Goal: Task Accomplishment & Management: Manage account settings

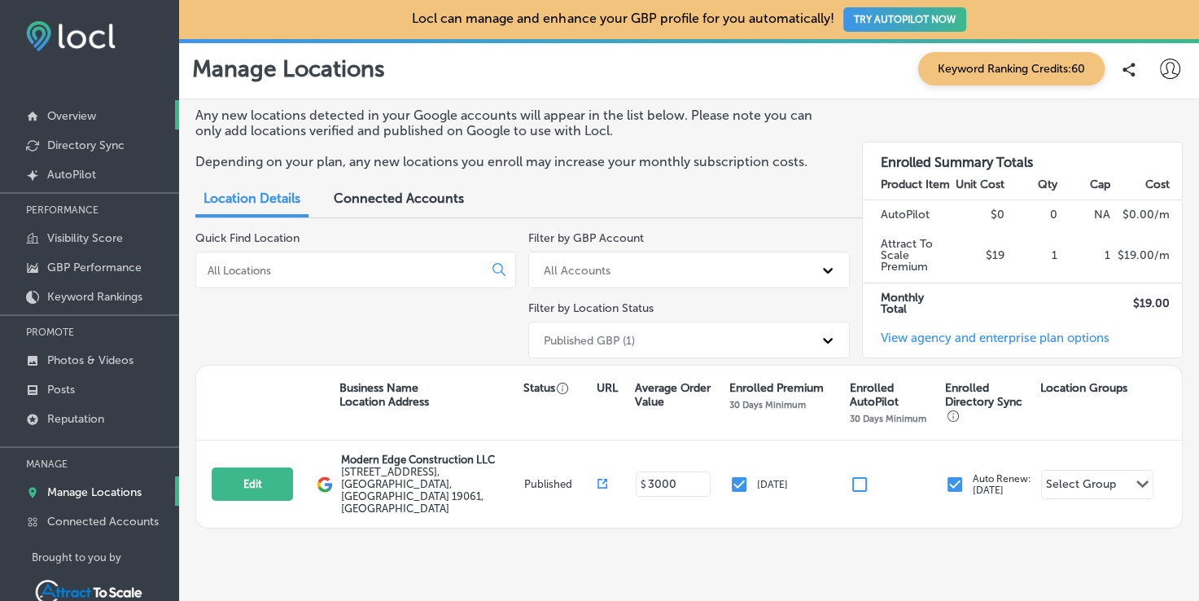
click at [119, 119] on link "Overview" at bounding box center [89, 114] width 179 height 29
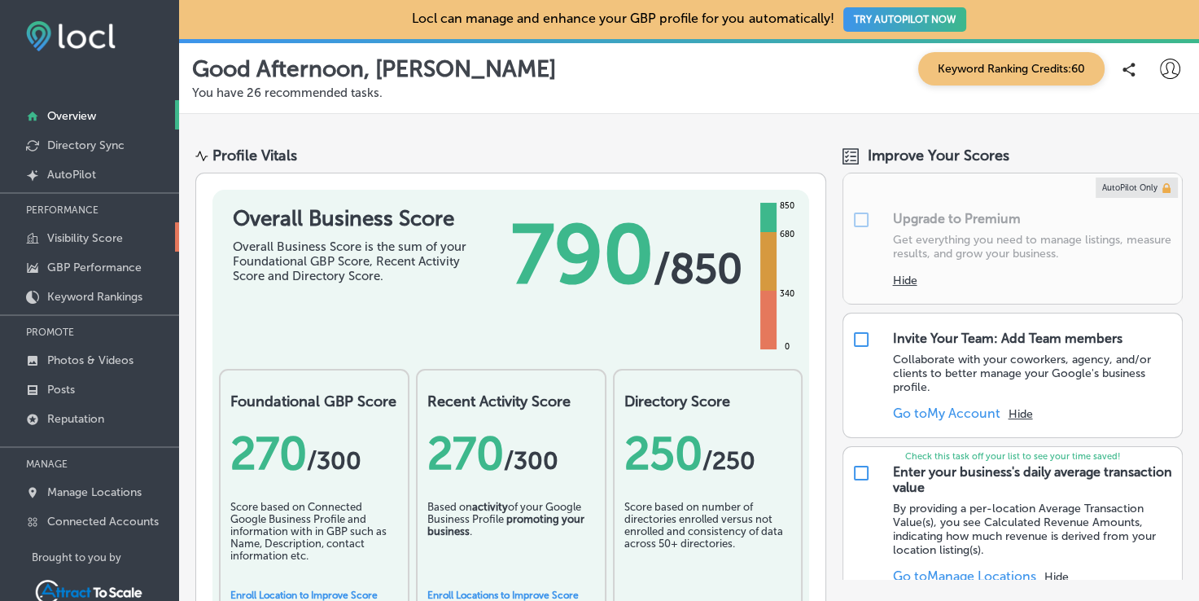
click at [104, 230] on link "Visibility Score" at bounding box center [89, 236] width 179 height 29
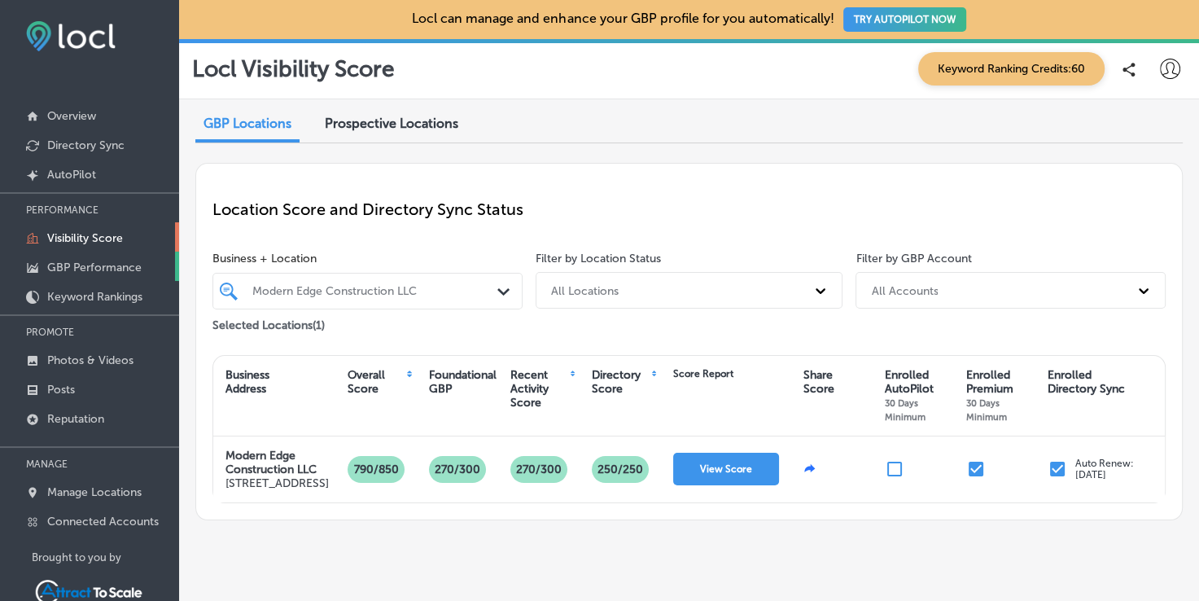
click at [108, 263] on p "GBP Performance" at bounding box center [94, 267] width 94 height 14
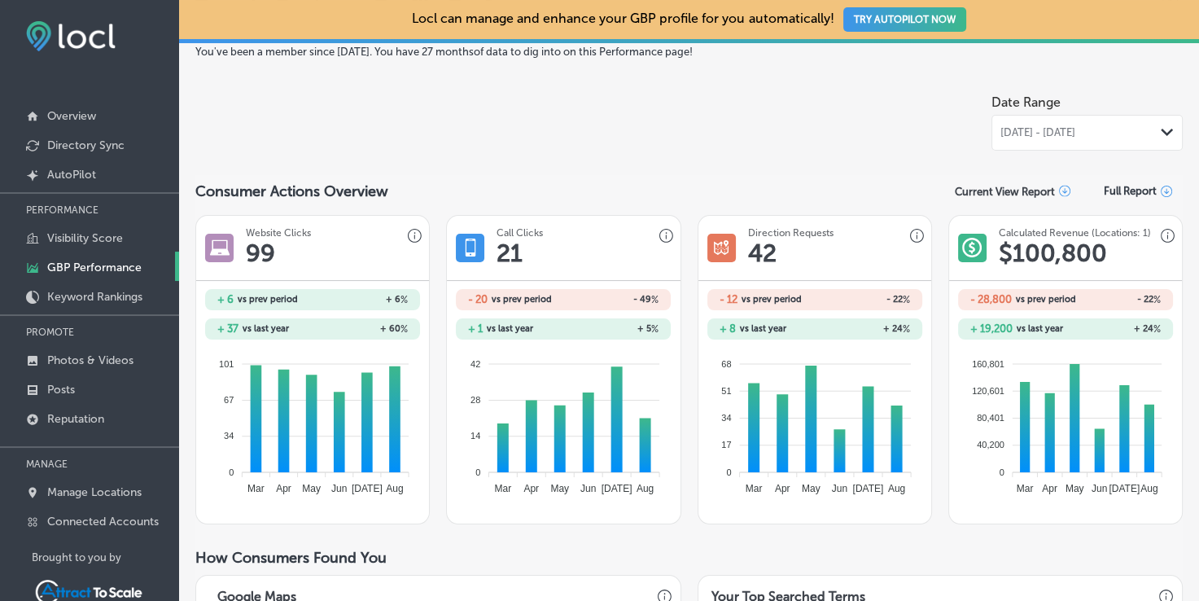
scroll to position [62, 0]
click at [1077, 120] on div "Aug 01, 2025 - Aug 31, 2025 Path Created with Sketch." at bounding box center [1086, 133] width 191 height 36
click at [928, 112] on div at bounding box center [769, 118] width 444 height 64
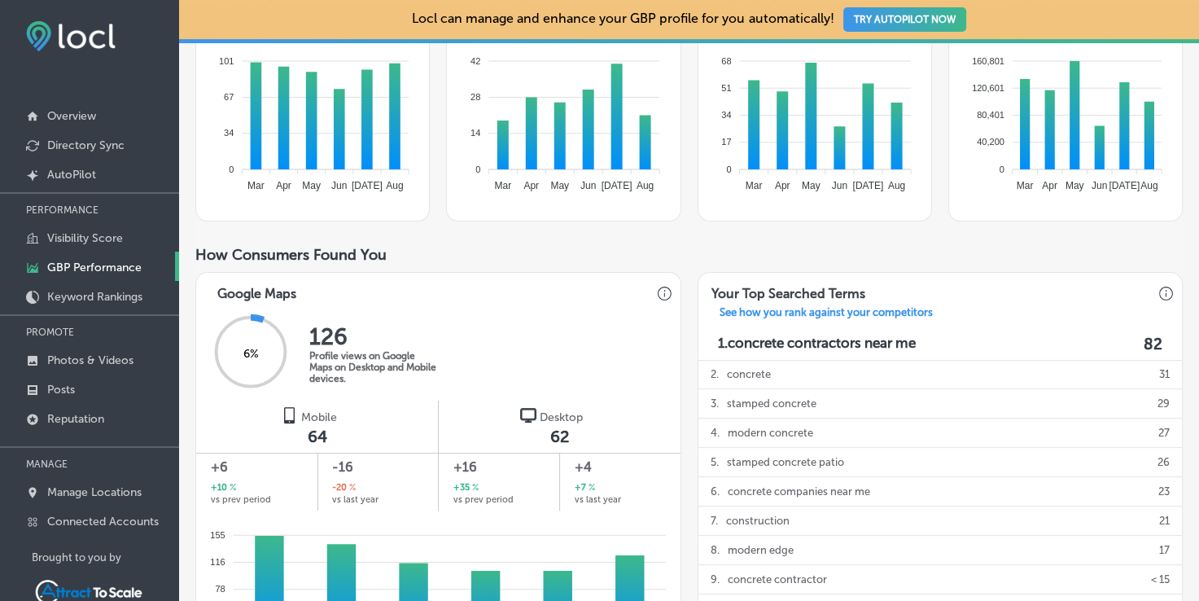
scroll to position [0, 0]
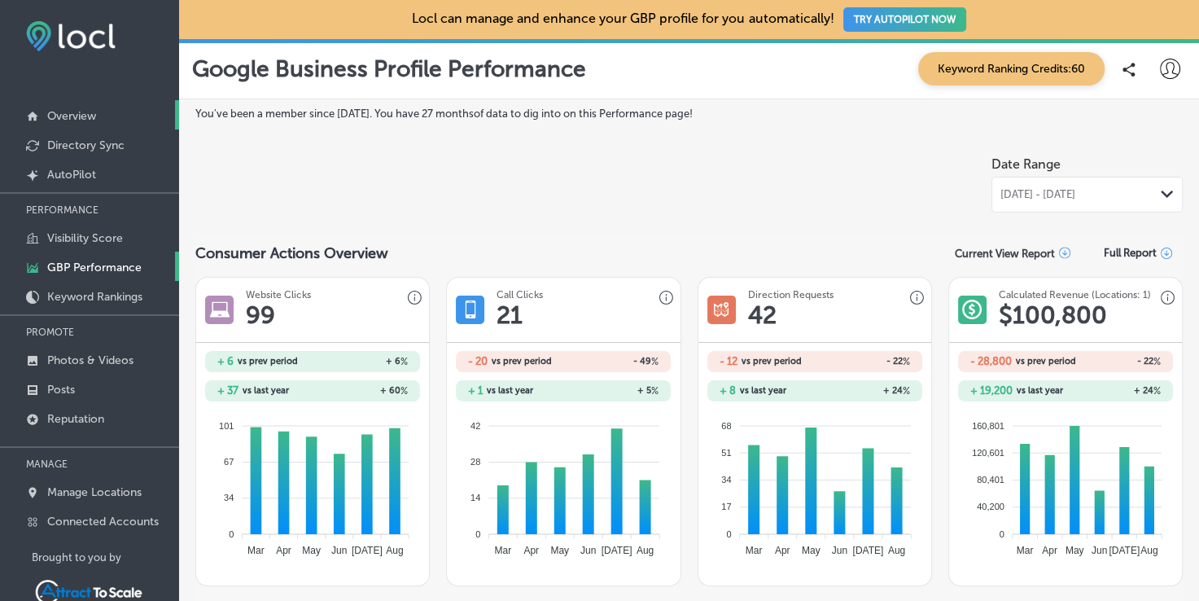
click at [103, 119] on link "Overview" at bounding box center [89, 114] width 179 height 29
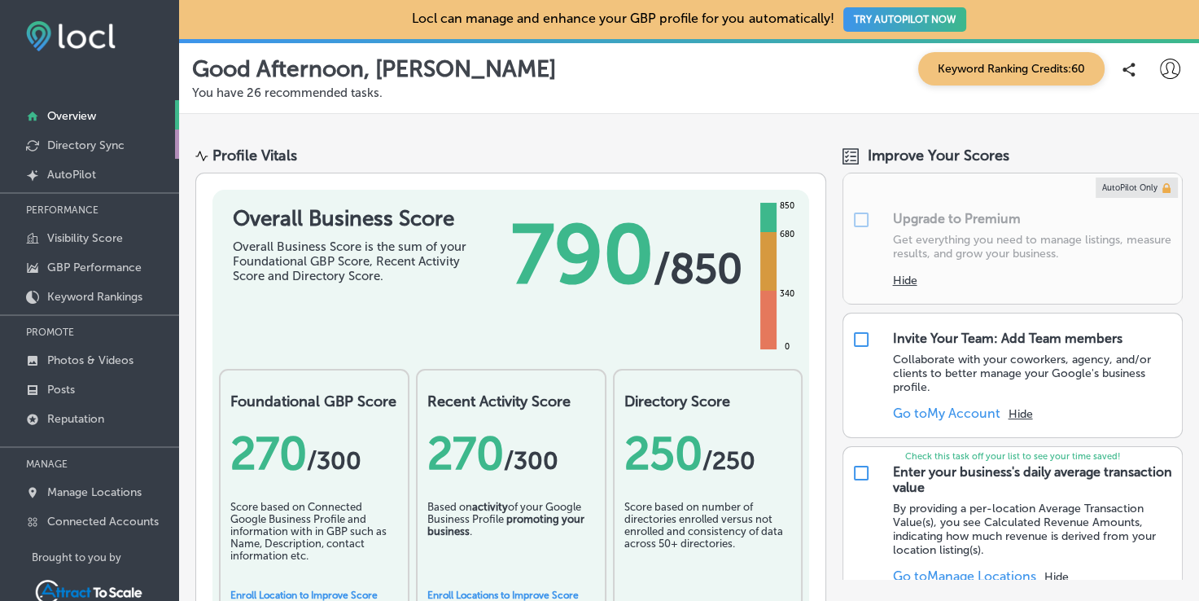
click at [87, 145] on p "Directory Sync" at bounding box center [85, 145] width 77 height 14
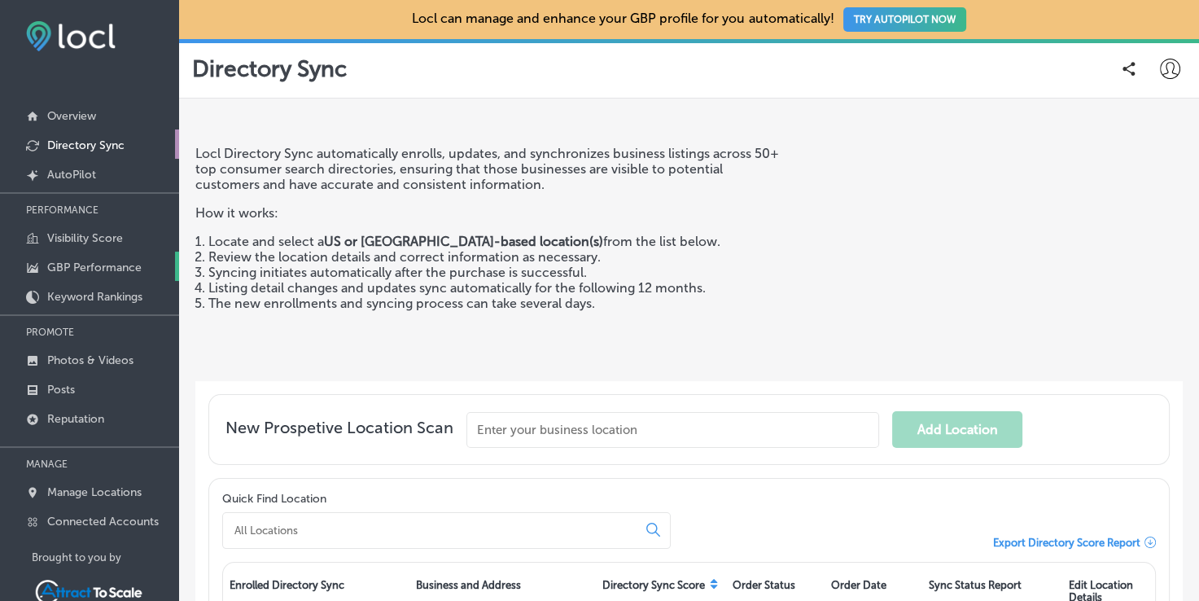
scroll to position [40, 0]
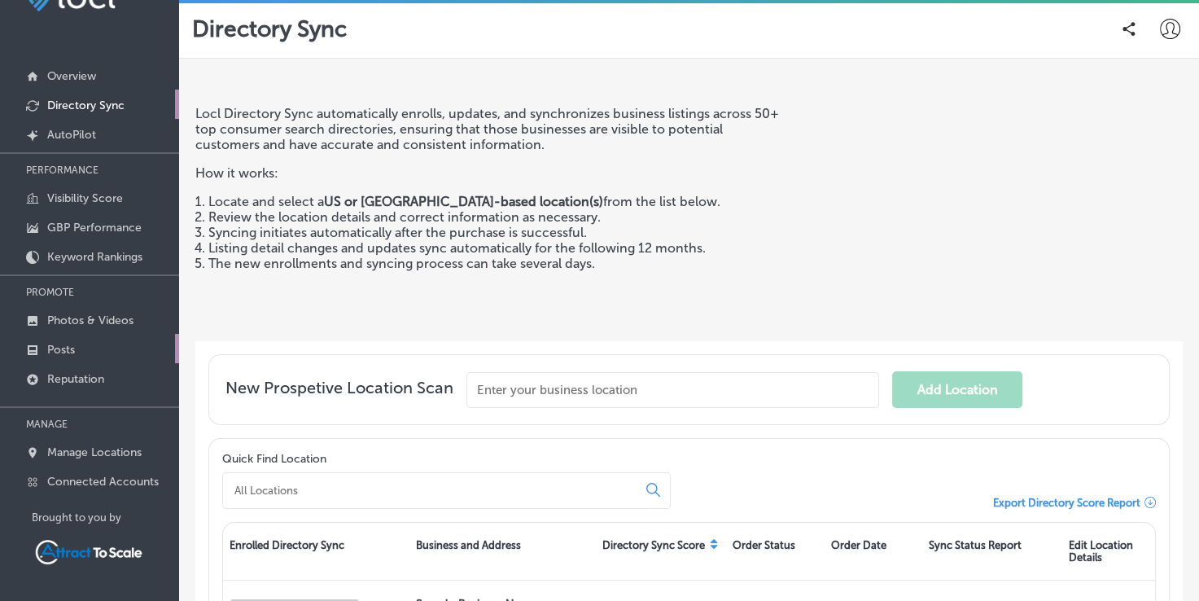
click at [78, 359] on link "Posts" at bounding box center [89, 348] width 179 height 29
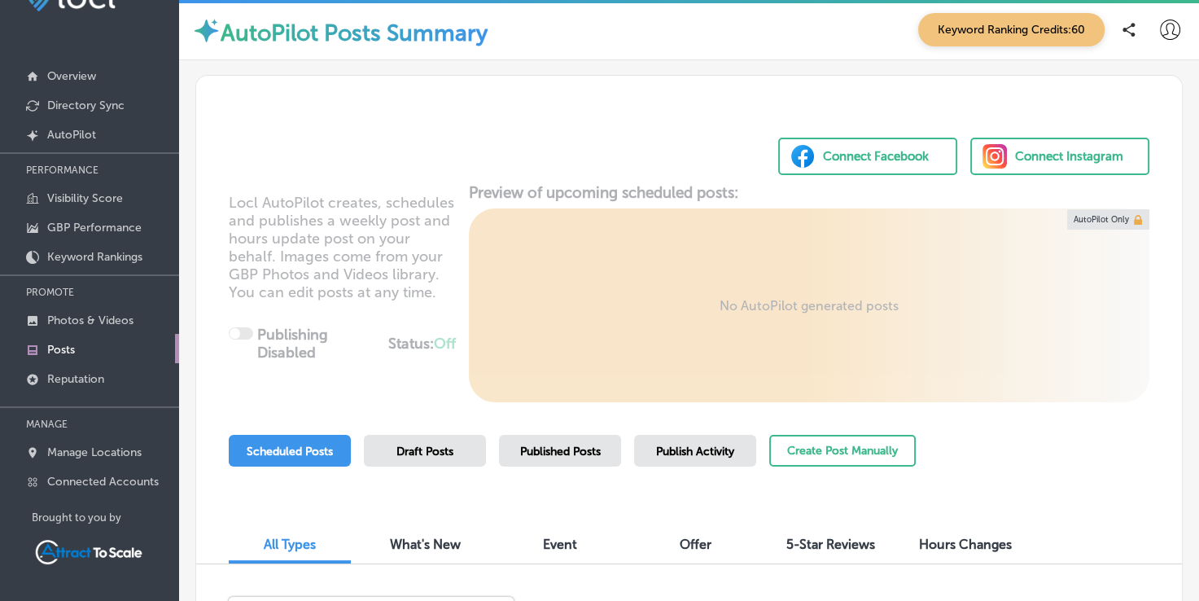
click at [1097, 310] on div "Locl AutoPilot creates, schedules and publishes a weekly post and hours update …" at bounding box center [689, 292] width 986 height 219
click at [895, 154] on div "Connect Facebook" at bounding box center [876, 156] width 106 height 24
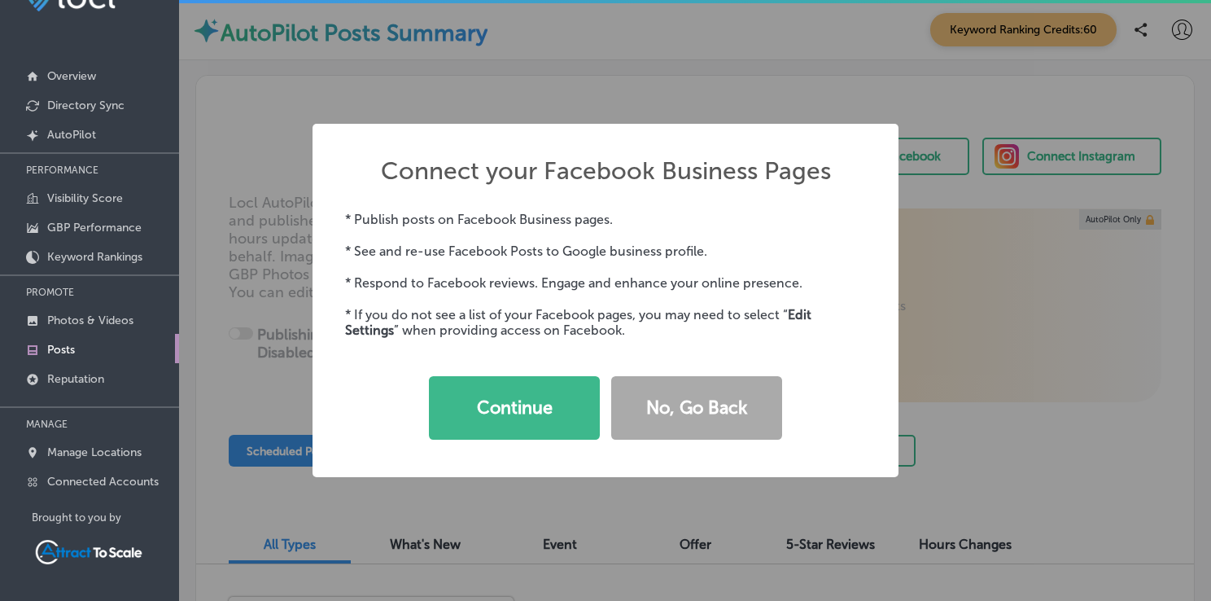
click at [661, 59] on div "Connect your Facebook Business Pages × * Publish posts on Facebook Business pag…" at bounding box center [605, 300] width 1211 height 601
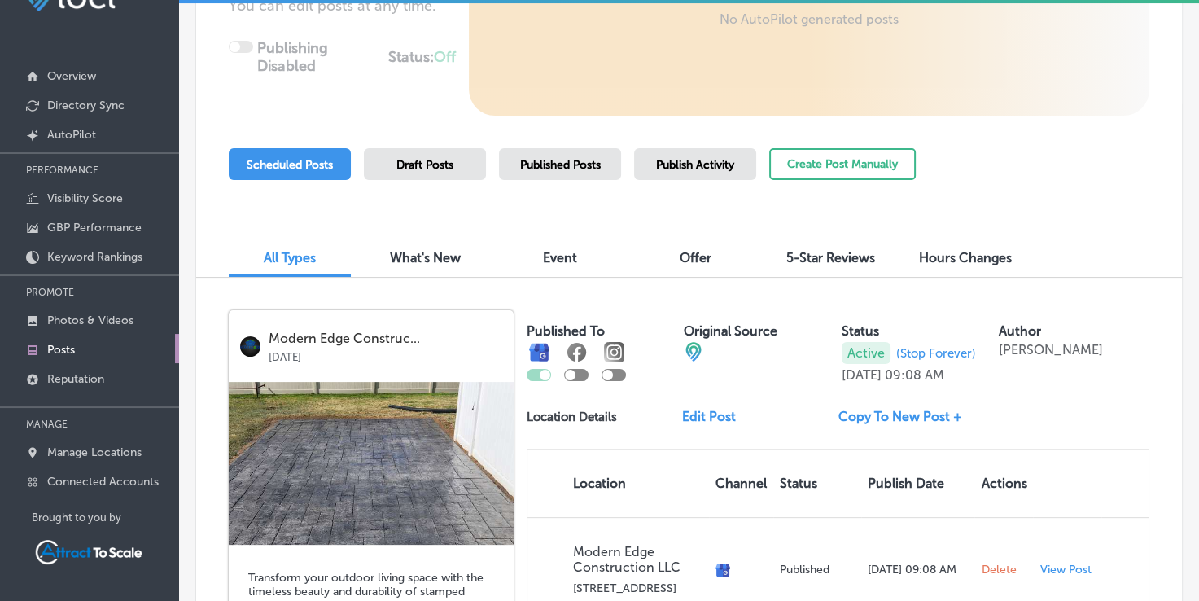
scroll to position [285, 0]
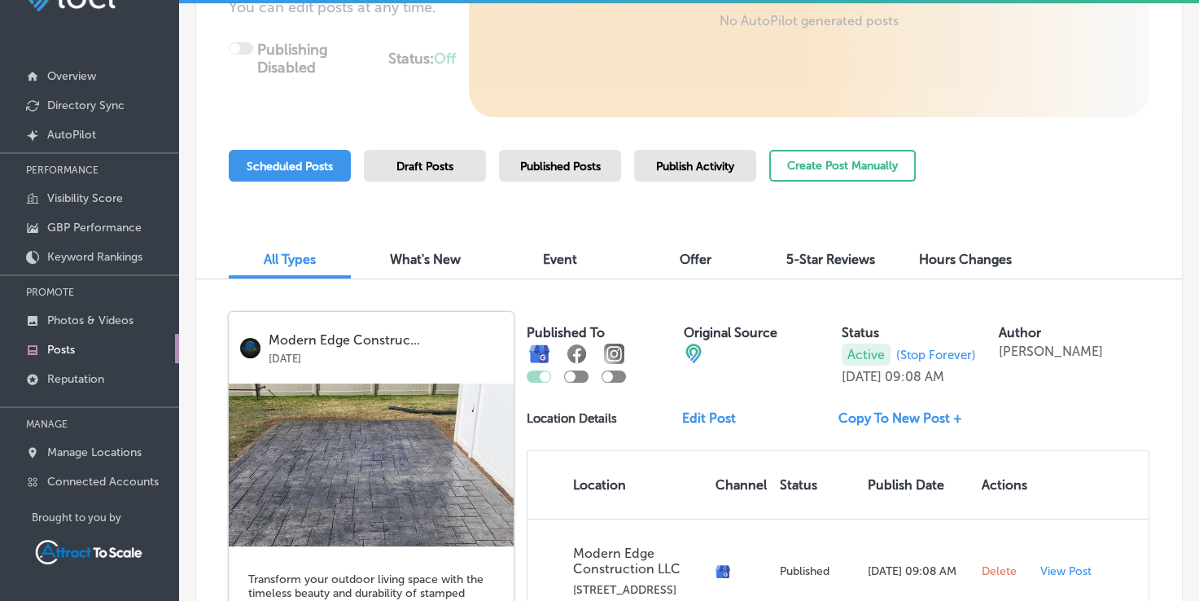
click at [1105, 301] on div "Modern Edge Construc... Sep 18, 2025 Transform your outdoor living space with t…" at bounding box center [689, 571] width 986 height 584
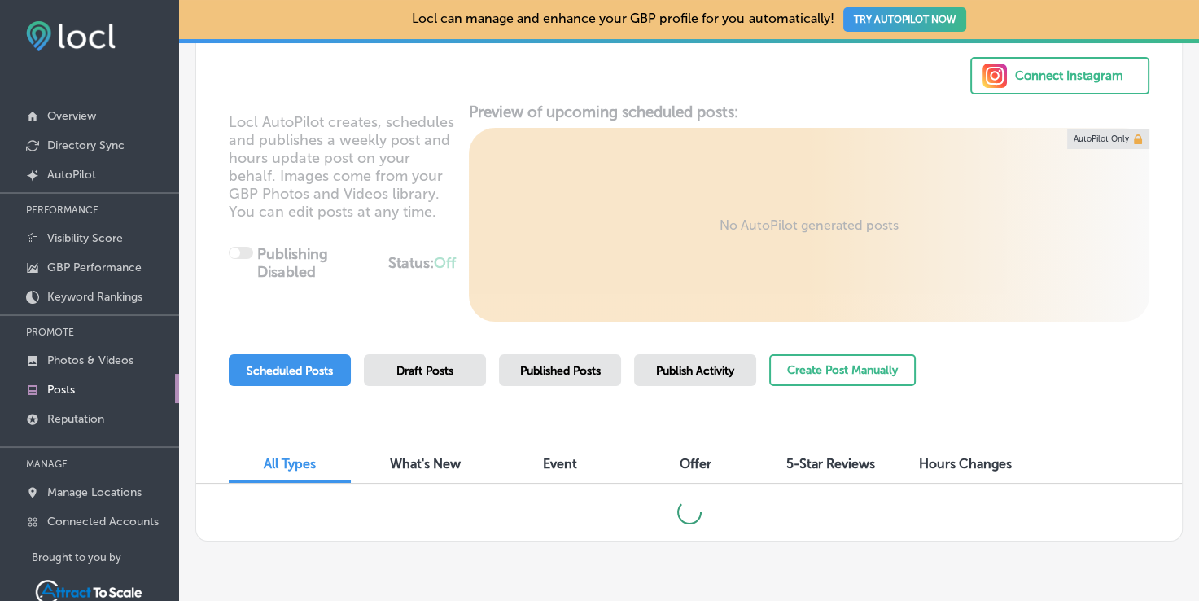
scroll to position [122, 0]
click at [132, 532] on link "Connected Accounts" at bounding box center [89, 520] width 179 height 29
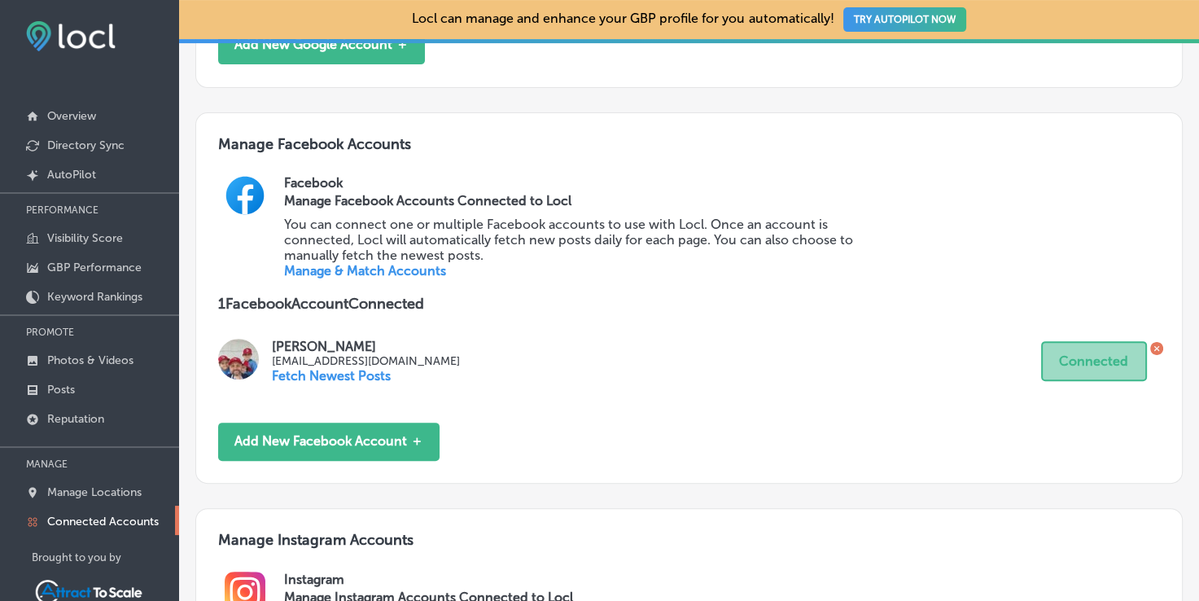
scroll to position [520, 0]
click at [1094, 252] on div "Facebook Manage Facebook Accounts Connected to Locl You can connect one or mult…" at bounding box center [722, 236] width 876 height 120
click at [1154, 349] on icon at bounding box center [1156, 349] width 5 height 5
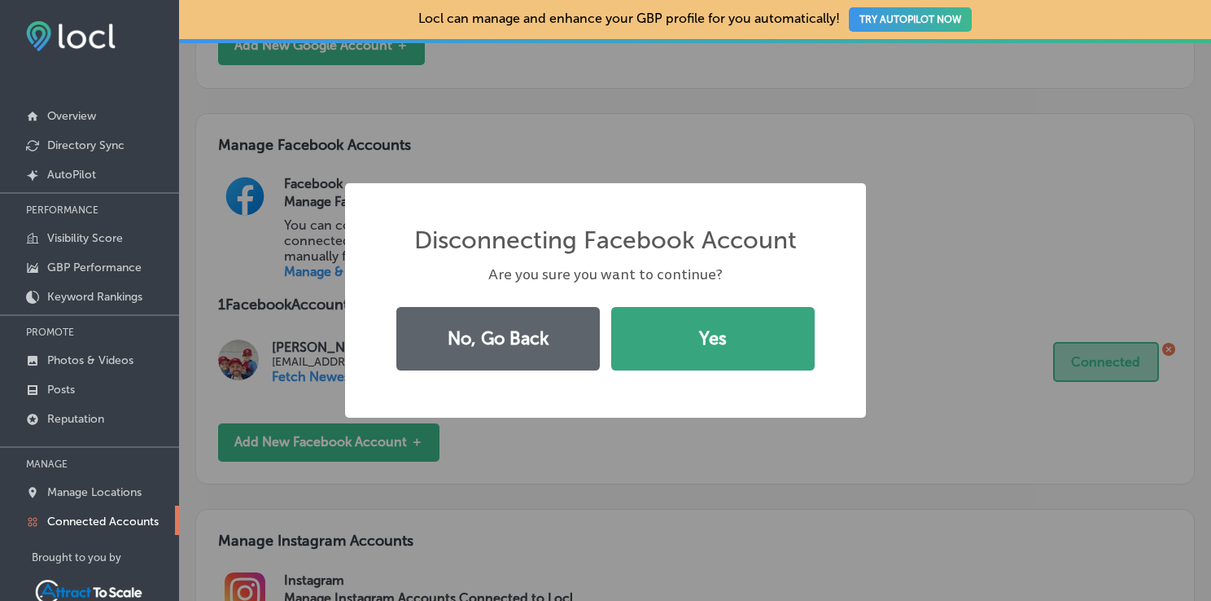
click at [654, 340] on button "Yes" at bounding box center [713, 338] width 204 height 63
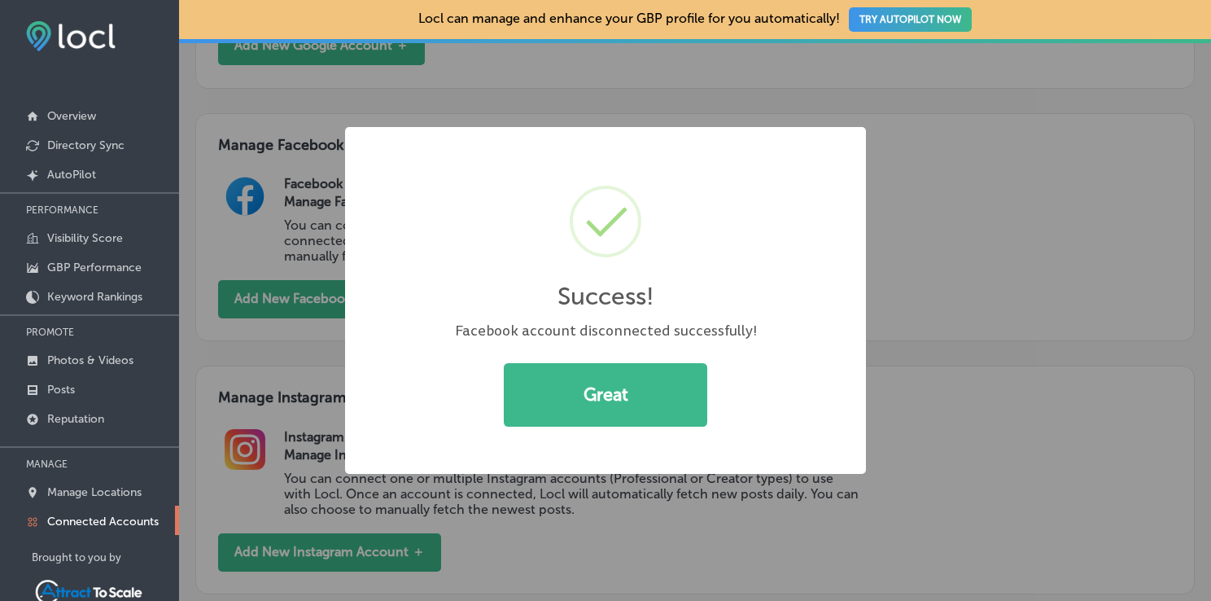
click at [654, 340] on div "Success! × Facebook account disconnected successfully! Great Cancel" at bounding box center [605, 301] width 521 height 348
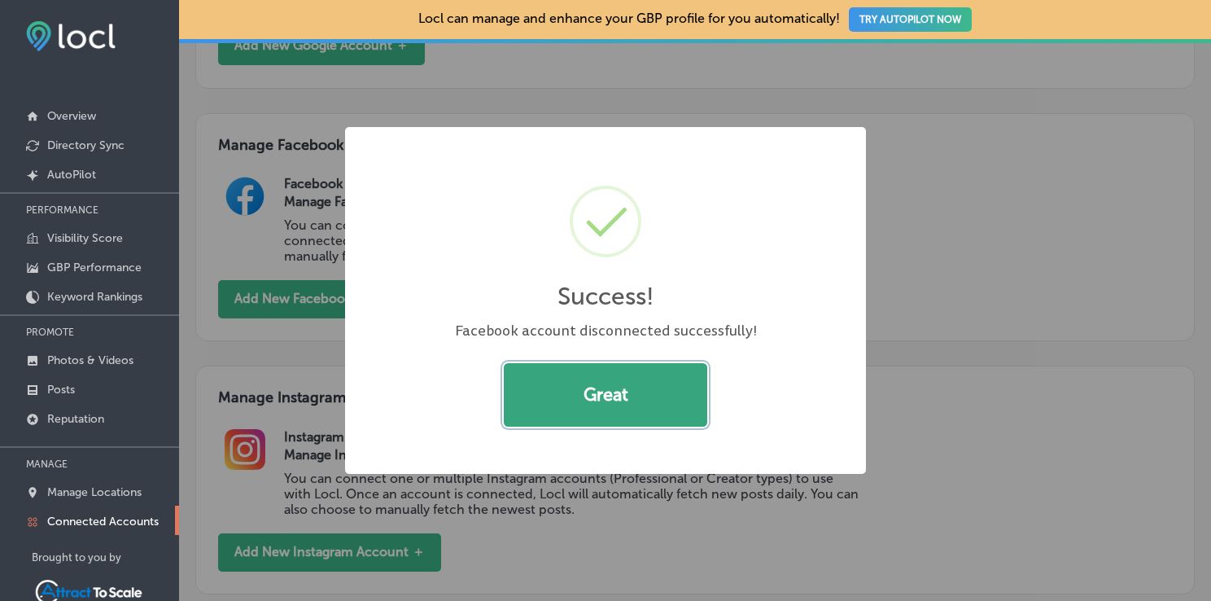
drag, startPoint x: 654, startPoint y: 340, endPoint x: 621, endPoint y: 402, distance: 70.3
click at [621, 402] on button "Great" at bounding box center [606, 394] width 204 height 63
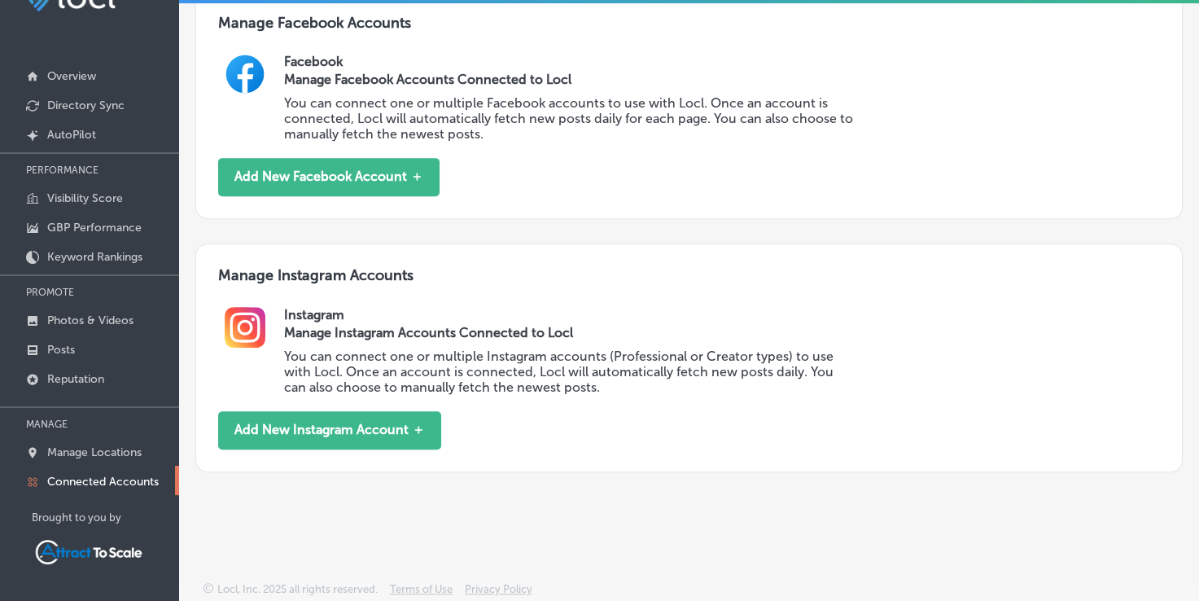
scroll to position [602, 0]
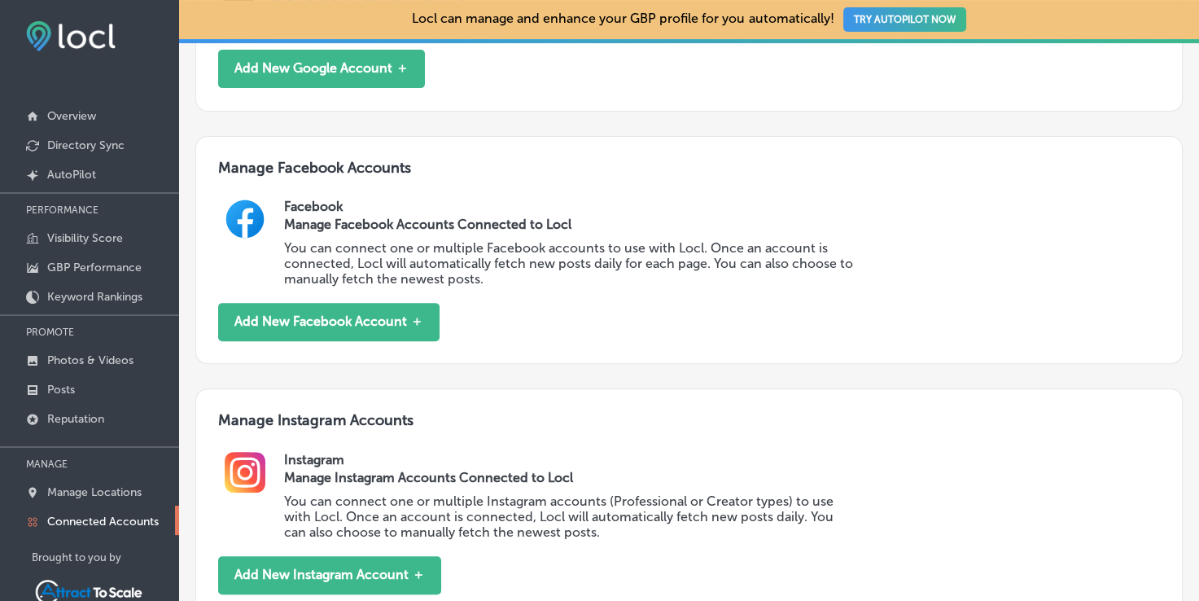
scroll to position [498, 0]
click at [85, 387] on link "Posts" at bounding box center [89, 388] width 179 height 29
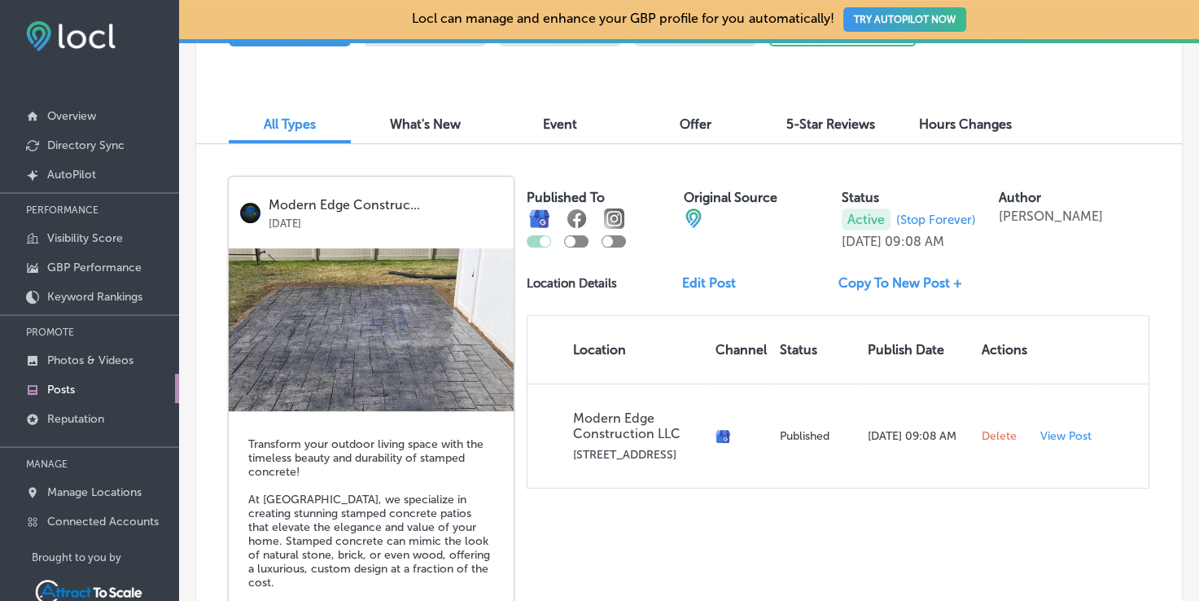
scroll to position [459, 0]
click at [580, 230] on div at bounding box center [576, 228] width 24 height 39
drag, startPoint x: 580, startPoint y: 230, endPoint x: 573, endPoint y: 239, distance: 11.6
click at [573, 239] on div at bounding box center [570, 242] width 11 height 11
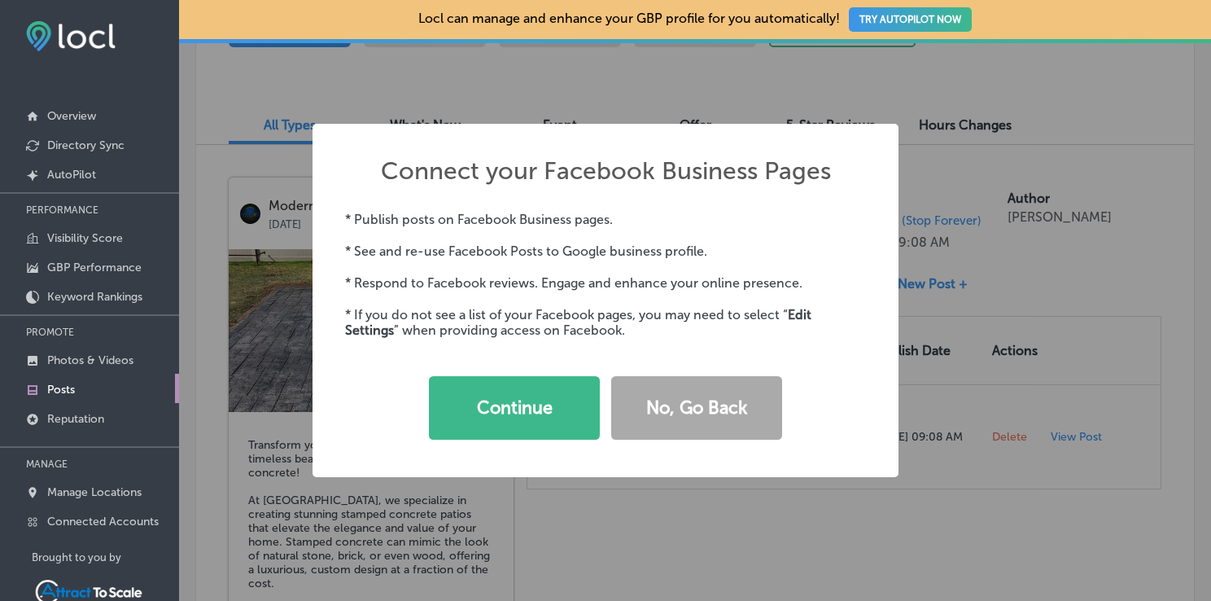
click at [643, 88] on div "Connect your Facebook Business Pages × * Publish posts on Facebook Business pag…" at bounding box center [605, 300] width 1211 height 601
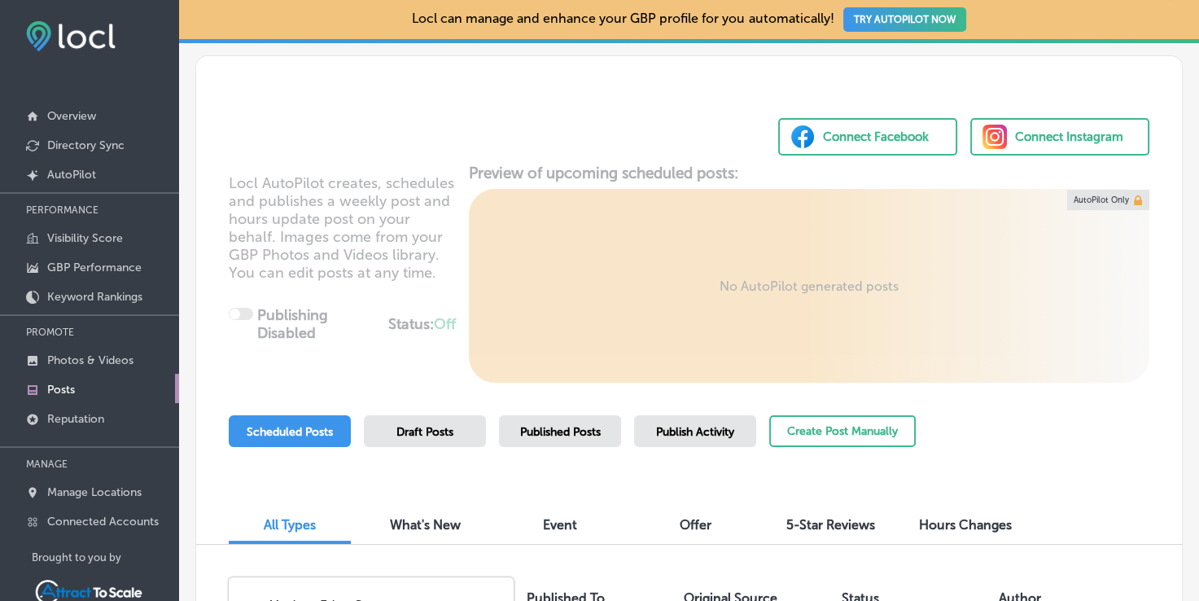
scroll to position [0, 0]
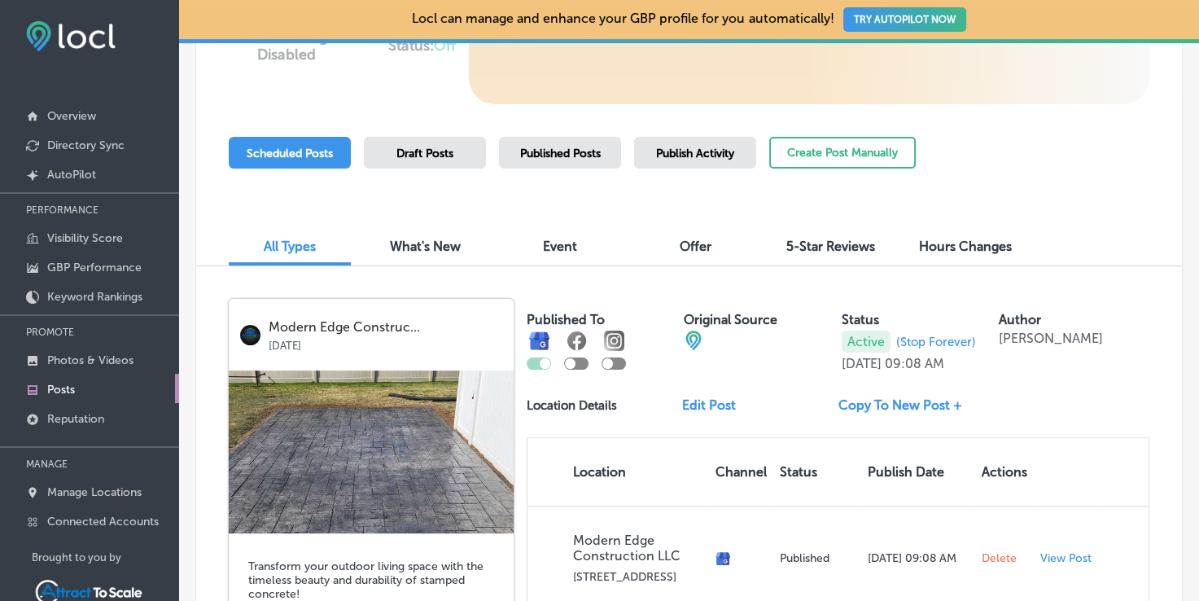
scroll to position [338, 0]
click at [431, 153] on span "Draft Posts" at bounding box center [424, 154] width 57 height 14
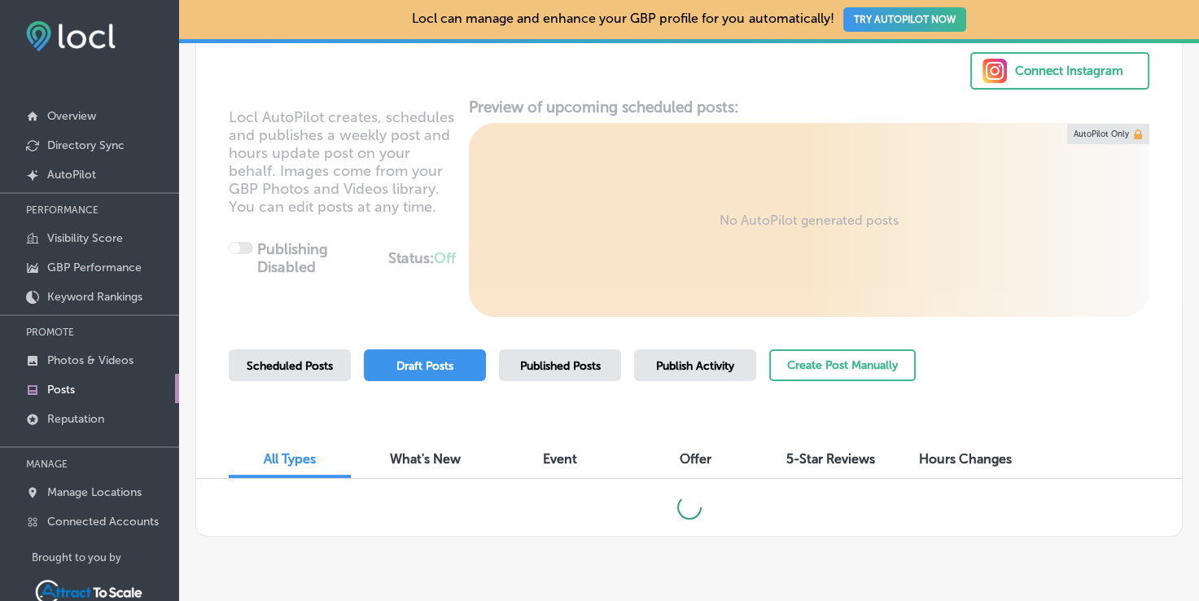
scroll to position [125, 0]
click at [431, 153] on div "Locl AutoPilot creates, schedules and publishes a weekly post and hours update …" at bounding box center [689, 207] width 986 height 219
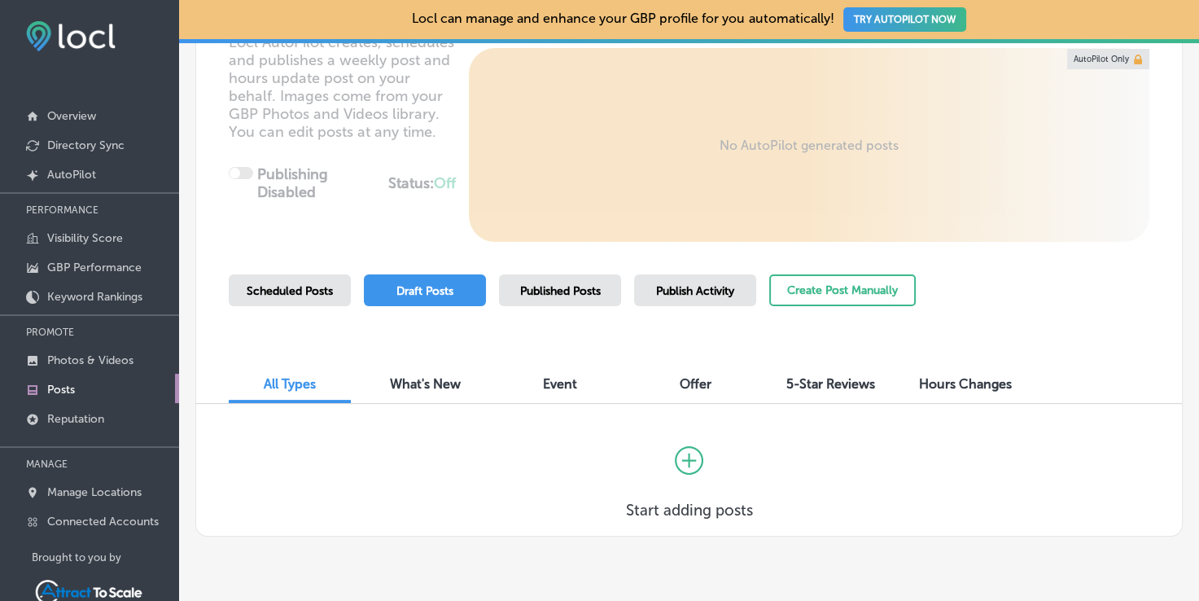
click at [511, 283] on div "Published Posts" at bounding box center [560, 290] width 122 height 32
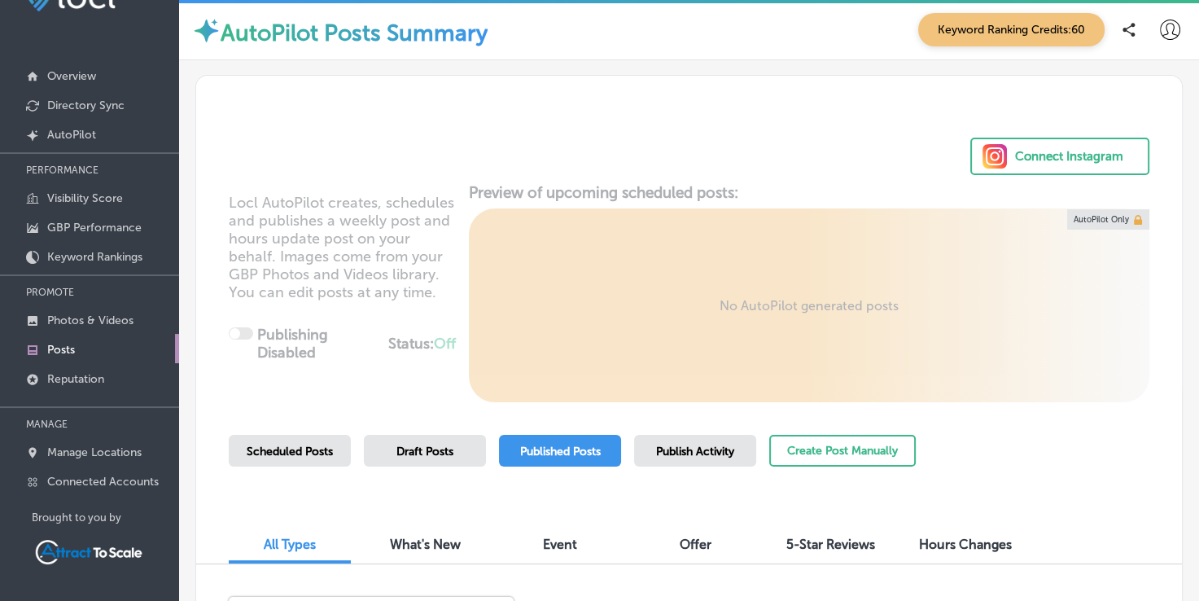
scroll to position [124, 0]
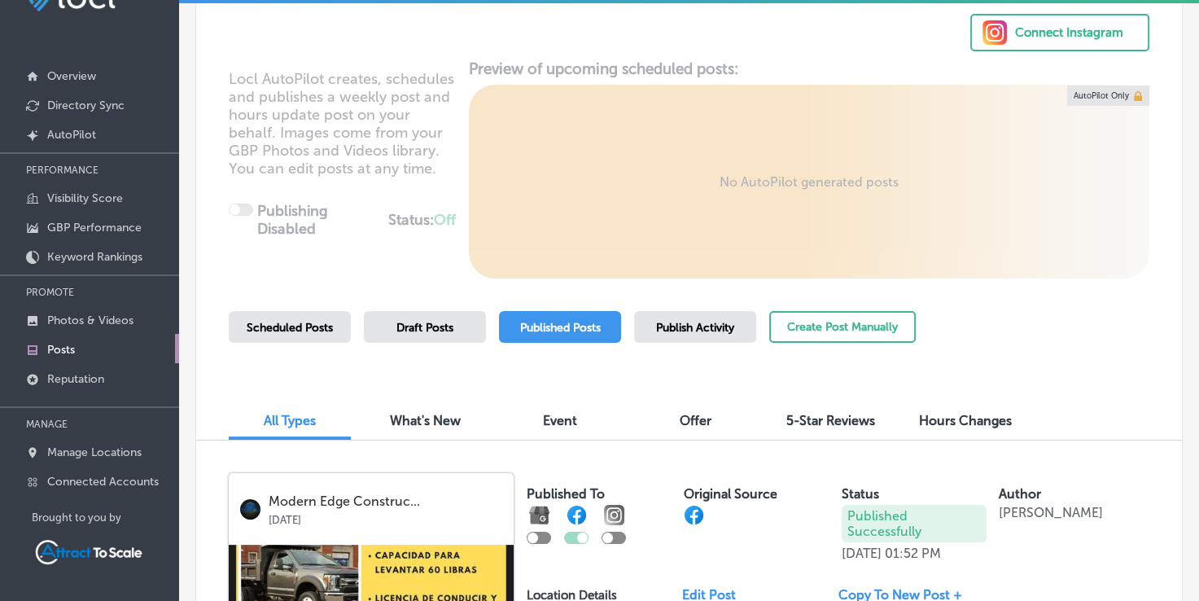
click at [446, 322] on span "Draft Posts" at bounding box center [424, 328] width 57 height 14
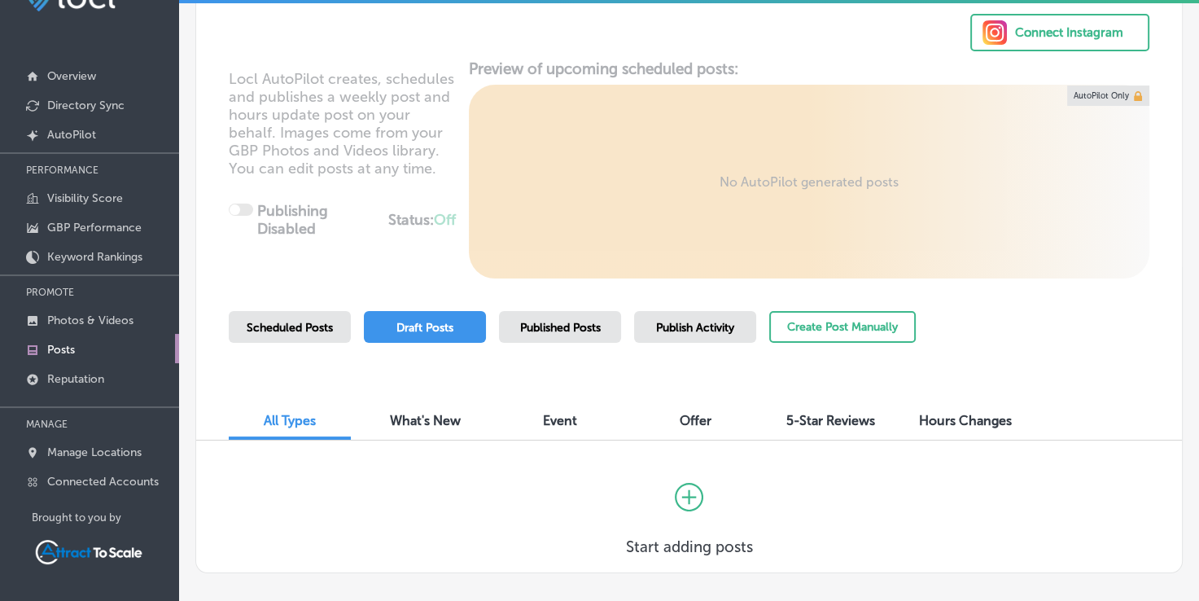
click at [651, 315] on div "Publish Activity" at bounding box center [695, 327] width 122 height 32
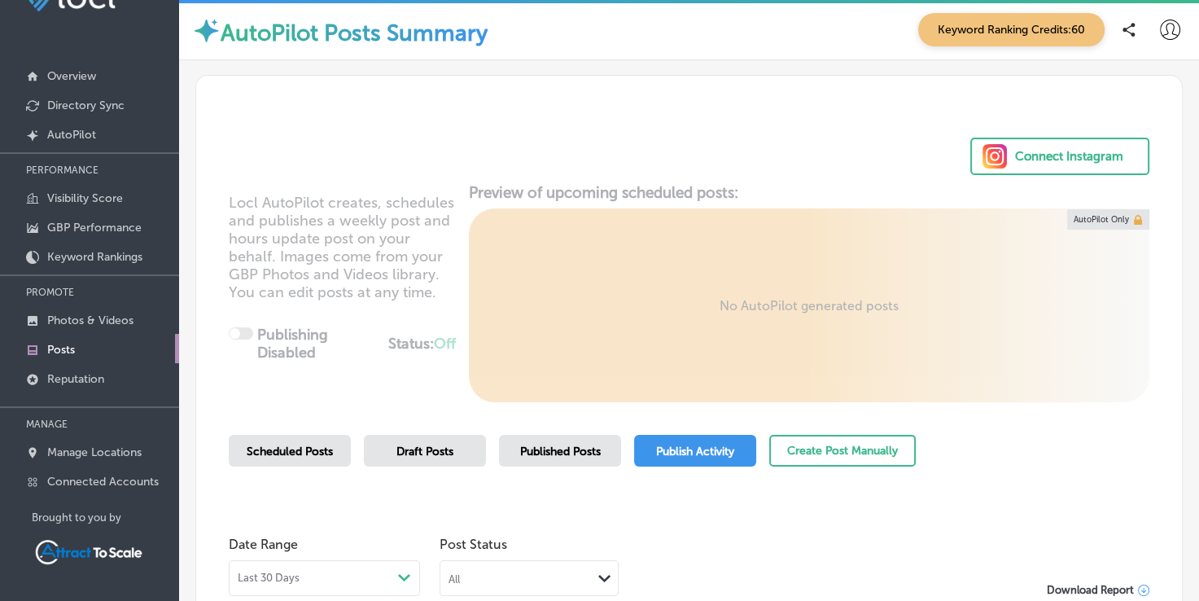
click at [309, 445] on span "Scheduled Posts" at bounding box center [290, 451] width 86 height 14
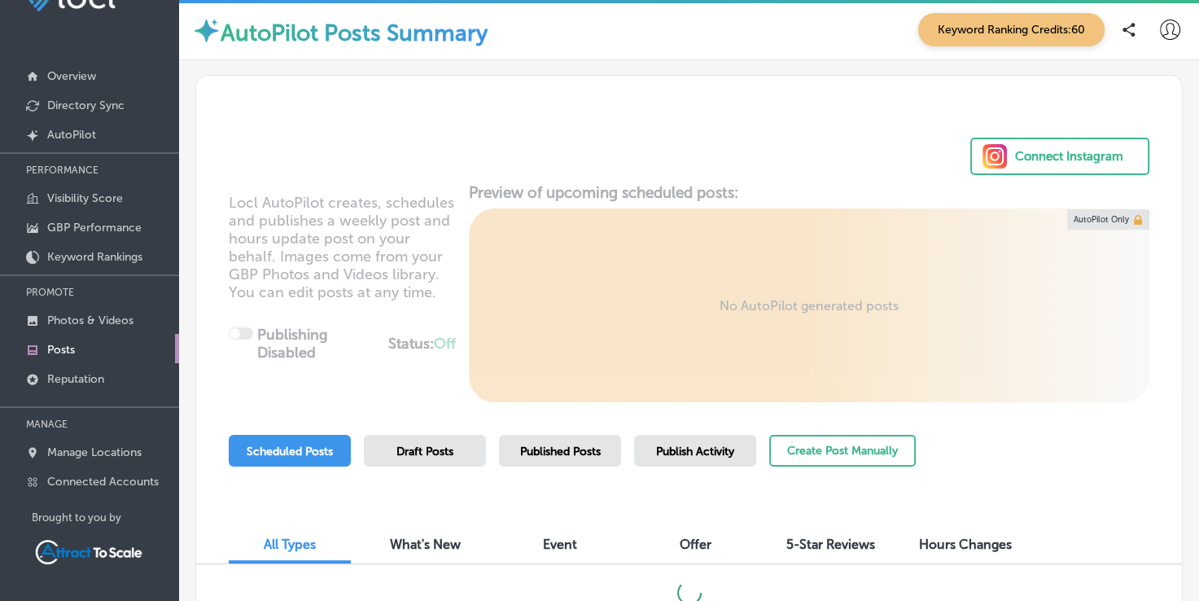
scroll to position [125, 0]
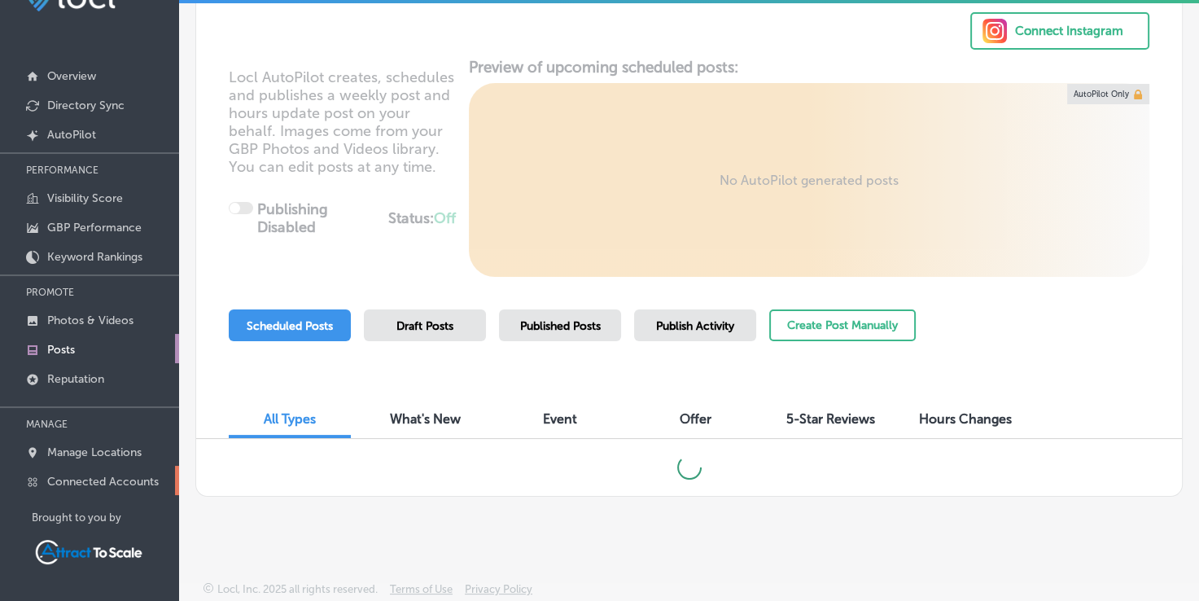
click at [92, 477] on p "Connected Accounts" at bounding box center [103, 482] width 112 height 14
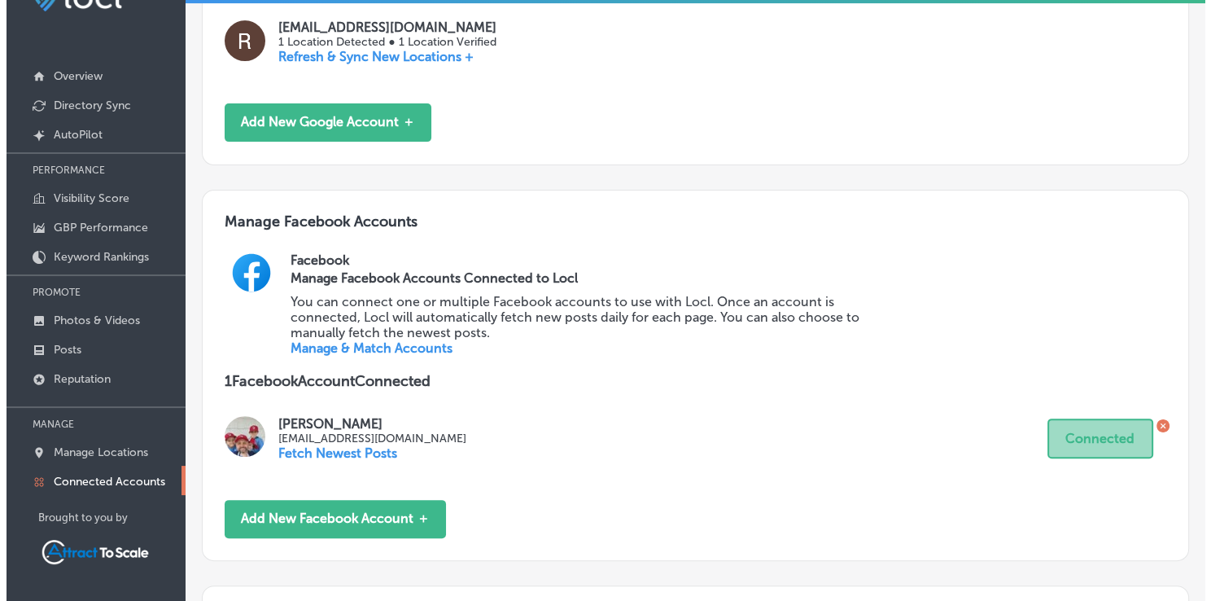
scroll to position [404, 0]
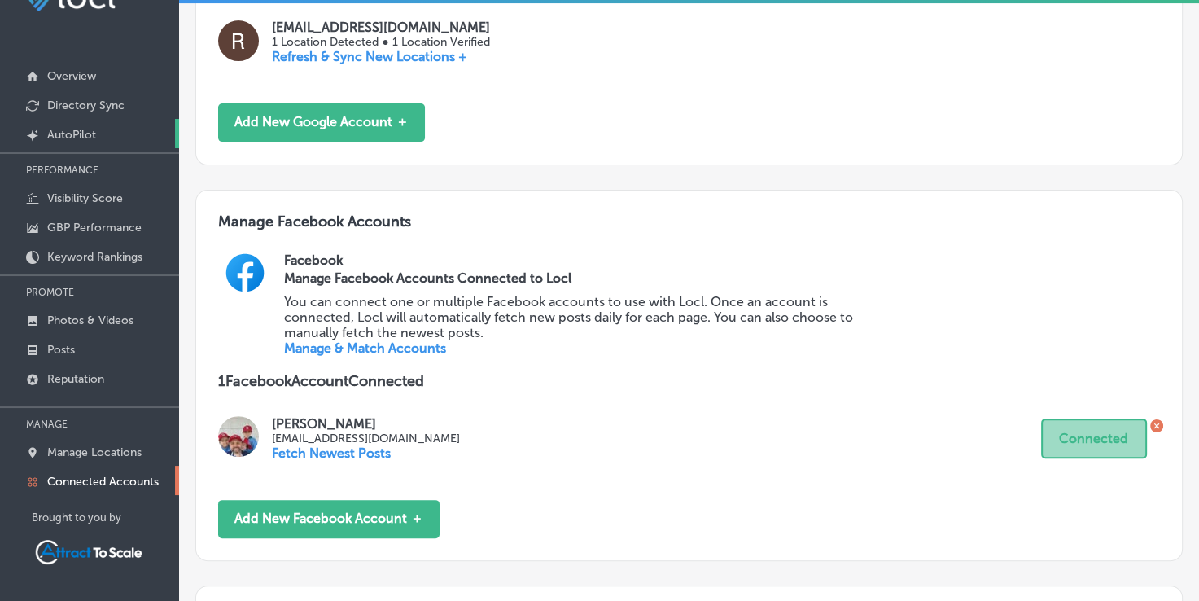
click at [133, 142] on link "Created by potrace 1.10, written by Peter Selinger 2001-2011 AutoPilot" at bounding box center [89, 133] width 179 height 29
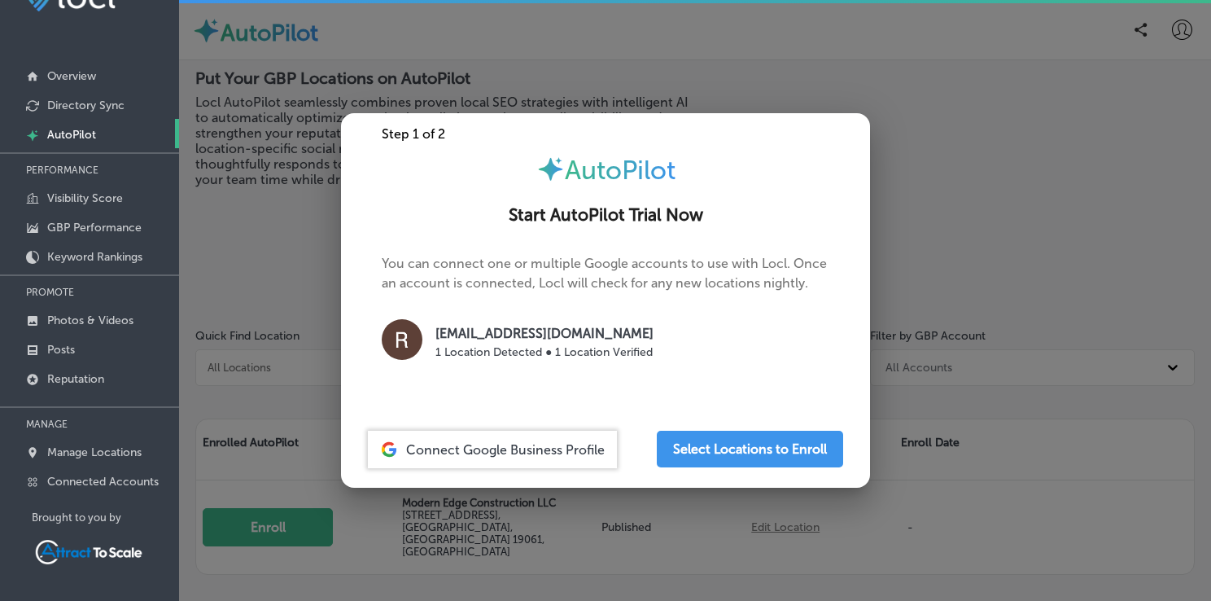
click at [530, 448] on span "Connect Google Business Profile" at bounding box center [505, 449] width 199 height 15
click at [299, 252] on div at bounding box center [605, 300] width 1211 height 601
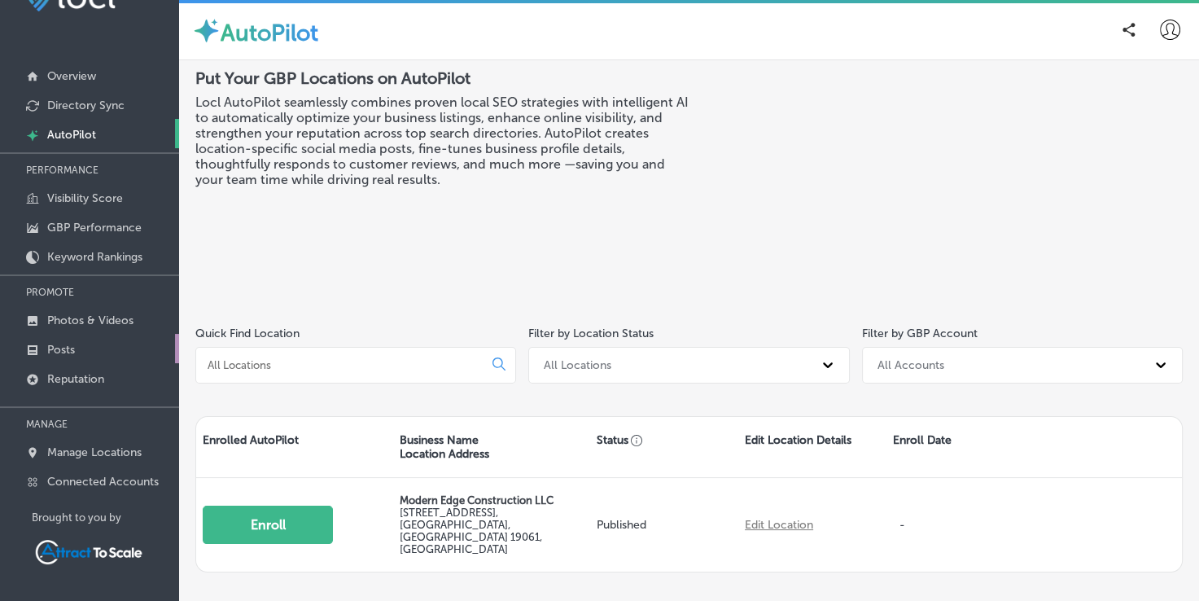
click at [116, 350] on link "Posts" at bounding box center [89, 348] width 179 height 29
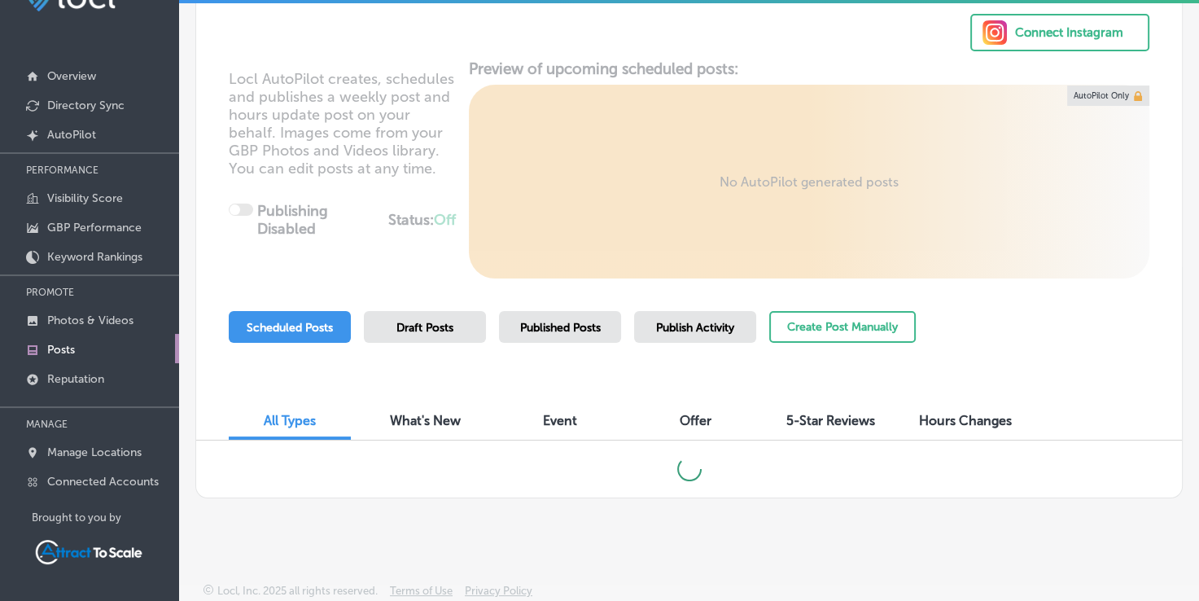
scroll to position [122, 0]
click at [569, 327] on span "Published Posts" at bounding box center [560, 329] width 81 height 14
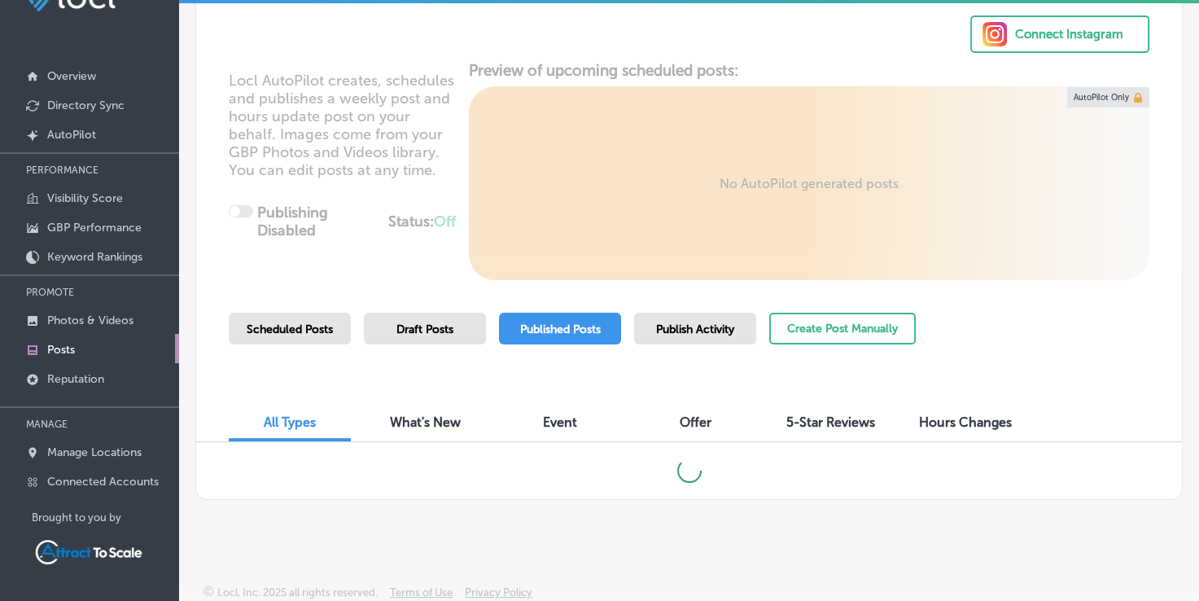
click at [280, 342] on div "Scheduled Posts" at bounding box center [290, 329] width 122 height 32
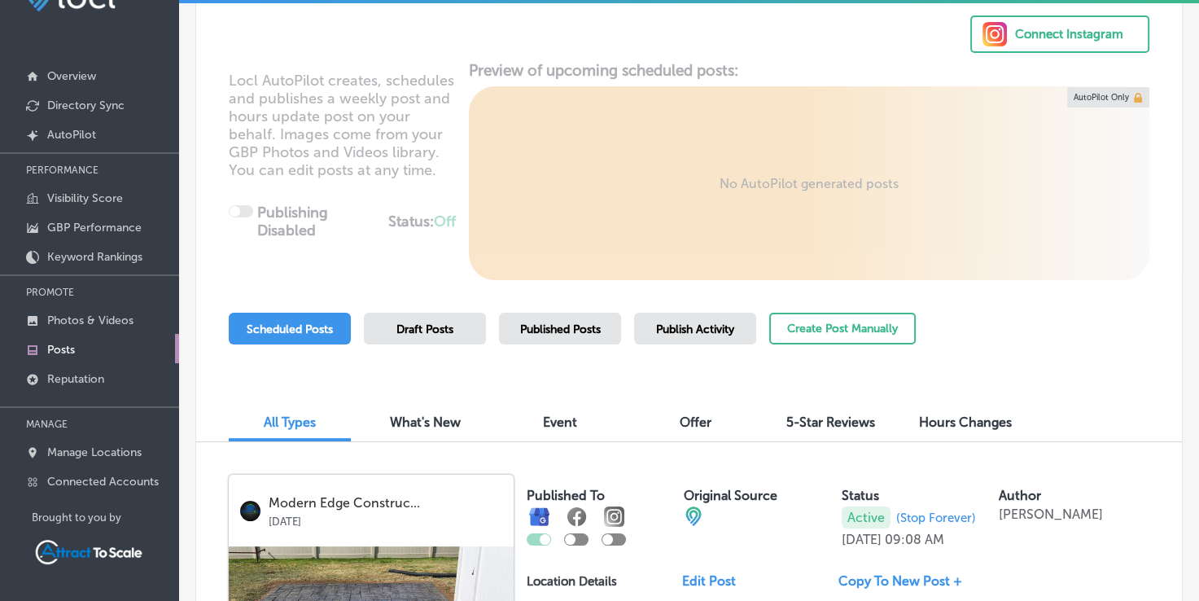
click at [354, 390] on div "All Types What's New Event Offer 5-Star Reviews Hours Changes" at bounding box center [689, 414] width 986 height 55
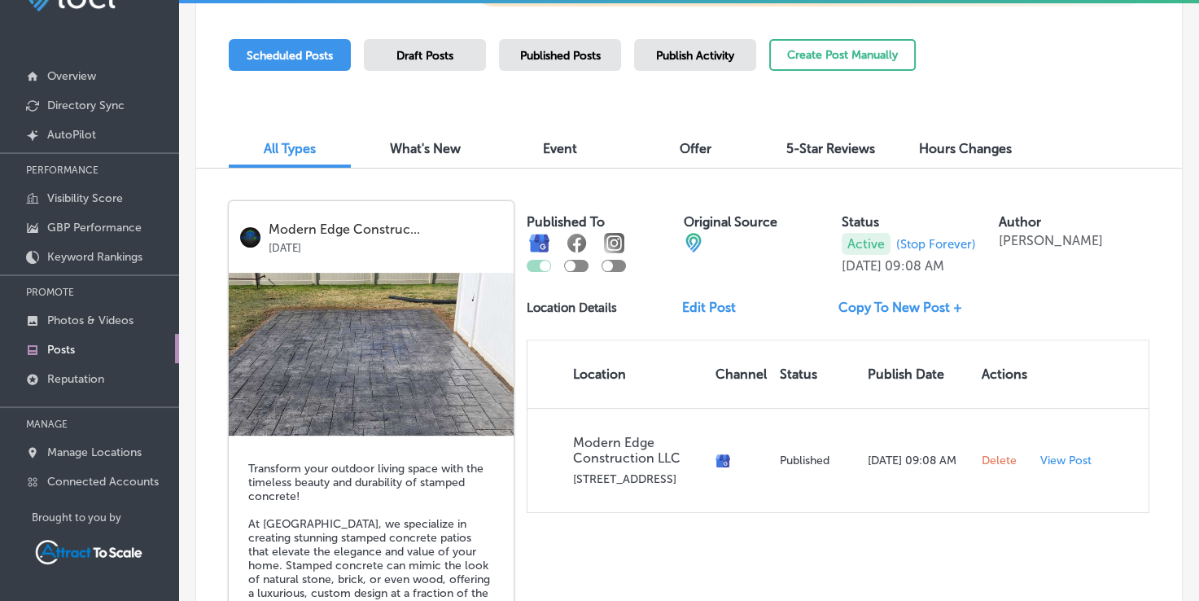
scroll to position [397, 0]
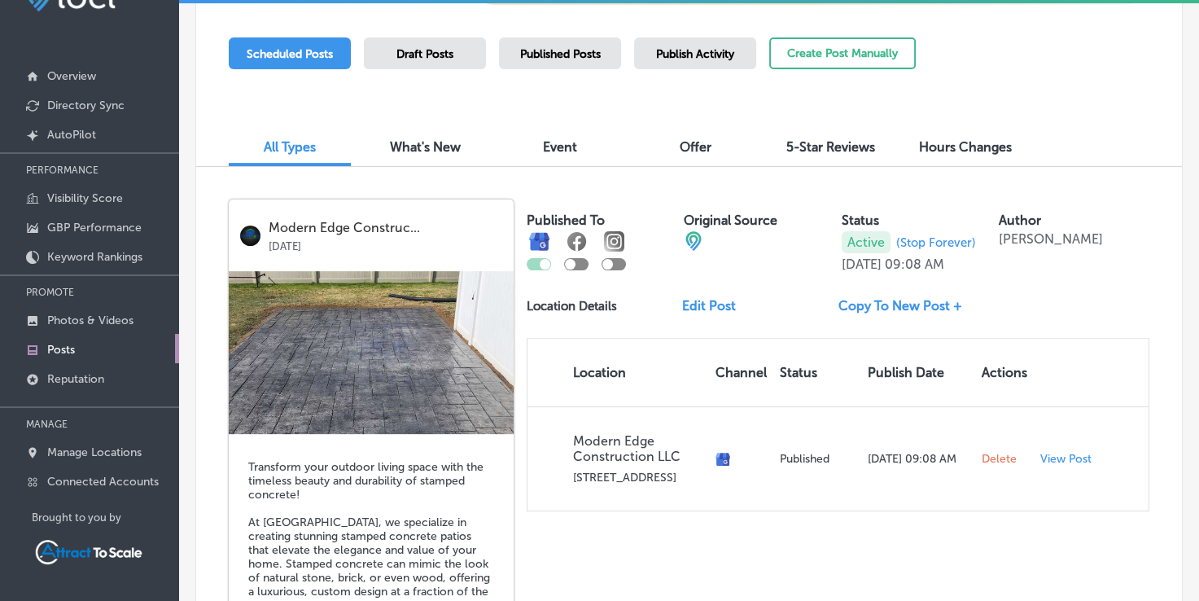
click at [554, 60] on div "Published Posts" at bounding box center [560, 53] width 122 height 32
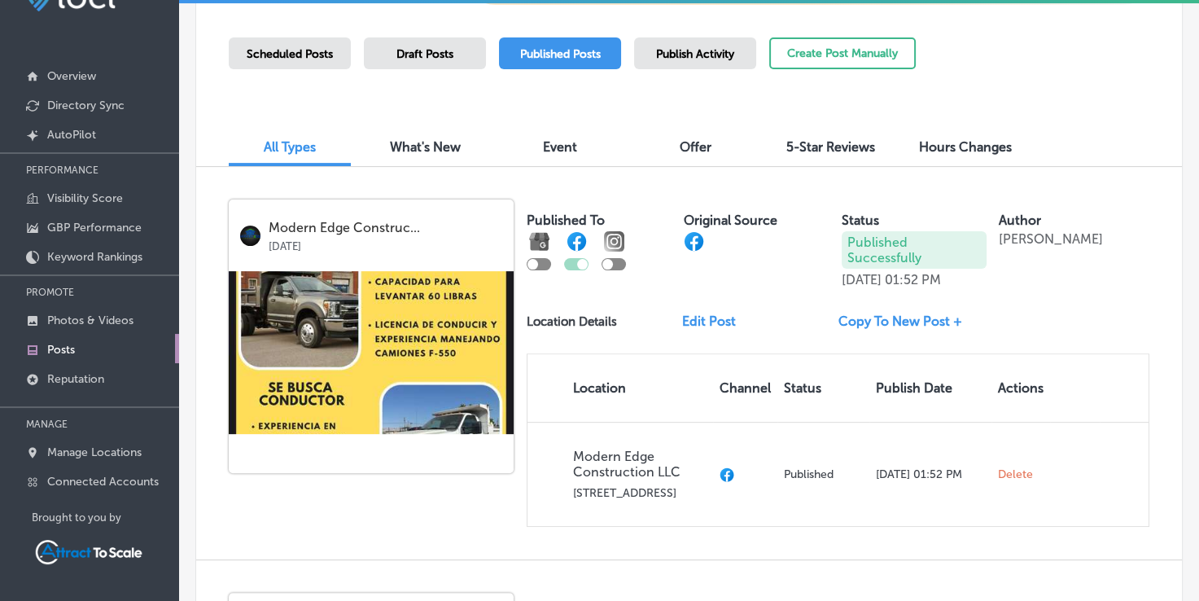
click at [330, 61] on div "Scheduled Posts" at bounding box center [290, 53] width 122 height 32
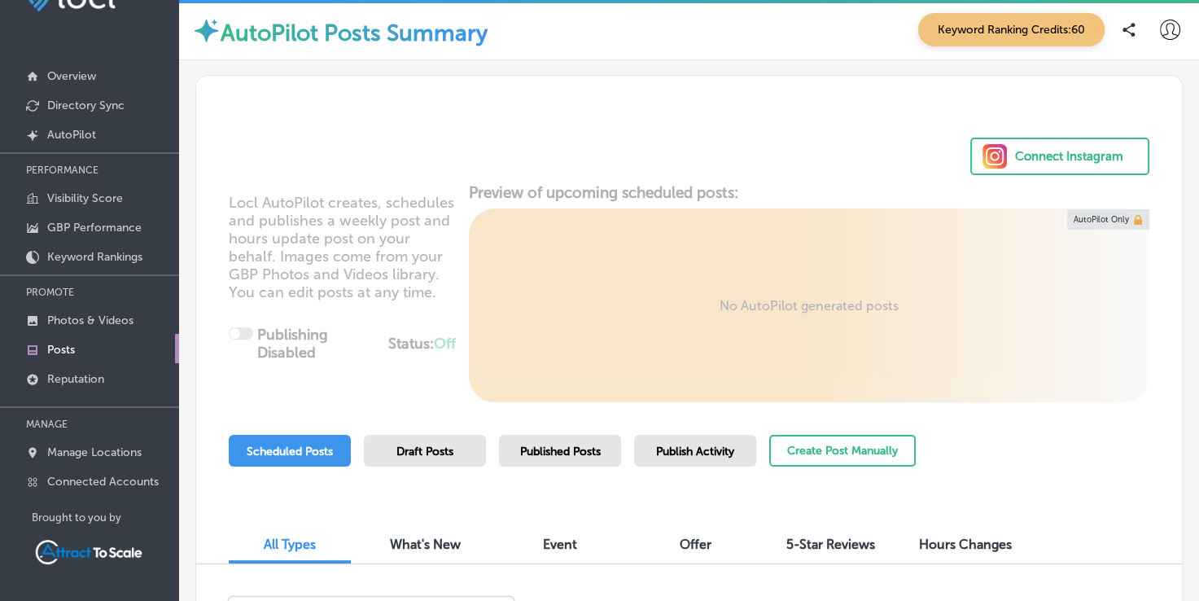
click at [262, 340] on div "Locl AutoPilot creates, schedules and publishes a weekly post and hours update …" at bounding box center [689, 292] width 986 height 219
click at [249, 341] on div "Locl AutoPilot creates, schedules and publishes a weekly post and hours update …" at bounding box center [689, 292] width 986 height 219
click at [114, 137] on link "Created by potrace 1.10, written by Peter Selinger 2001-2011 AutoPilot" at bounding box center [89, 133] width 179 height 29
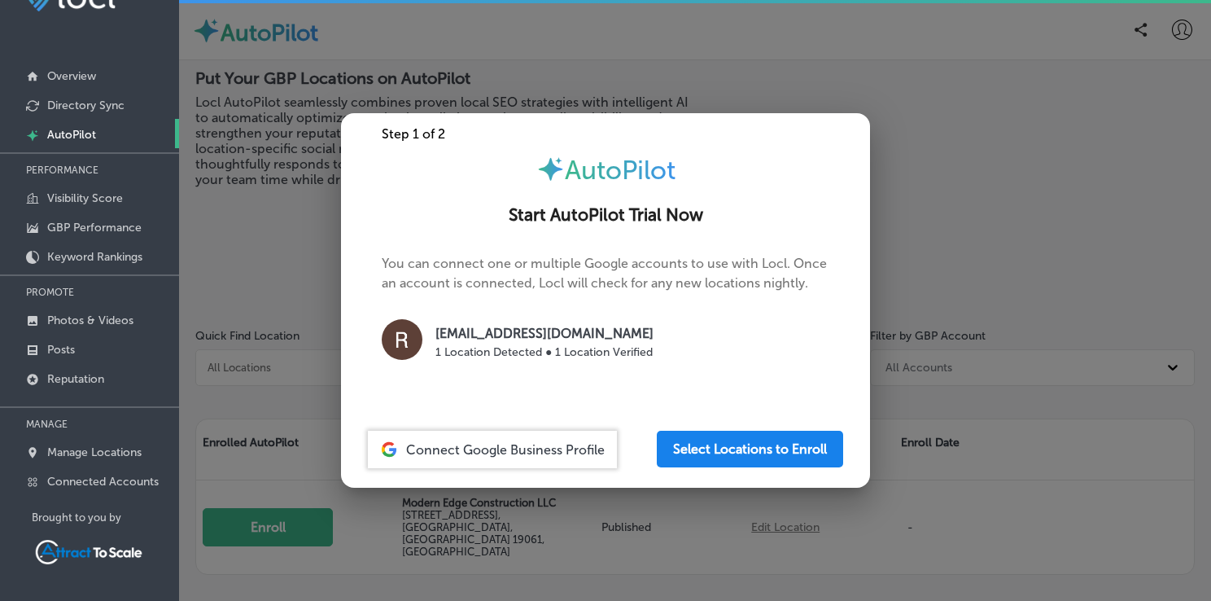
click at [734, 451] on button "Select Locations to Enroll" at bounding box center [750, 449] width 186 height 37
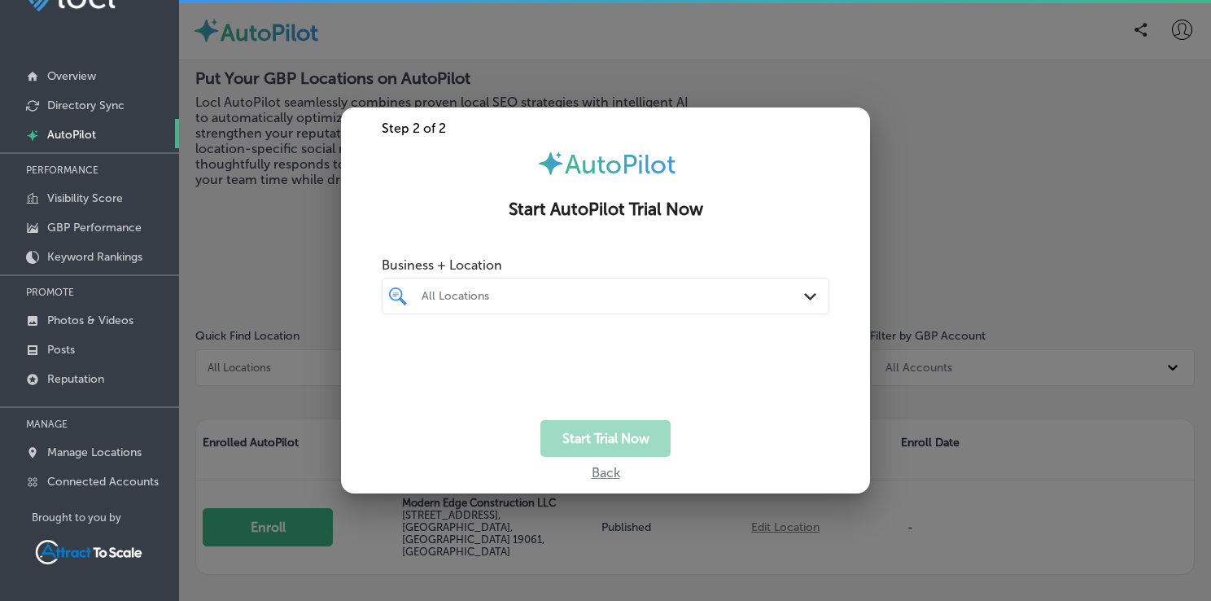
click at [707, 295] on div "All Locations" at bounding box center [614, 296] width 384 height 14
click at [400, 356] on input "checkbox" at bounding box center [402, 358] width 20 height 20
click at [698, 438] on div "Start Trial Now" at bounding box center [605, 438] width 529 height 37
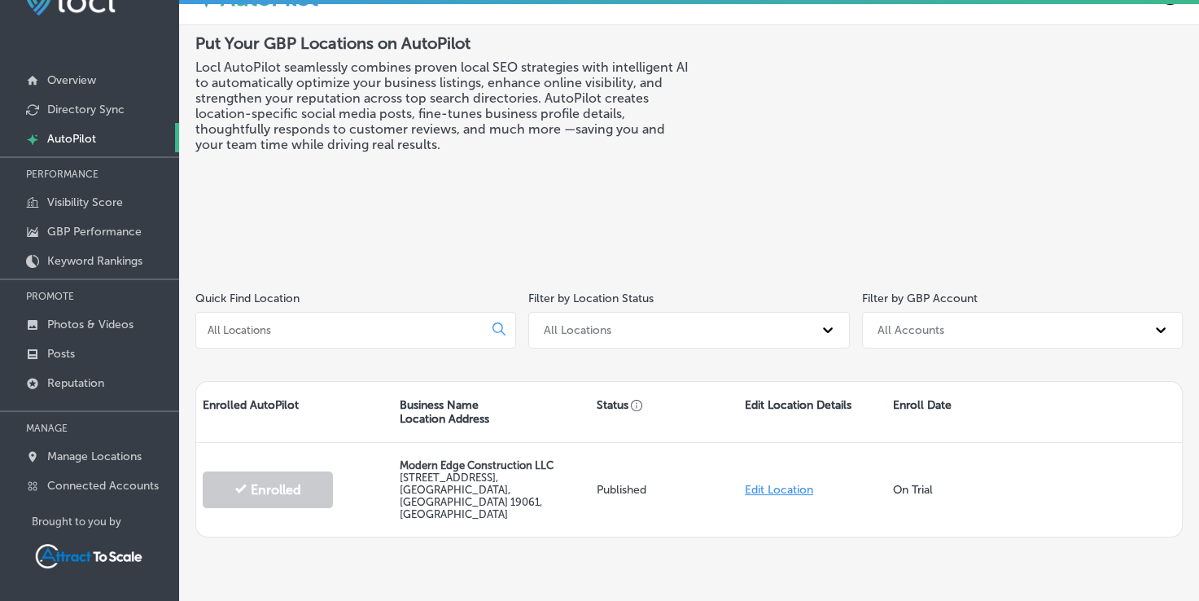
click at [669, 330] on div "All Locations" at bounding box center [674, 330] width 277 height 27
click at [677, 232] on div "Put Your GBP Locations on AutoPilot Locl AutoPilot seamlessly combines proven l…" at bounding box center [442, 145] width 494 height 225
click at [904, 323] on div "All Accounts" at bounding box center [911, 330] width 67 height 14
click at [725, 257] on div "Put Your GBP Locations on AutoPilot Locl AutoPilot seamlessly combines proven l…" at bounding box center [688, 200] width 987 height 335
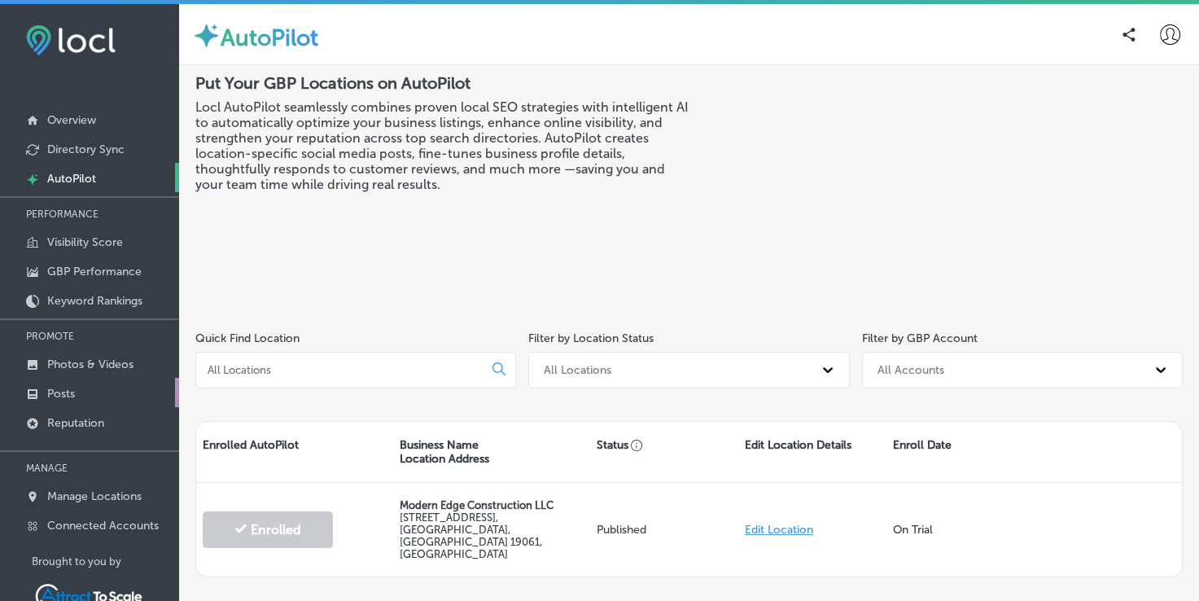
click at [77, 387] on link "Posts" at bounding box center [89, 392] width 179 height 29
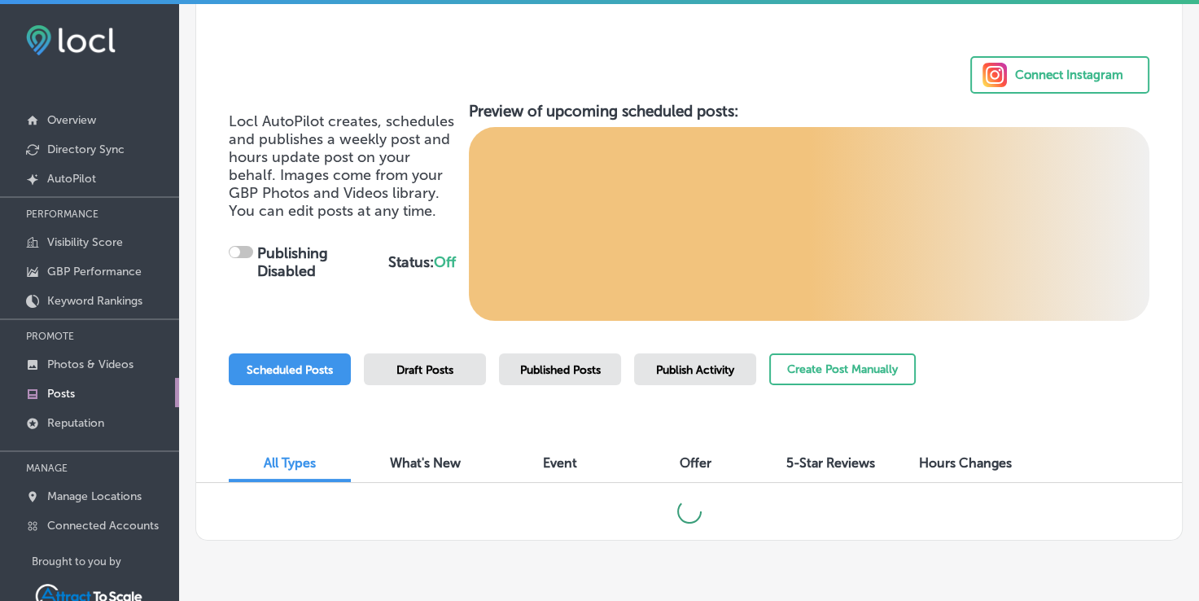
checkbox input "true"
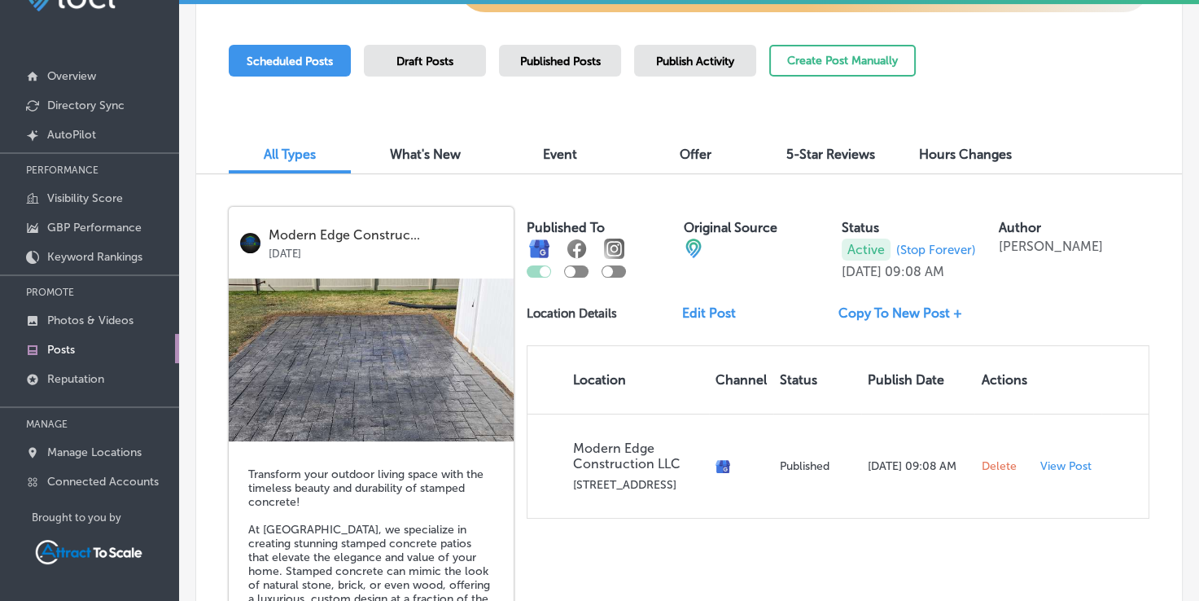
scroll to position [349, 0]
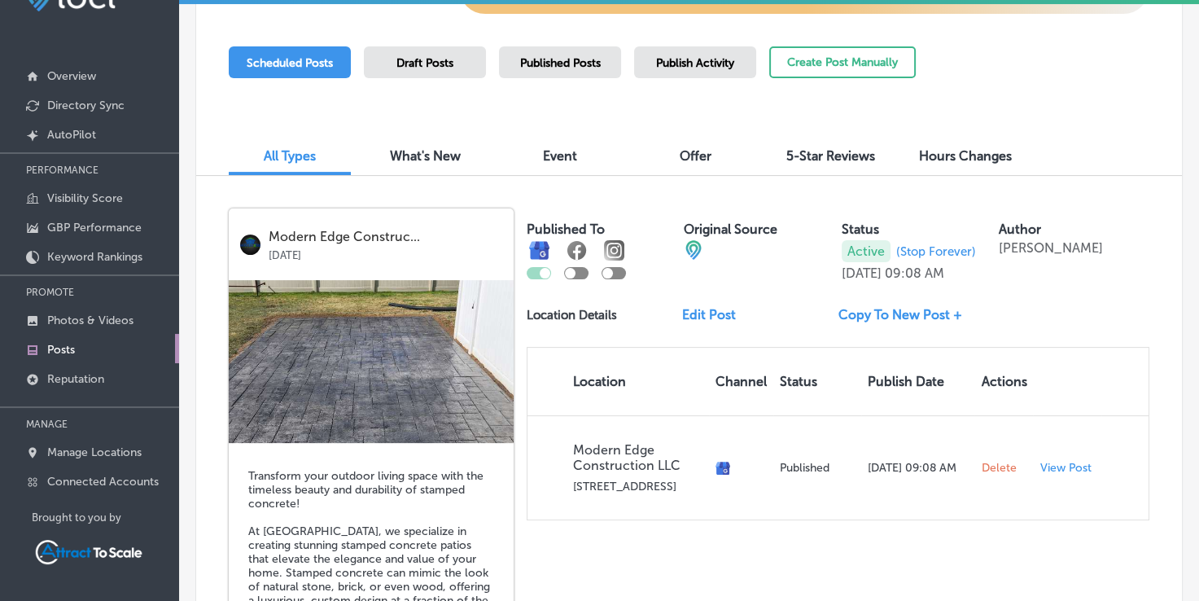
click at [537, 251] on icon at bounding box center [539, 251] width 18 height 17
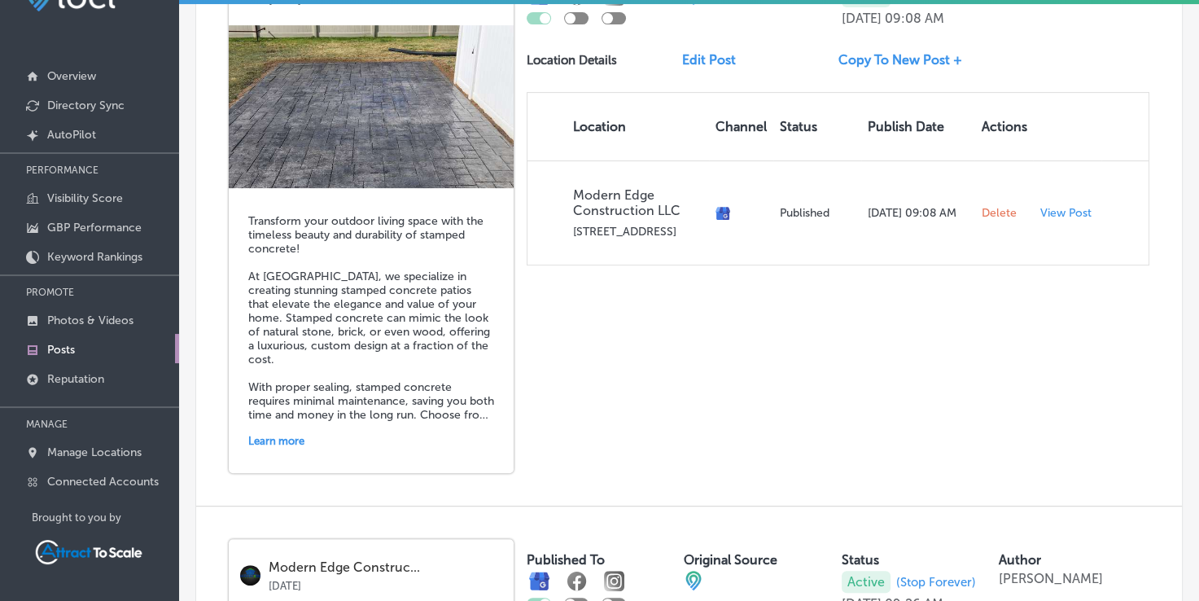
scroll to position [603, 0]
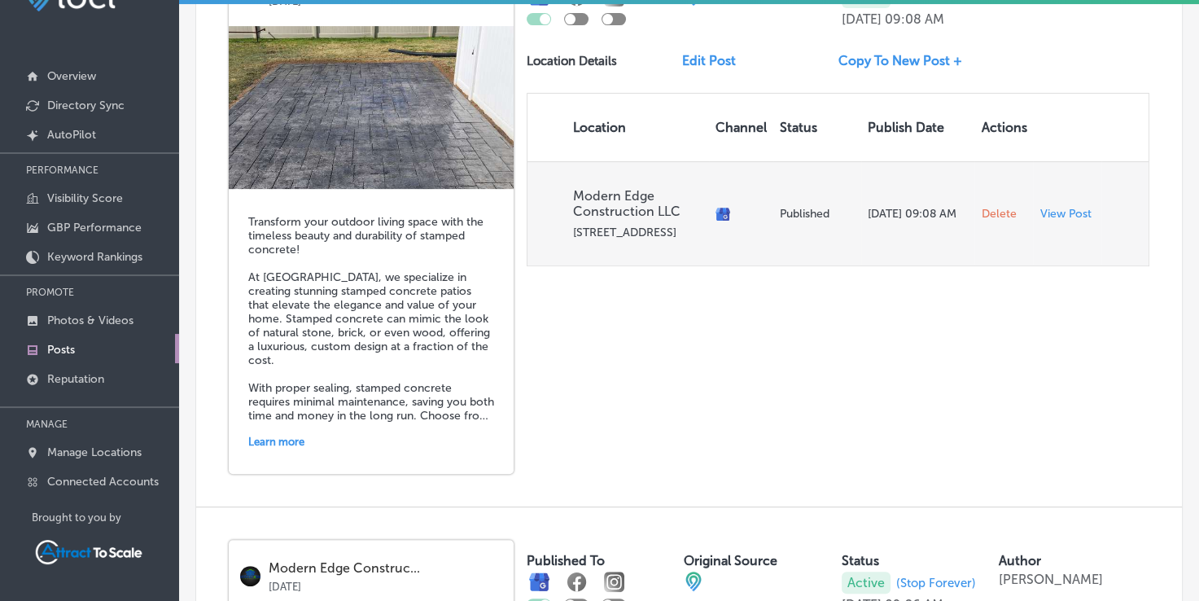
click at [1040, 212] on p "View Post" at bounding box center [1065, 214] width 51 height 14
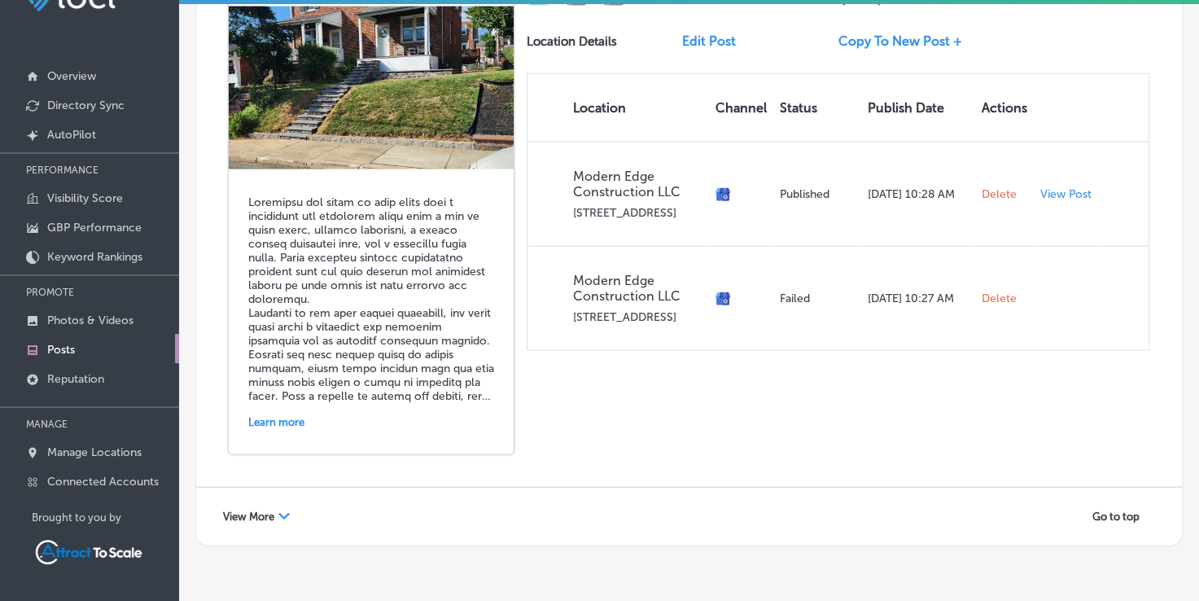
scroll to position [3499, 0]
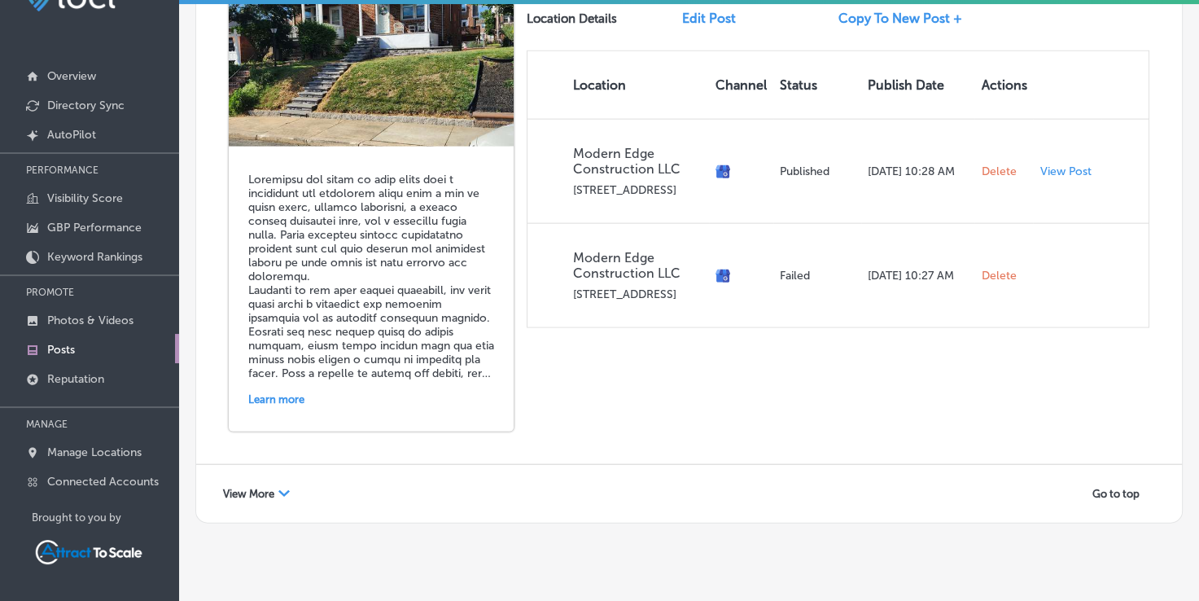
click at [276, 481] on div "View More Path Created with Sketch." at bounding box center [256, 493] width 88 height 25
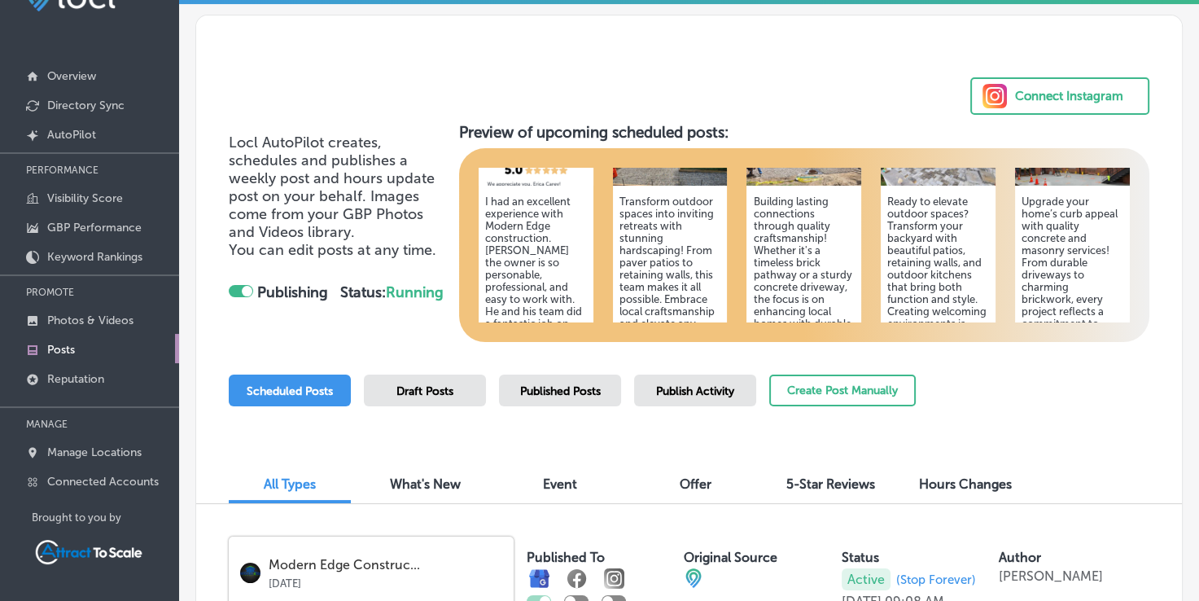
scroll to position [0, 0]
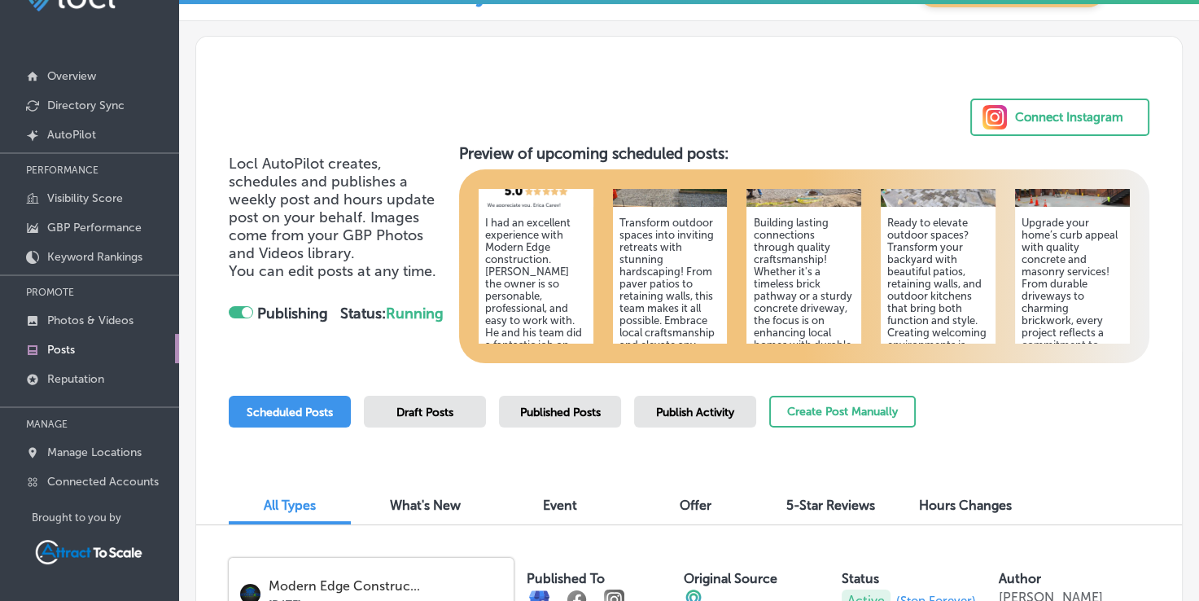
click at [442, 413] on span "Draft Posts" at bounding box center [424, 412] width 57 height 14
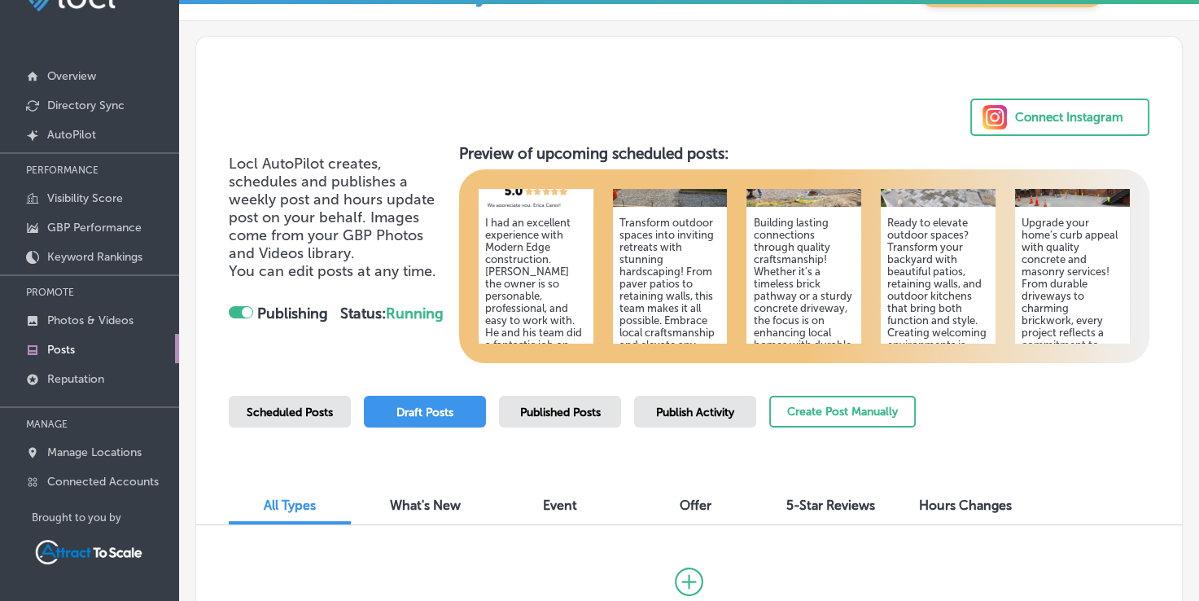
click at [555, 415] on span "Published Posts" at bounding box center [560, 412] width 81 height 14
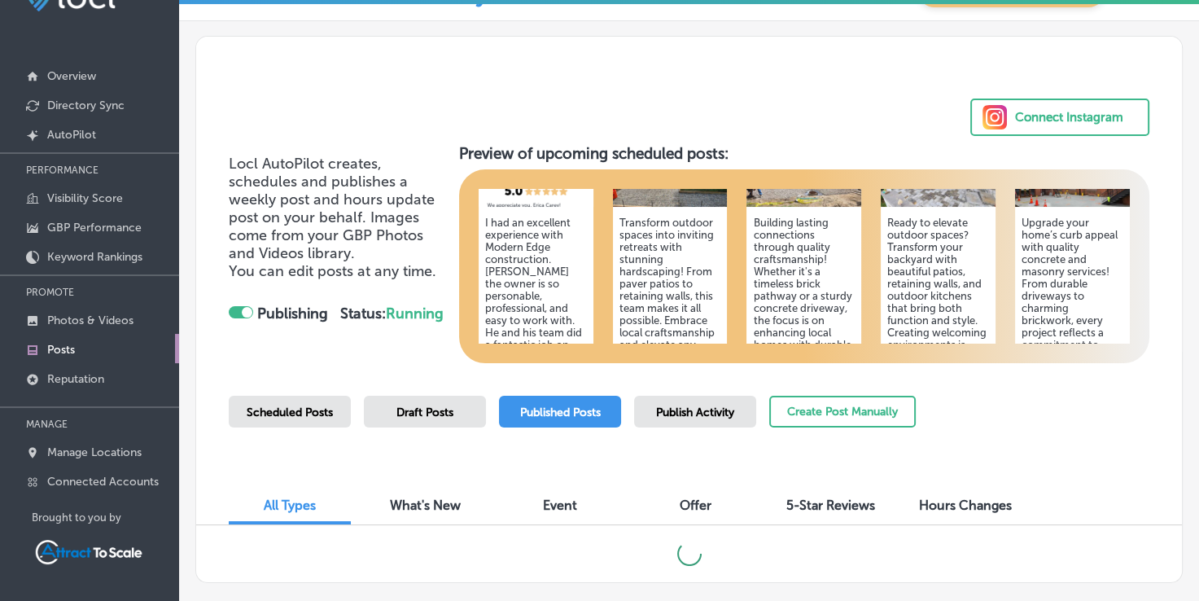
click at [661, 412] on span "Publish Activity" at bounding box center [695, 412] width 78 height 14
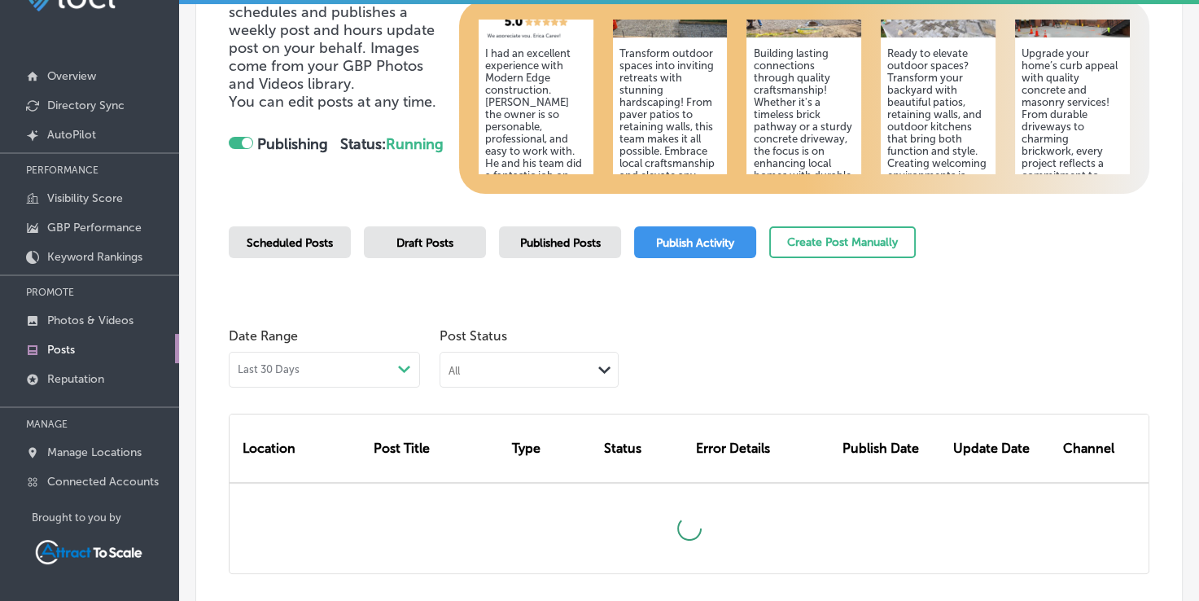
scroll to position [168, 0]
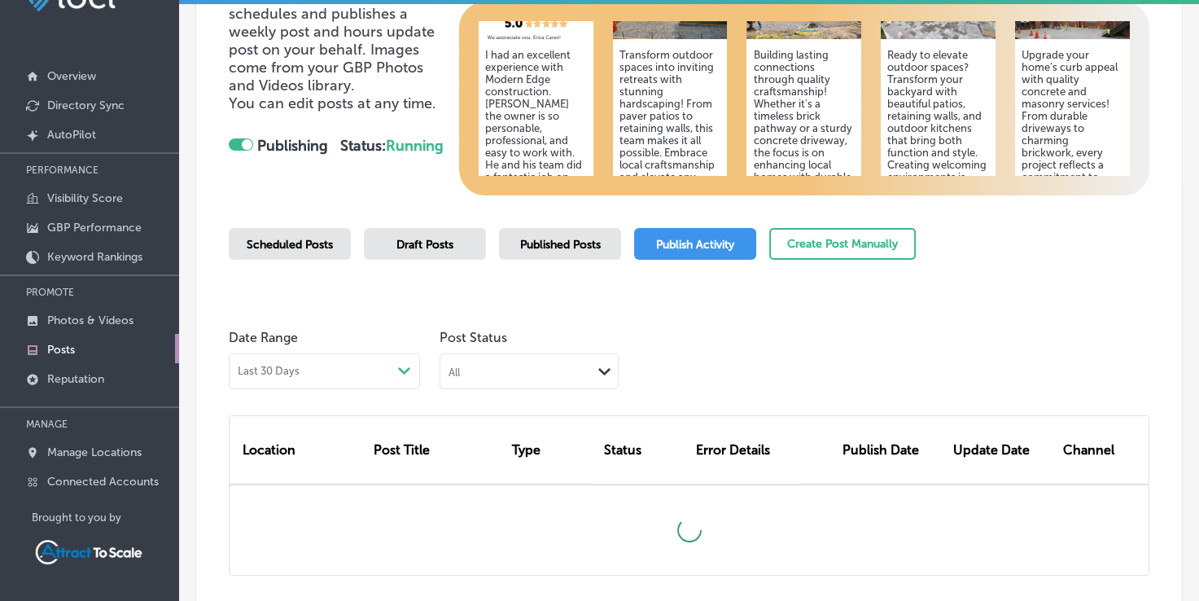
click at [584, 248] on span "Published Posts" at bounding box center [560, 245] width 81 height 14
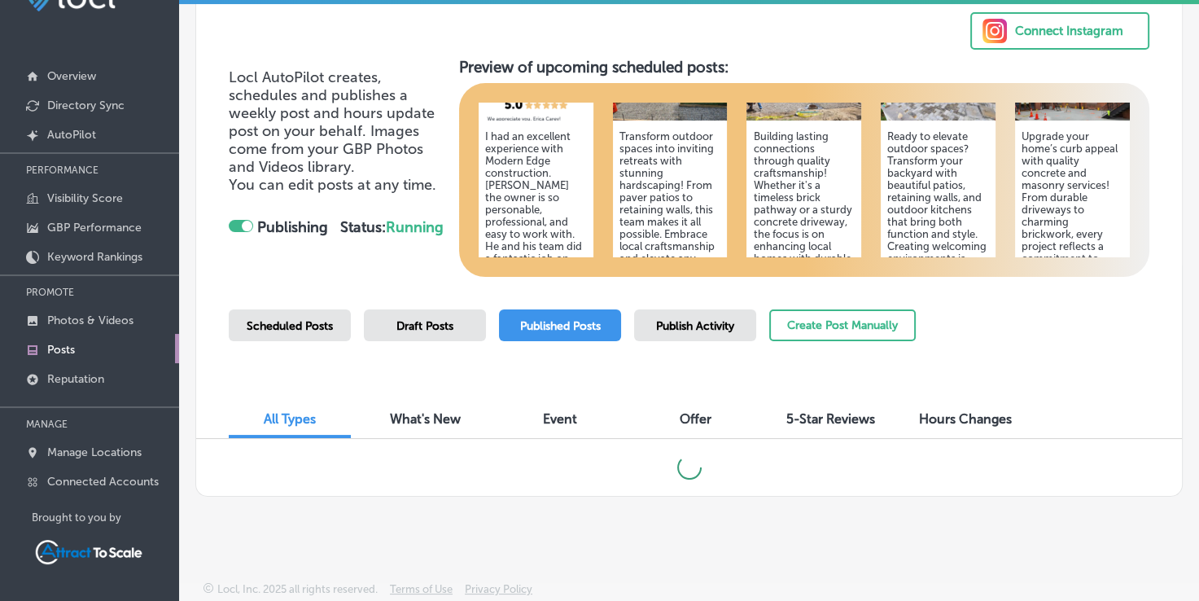
click at [430, 319] on span "Draft Posts" at bounding box center [424, 326] width 57 height 14
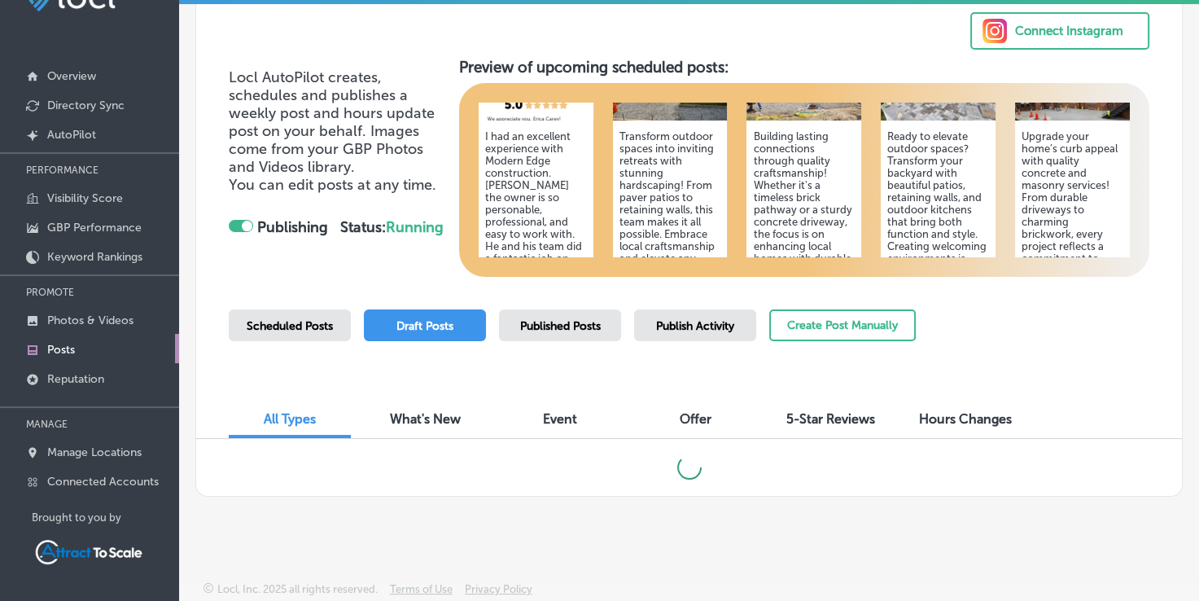
click at [313, 330] on span "Scheduled Posts" at bounding box center [290, 326] width 86 height 14
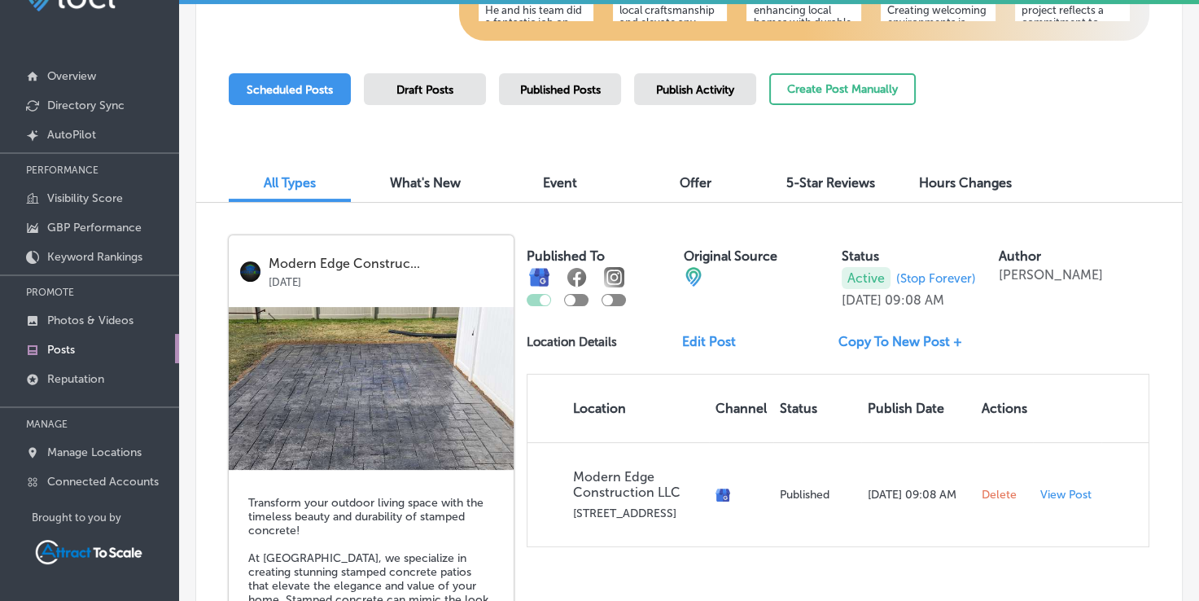
scroll to position [322, 0]
click at [580, 300] on div at bounding box center [576, 301] width 24 height 12
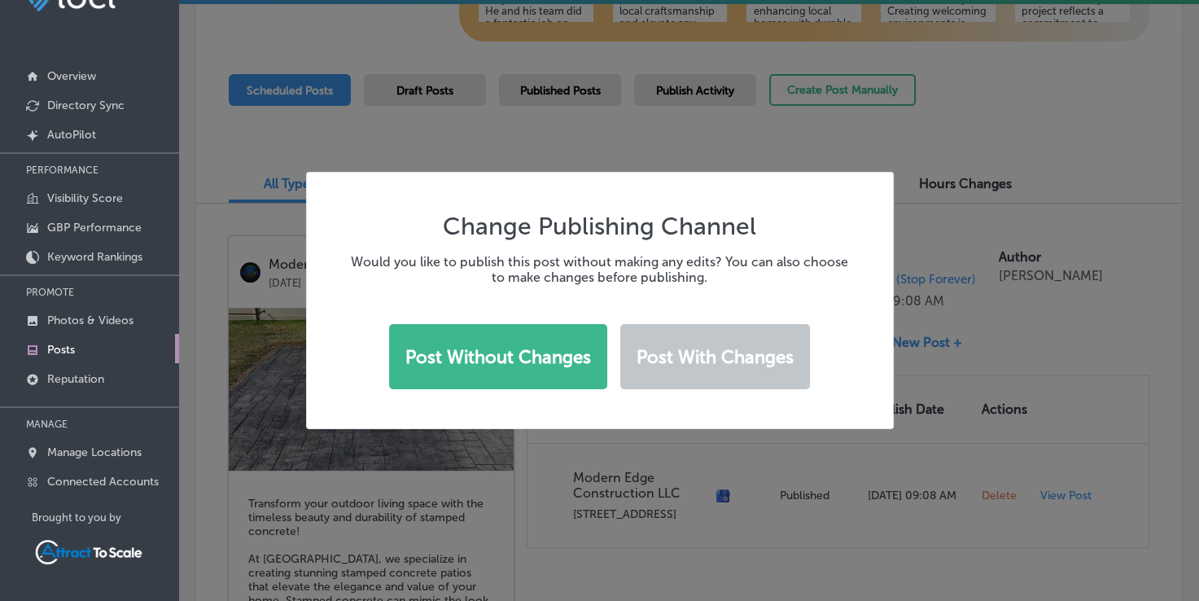
click at [720, 155] on div "Change Publishing Channel Would you like to publish this post without making an…" at bounding box center [599, 300] width 1199 height 601
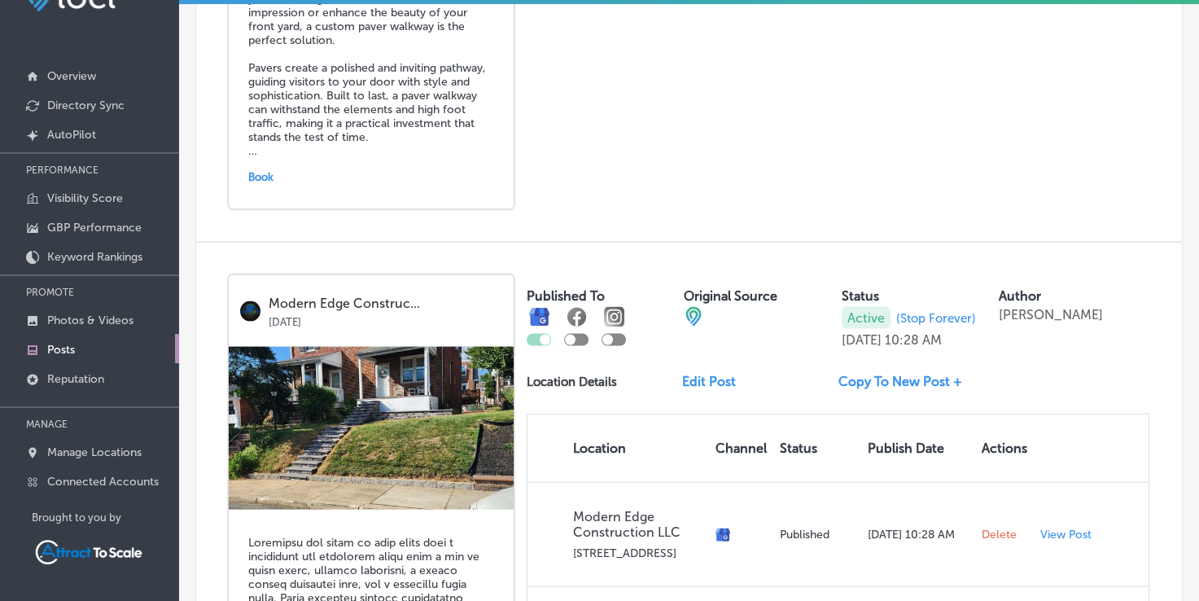
scroll to position [3512, 0]
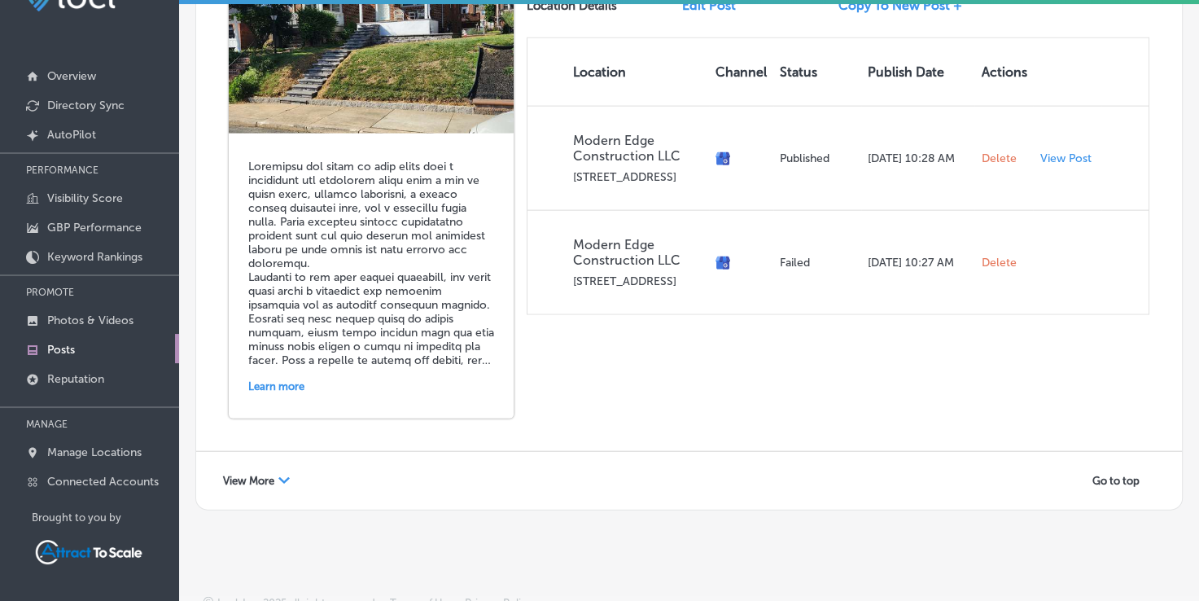
click at [267, 475] on span "View More" at bounding box center [248, 481] width 51 height 12
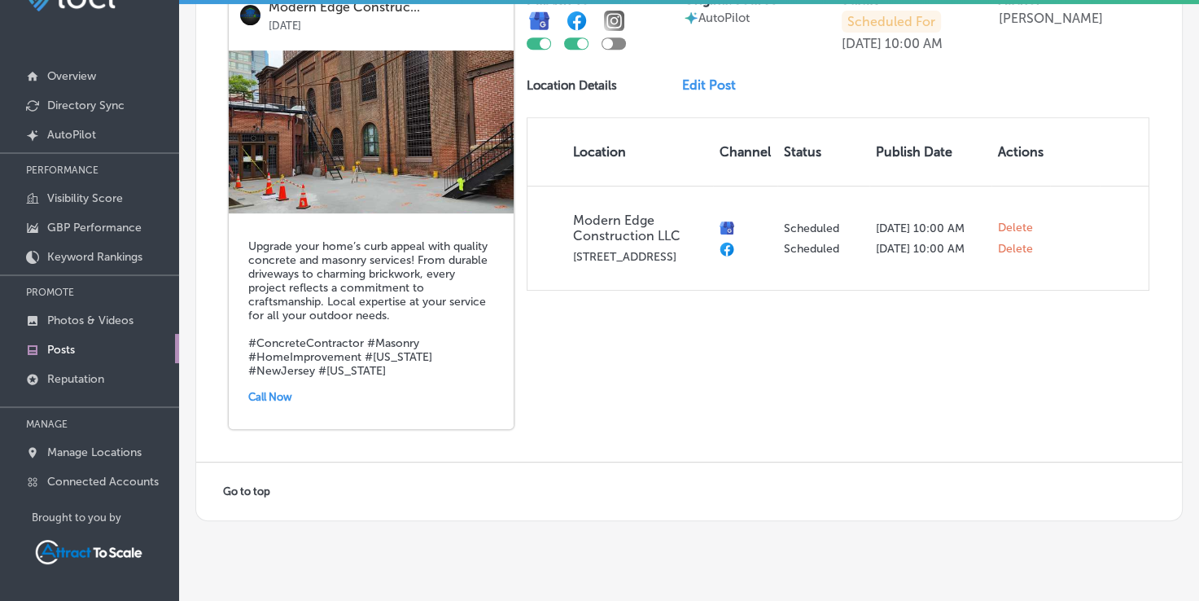
scroll to position [6644, 0]
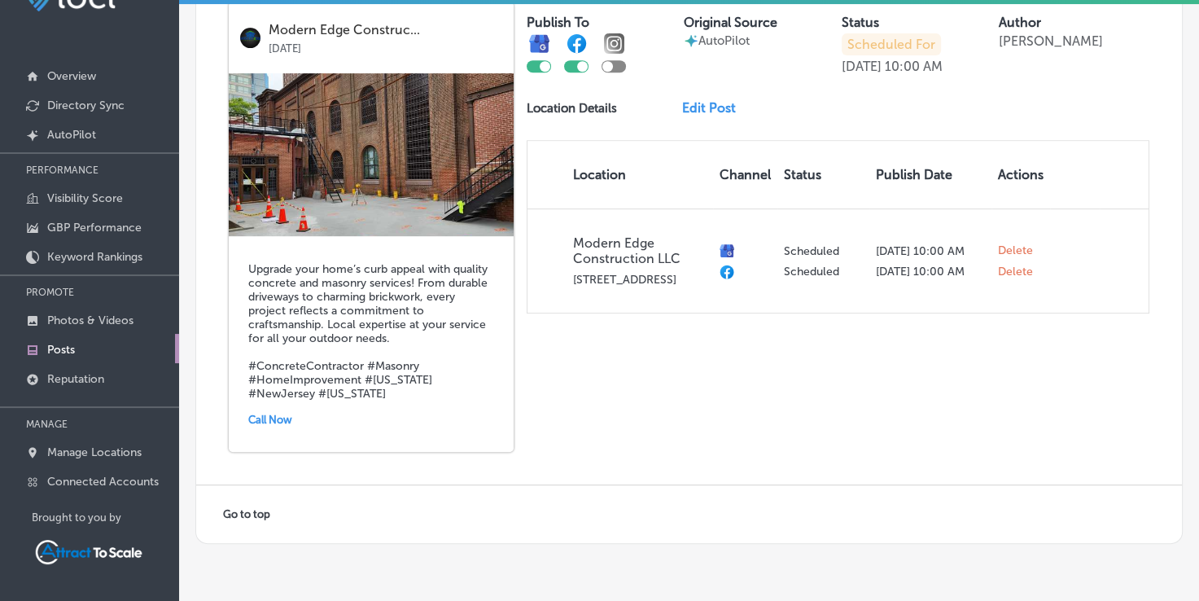
click at [261, 508] on span "Go to top" at bounding box center [246, 514] width 47 height 12
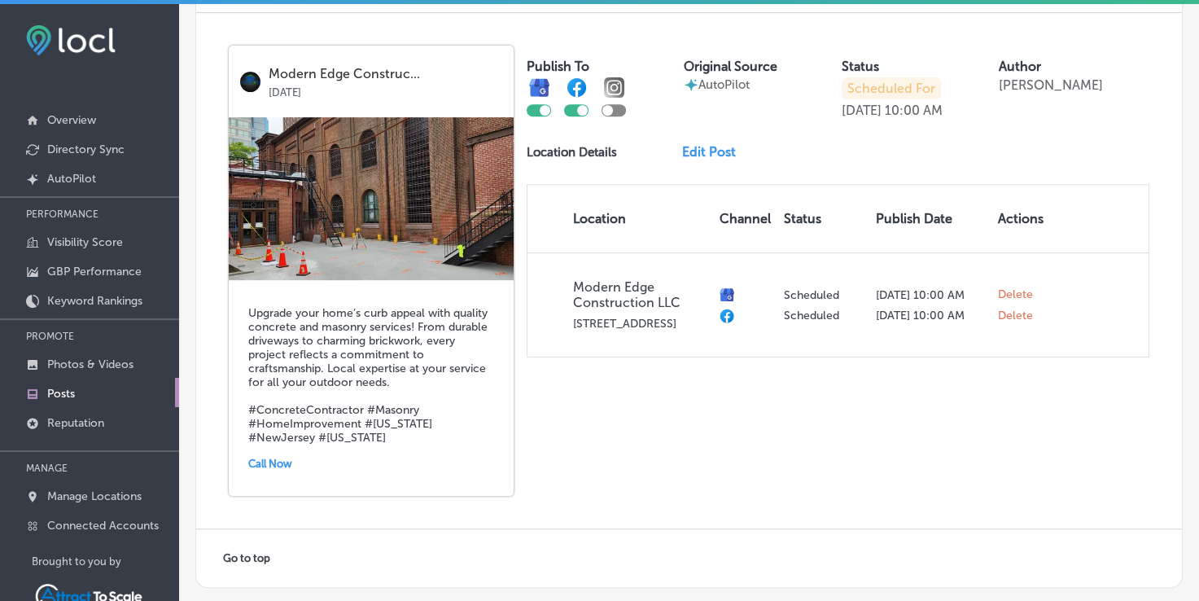
click at [247, 552] on span "Go to top" at bounding box center [246, 558] width 47 height 12
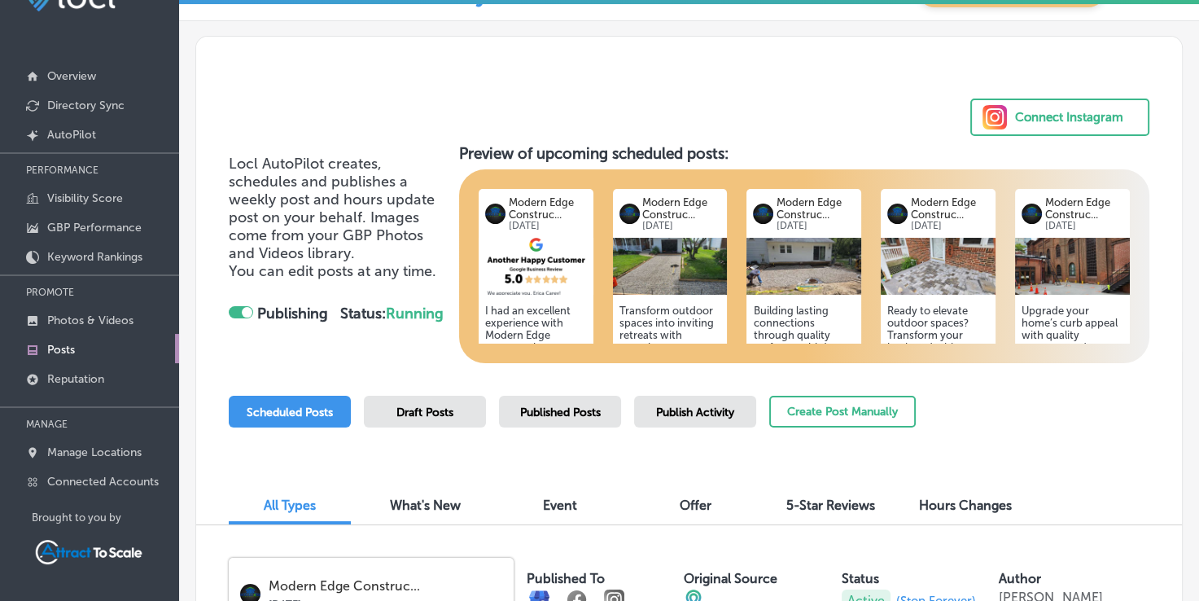
click at [430, 502] on span "What's New" at bounding box center [425, 504] width 71 height 15
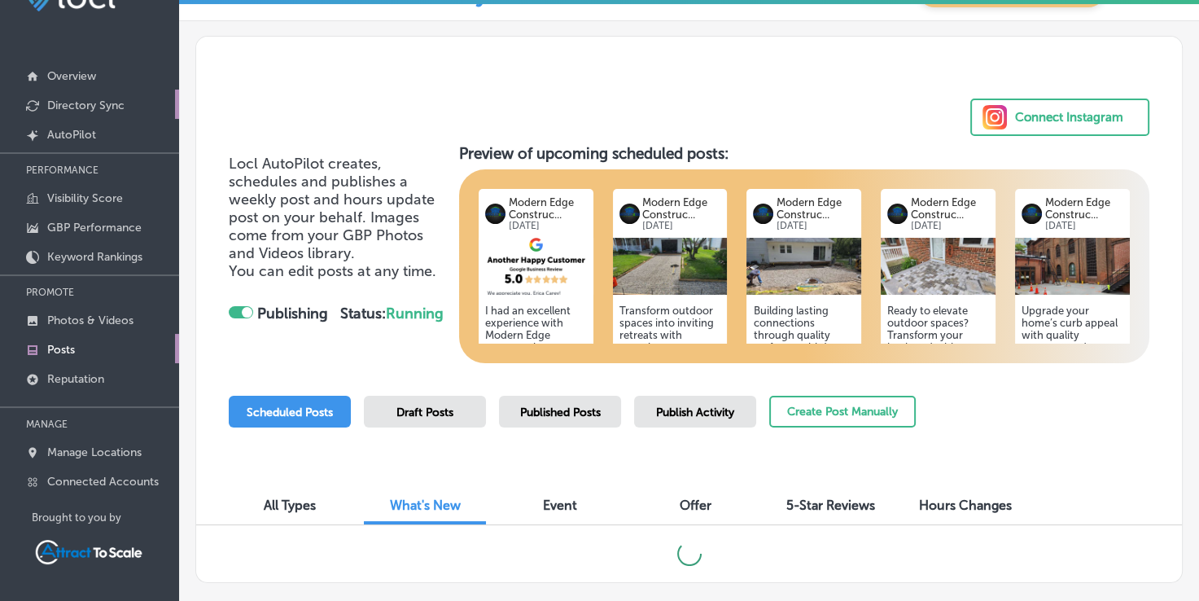
click at [111, 103] on p "Directory Sync" at bounding box center [85, 105] width 77 height 14
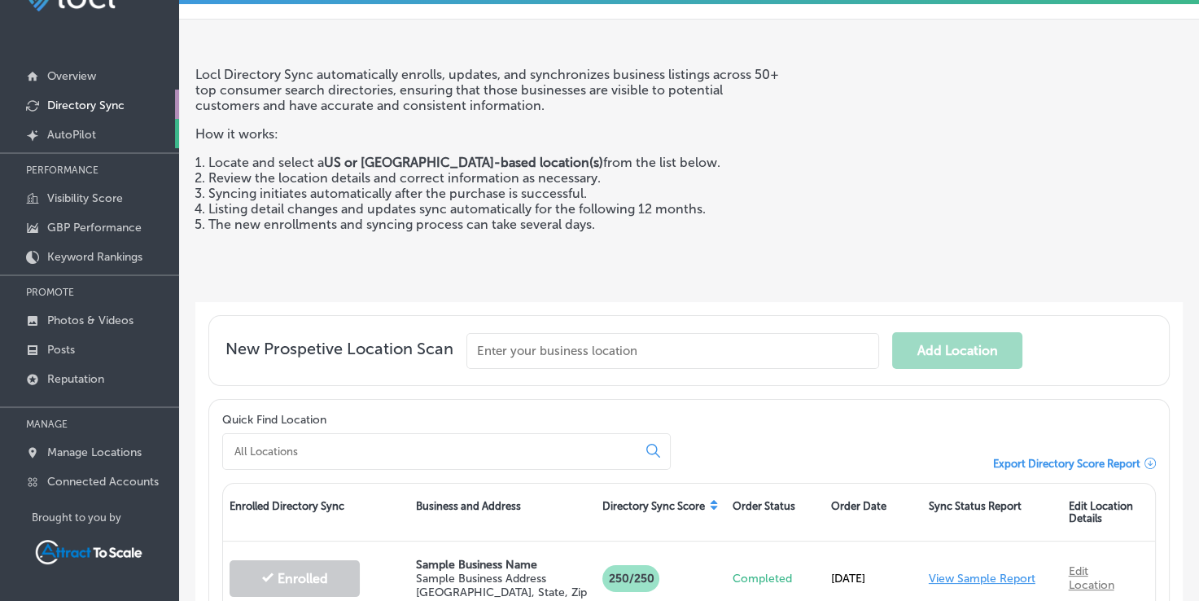
click at [72, 131] on p "AutoPilot" at bounding box center [71, 135] width 49 height 14
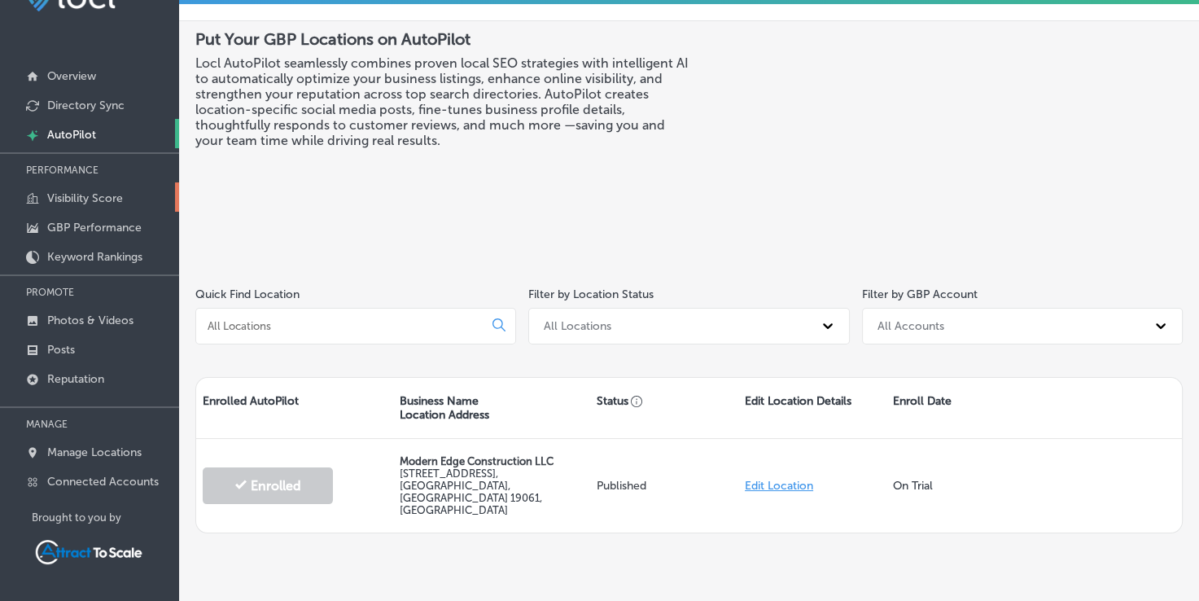
click at [73, 204] on link "Visibility Score" at bounding box center [89, 196] width 179 height 29
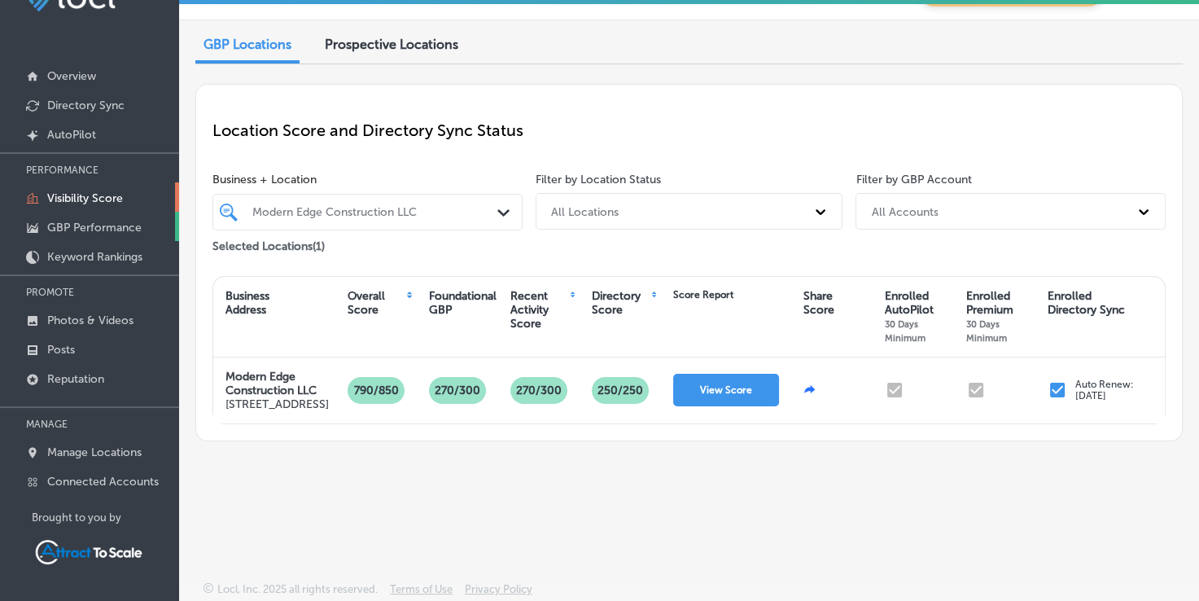
drag, startPoint x: 72, startPoint y: 226, endPoint x: 59, endPoint y: 222, distance: 13.6
click at [59, 222] on p "GBP Performance" at bounding box center [94, 228] width 94 height 14
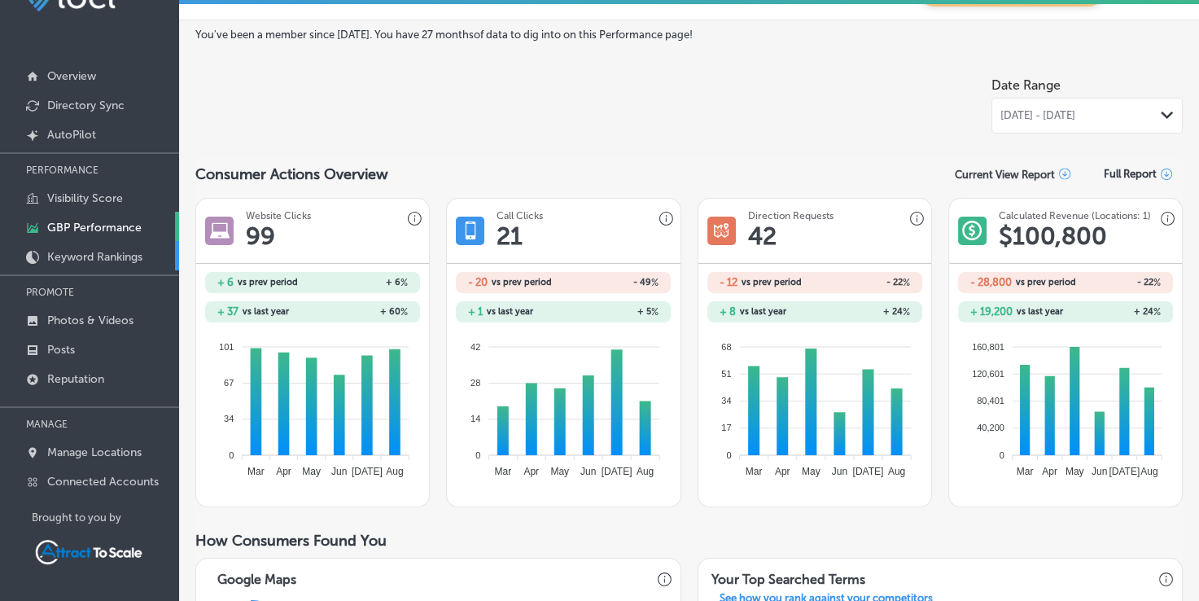
click at [64, 251] on p "Keyword Rankings" at bounding box center [94, 257] width 95 height 14
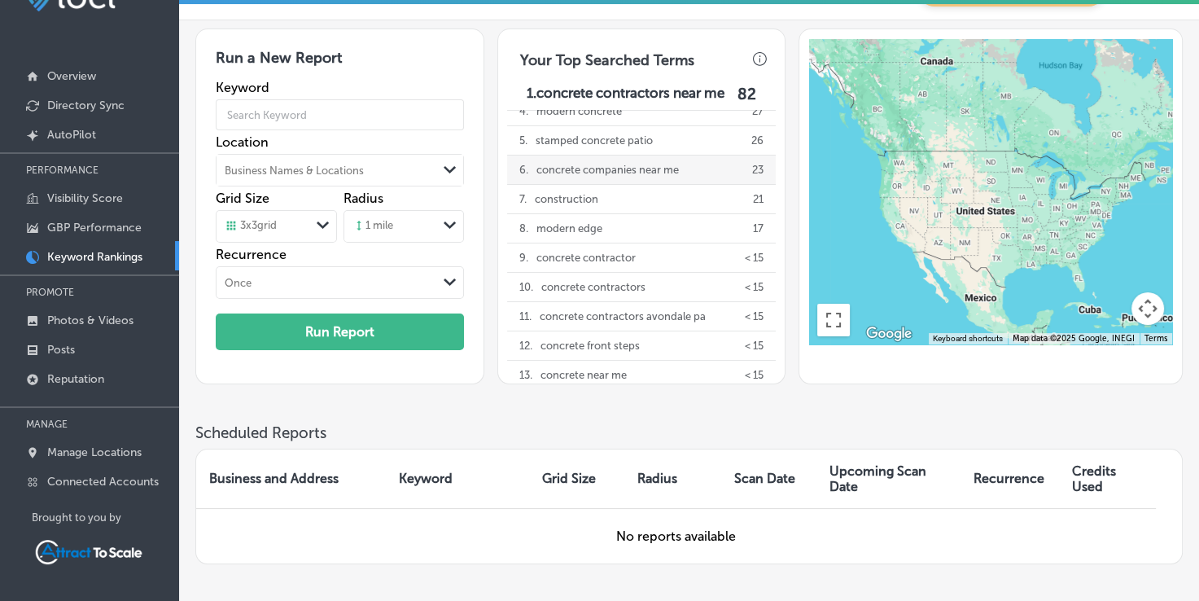
scroll to position [72, 0]
click at [430, 164] on div "Business Names & Locations" at bounding box center [327, 170] width 221 height 24
click at [473, 155] on div "Run a New Report Keyword Location Business Names & Locations Path Created with …" at bounding box center [339, 206] width 289 height 356
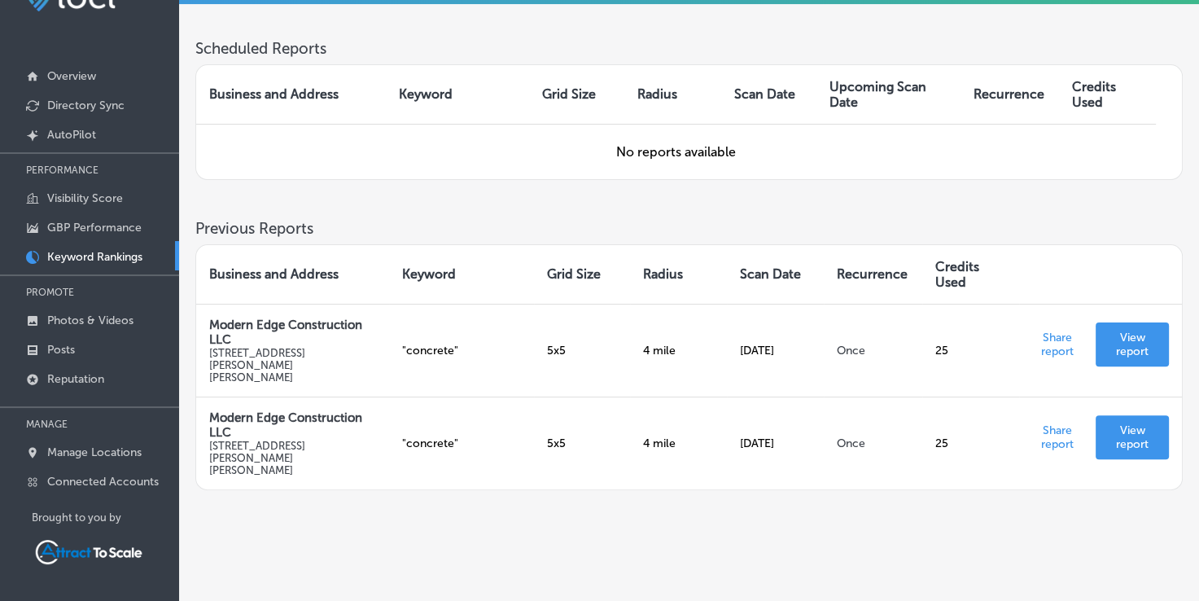
scroll to position [392, 0]
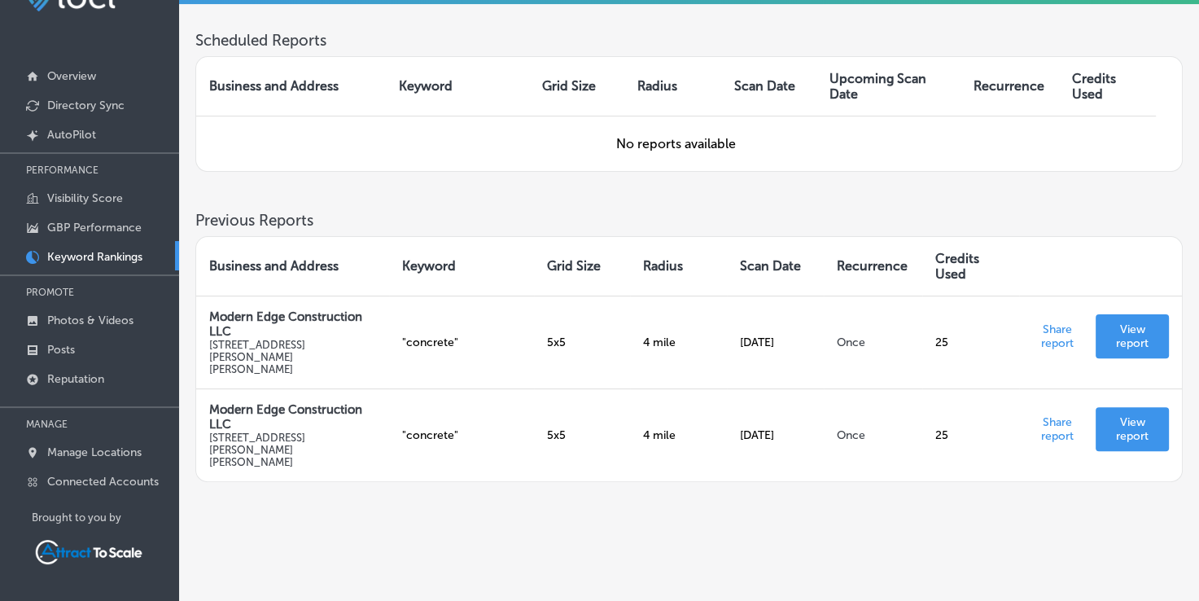
click at [570, 278] on th "Grid Size" at bounding box center [582, 266] width 96 height 59
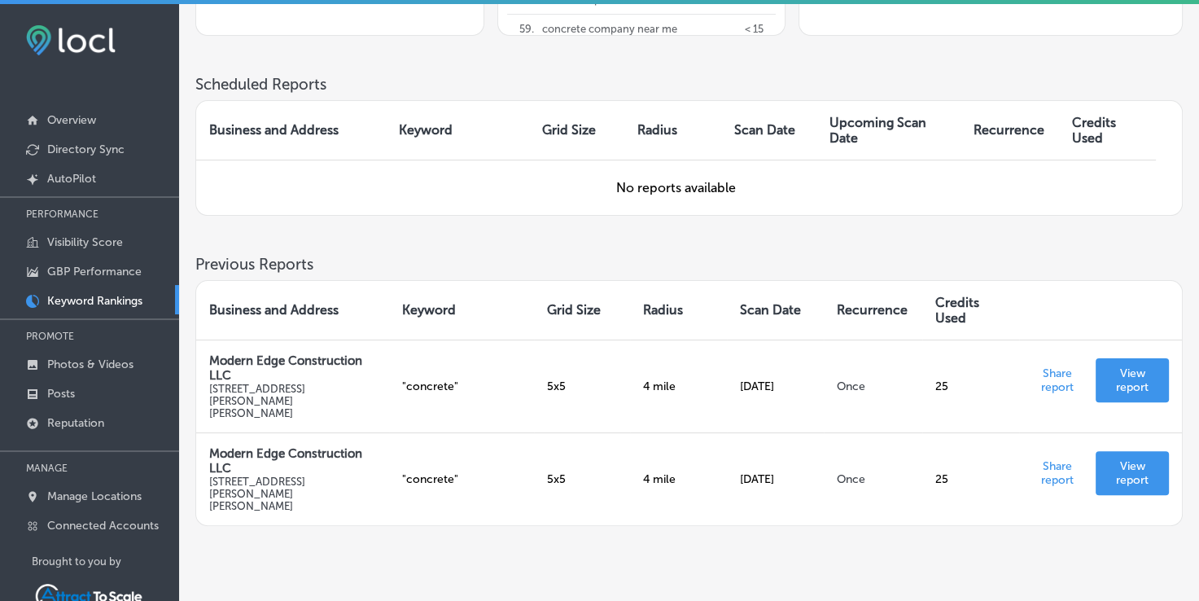
drag, startPoint x: 101, startPoint y: 28, endPoint x: 202, endPoint y: 582, distance: 563.5
click at [202, 582] on div "Map Keyword Rankings Keyword Ranking Credits: 60 Run a New Report Keyword Locat…" at bounding box center [689, 325] width 1020 height 643
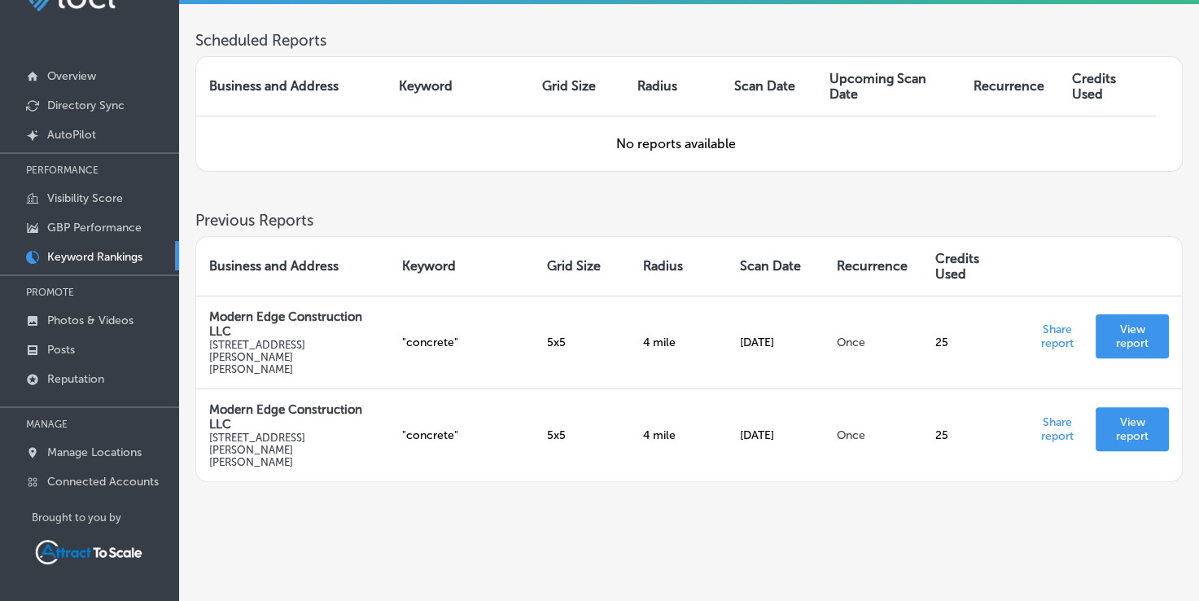
scroll to position [26, 0]
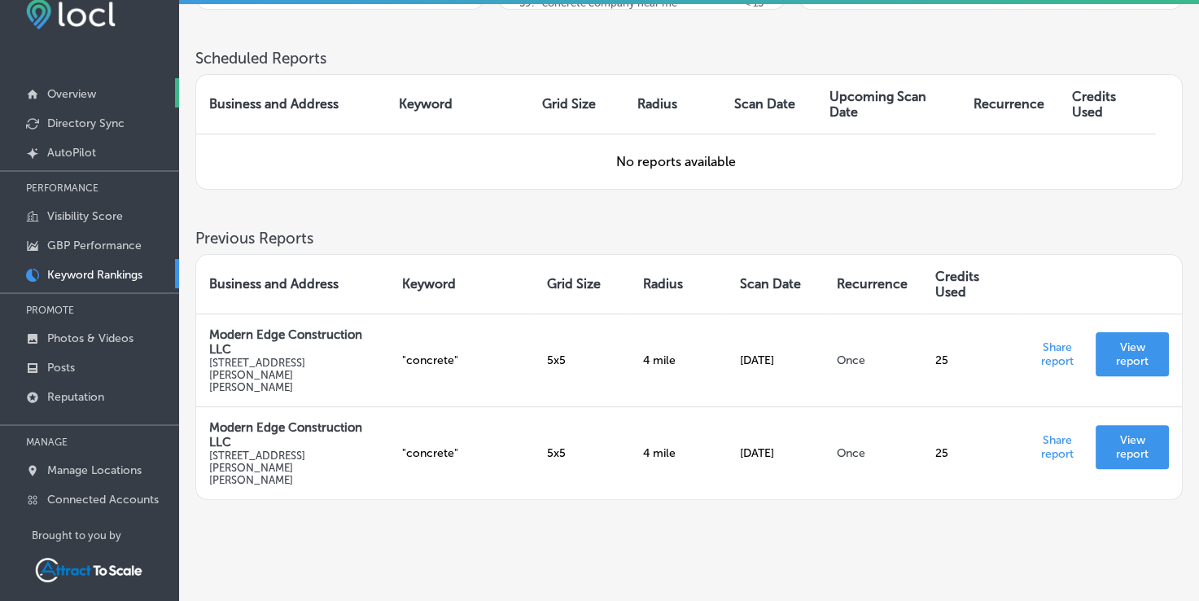
click at [110, 98] on link "Overview" at bounding box center [89, 92] width 179 height 29
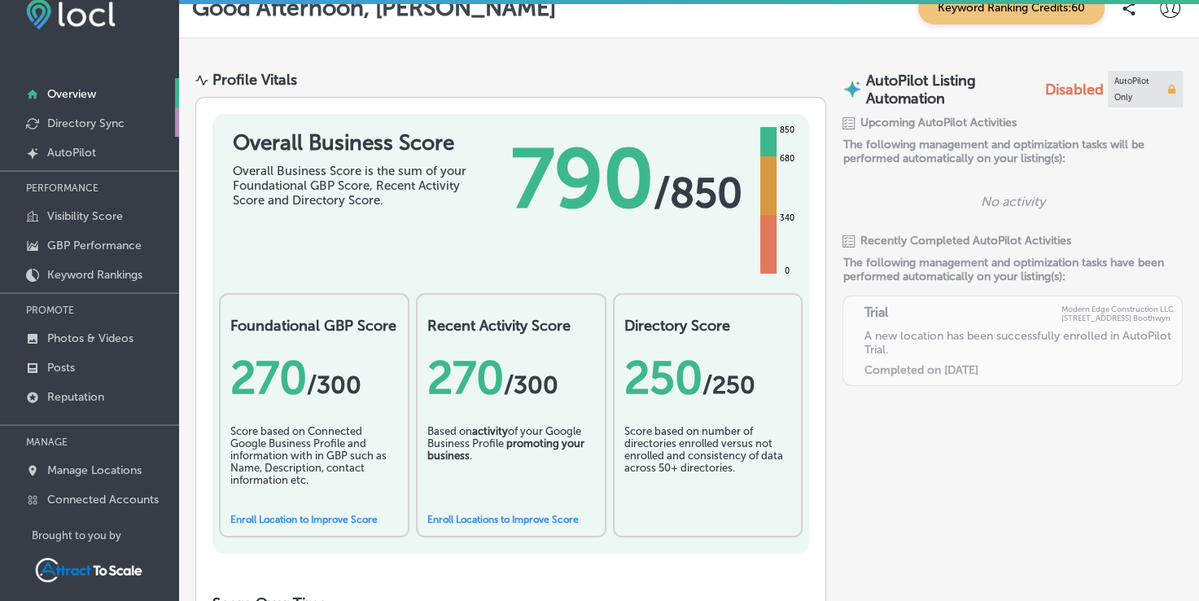
click at [101, 121] on p "Directory Sync" at bounding box center [85, 123] width 77 height 14
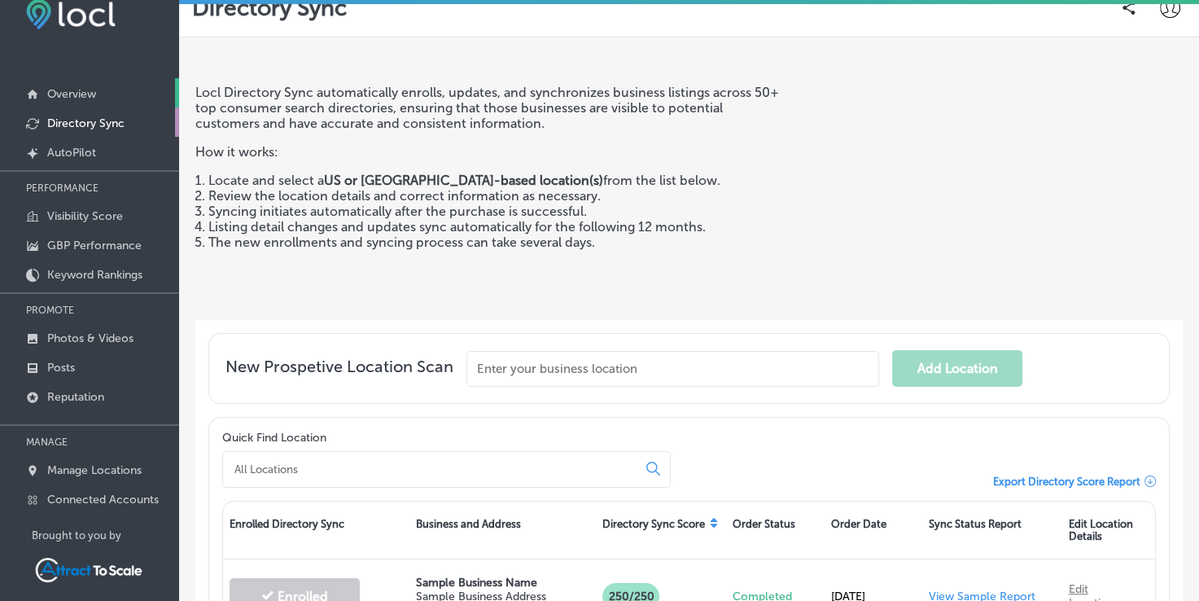
click at [88, 101] on link "Overview" at bounding box center [89, 92] width 179 height 29
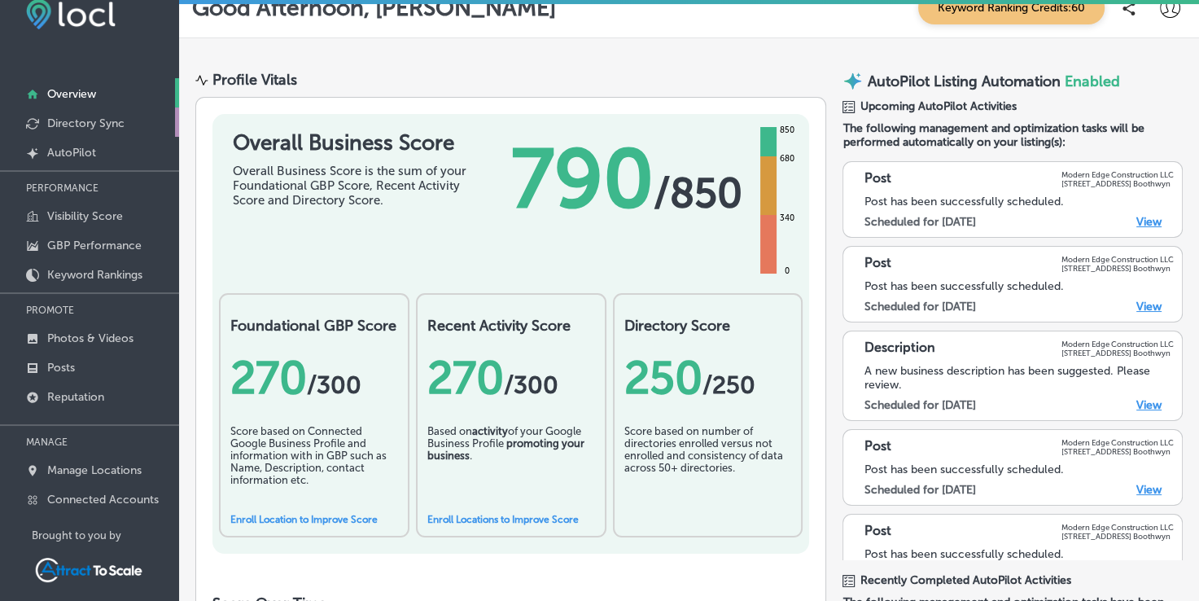
click at [95, 128] on p "Directory Sync" at bounding box center [85, 123] width 77 height 14
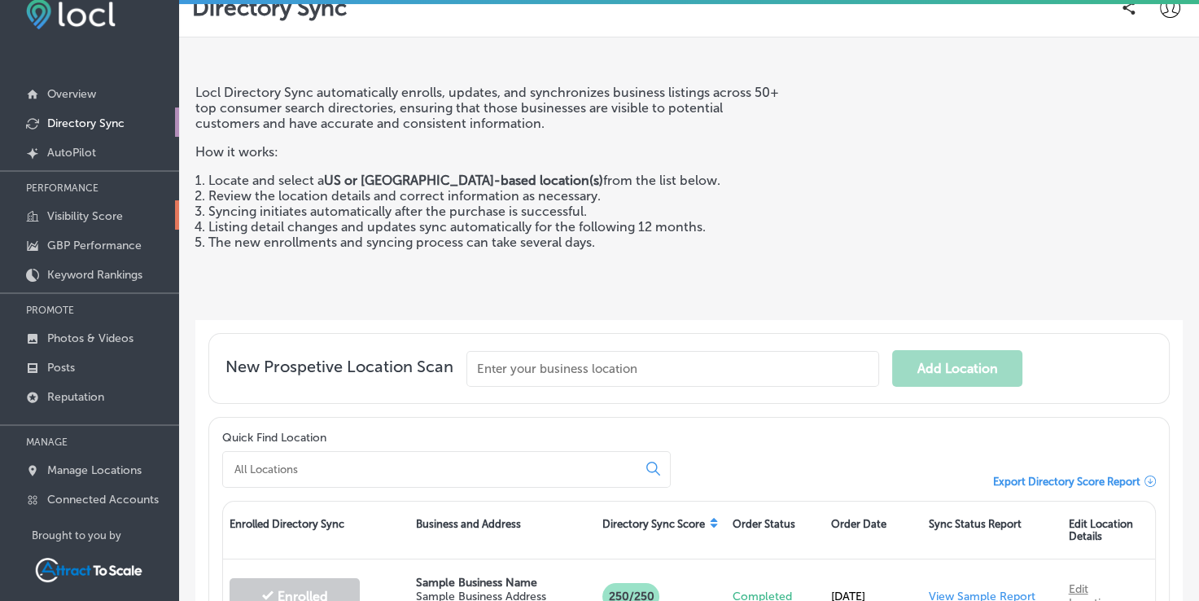
click at [142, 207] on link "Visibility Score" at bounding box center [89, 214] width 179 height 29
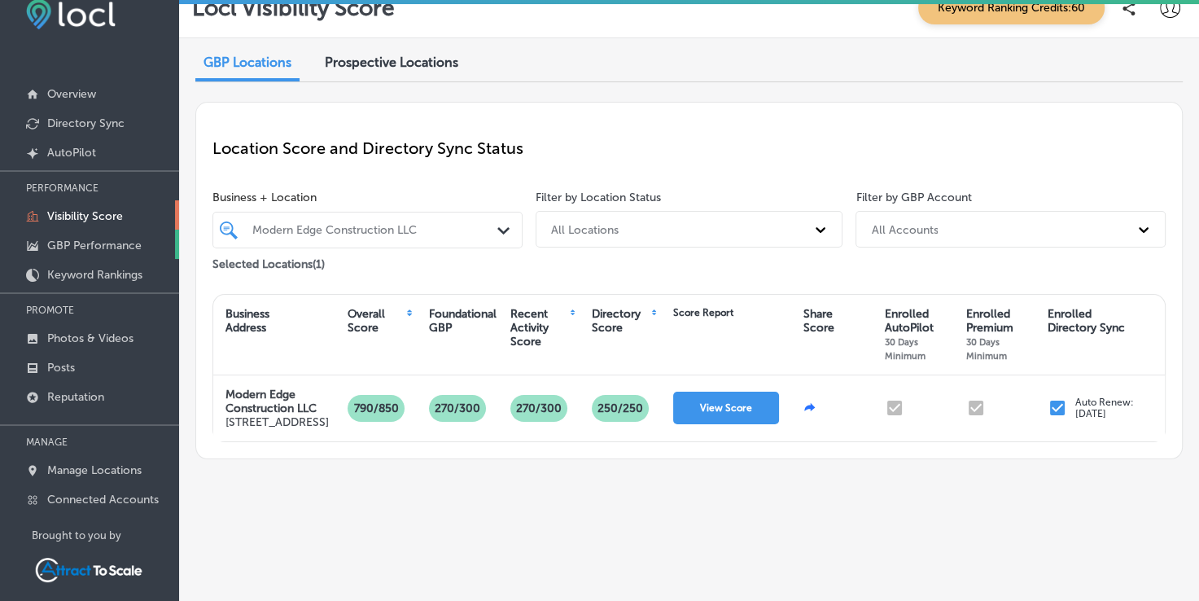
click at [90, 248] on p "GBP Performance" at bounding box center [94, 246] width 94 height 14
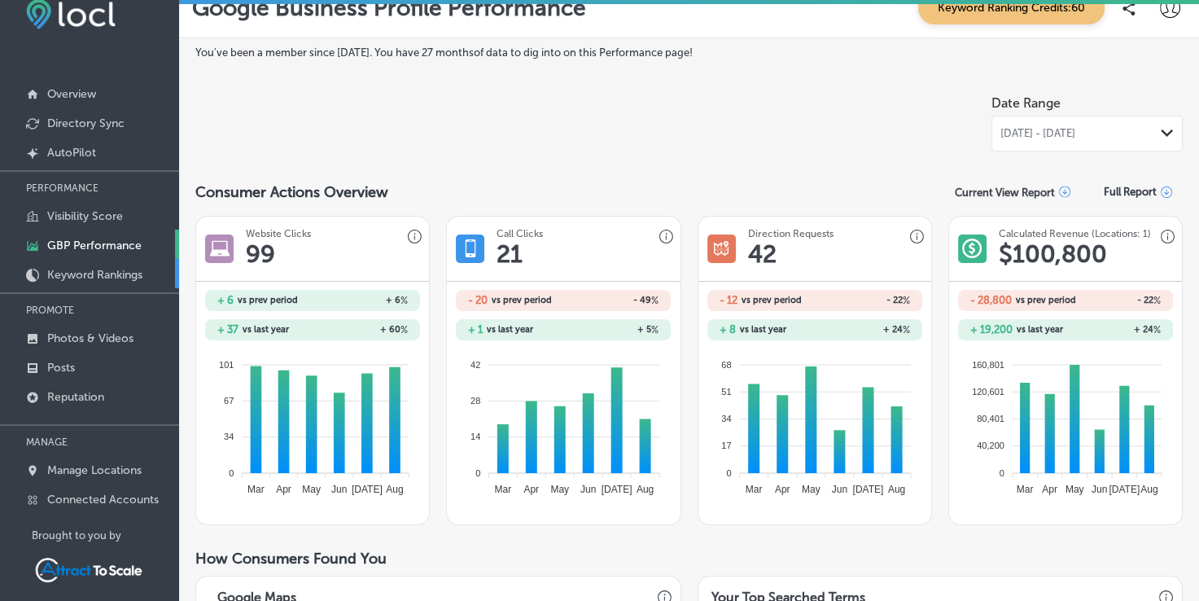
click at [122, 272] on p "Keyword Rankings" at bounding box center [94, 275] width 95 height 14
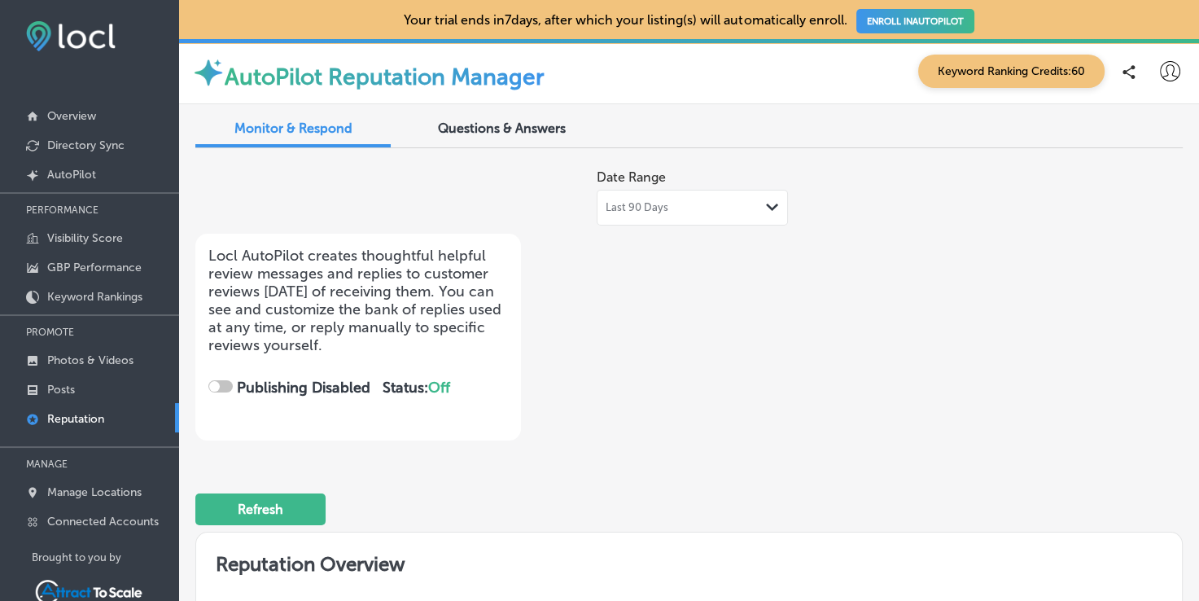
checkbox input "true"
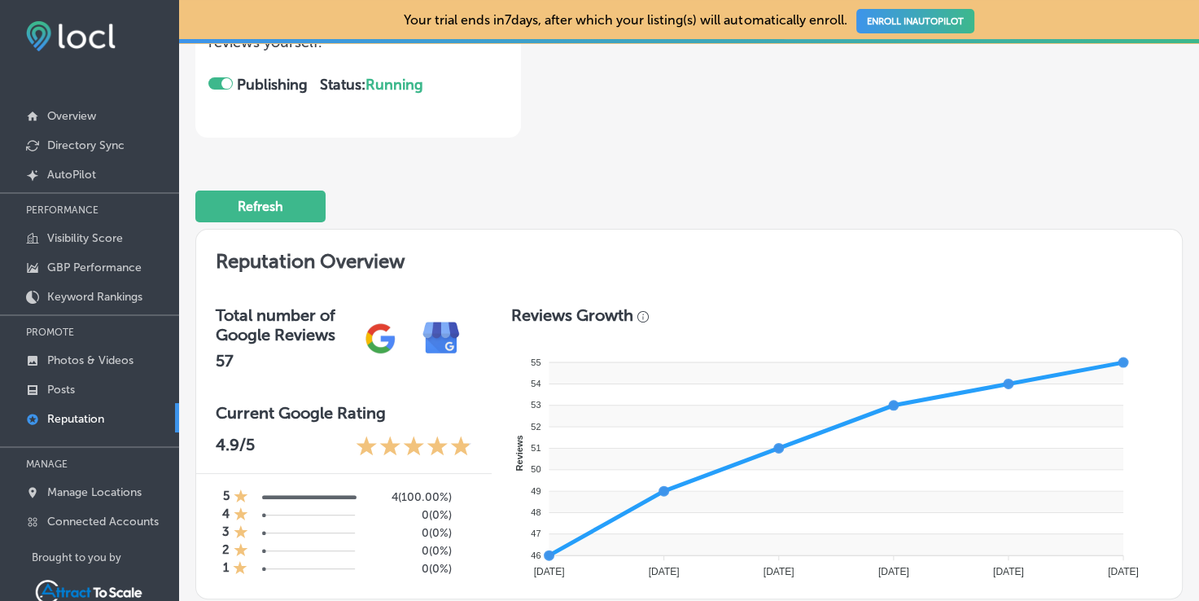
scroll to position [309, 0]
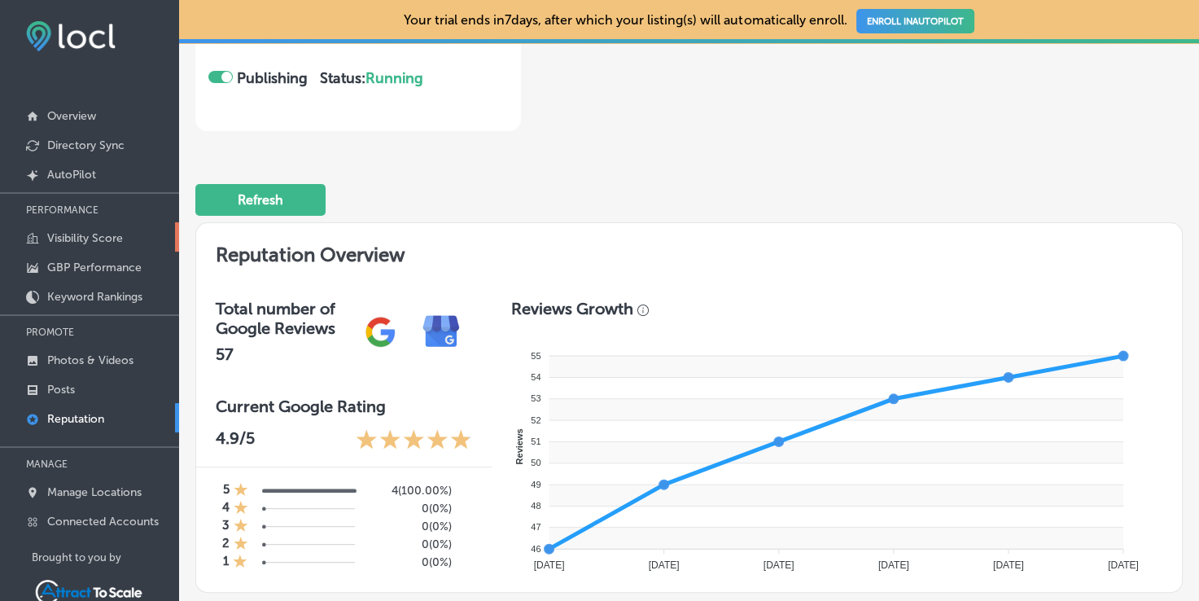
click at [63, 231] on p "Visibility Score" at bounding box center [85, 238] width 76 height 14
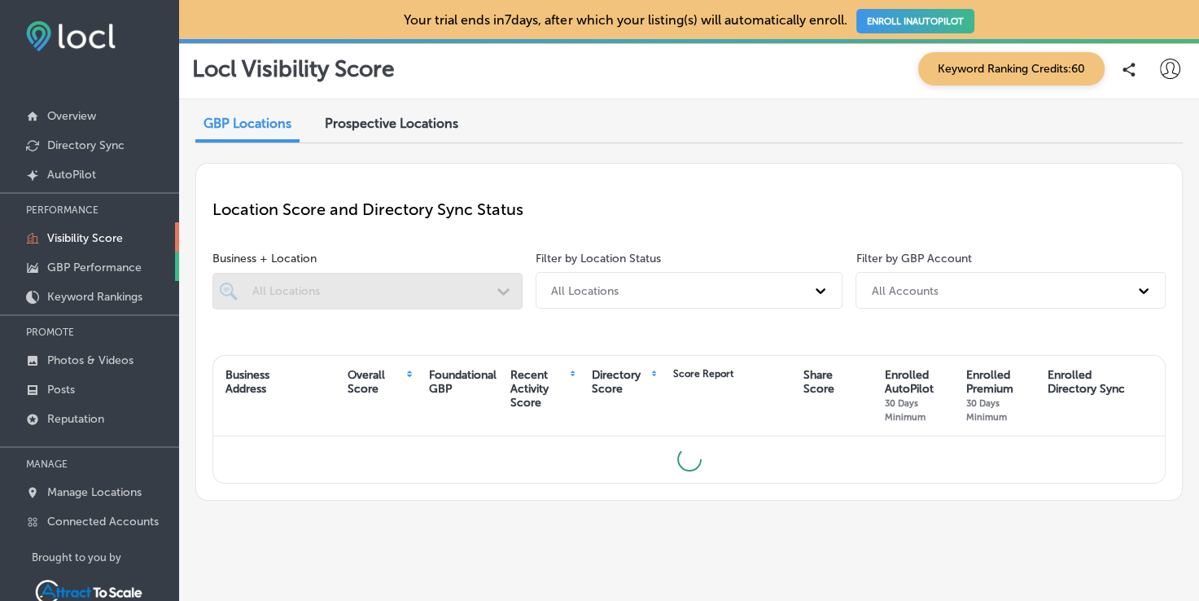
click at [68, 254] on link "GBP Performance" at bounding box center [89, 266] width 179 height 29
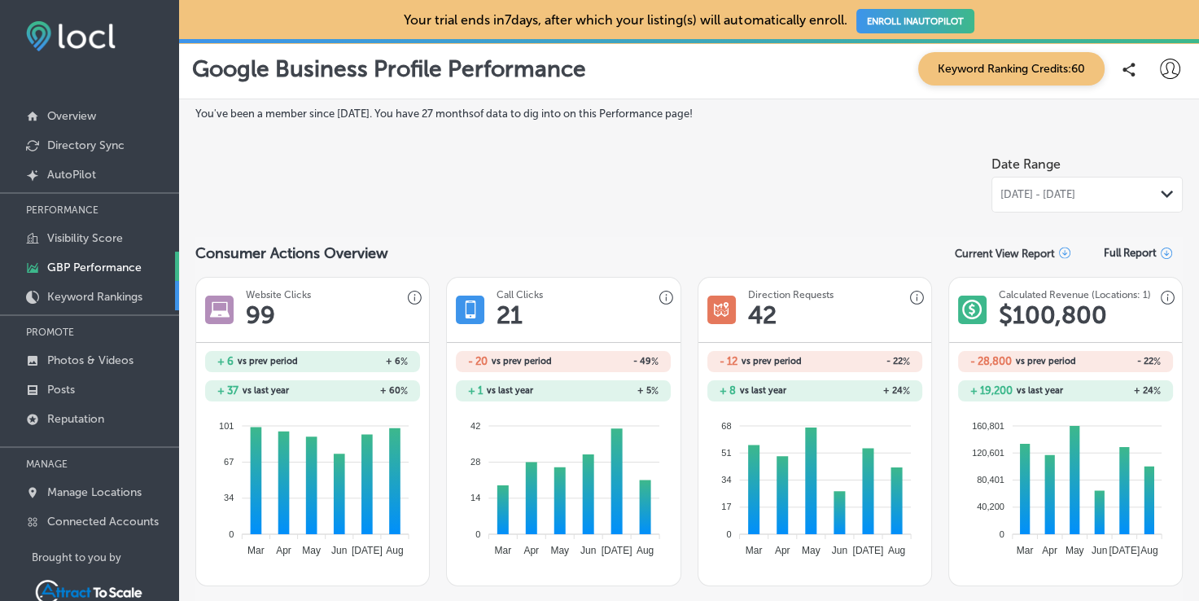
click at [72, 294] on p "Keyword Rankings" at bounding box center [94, 297] width 95 height 14
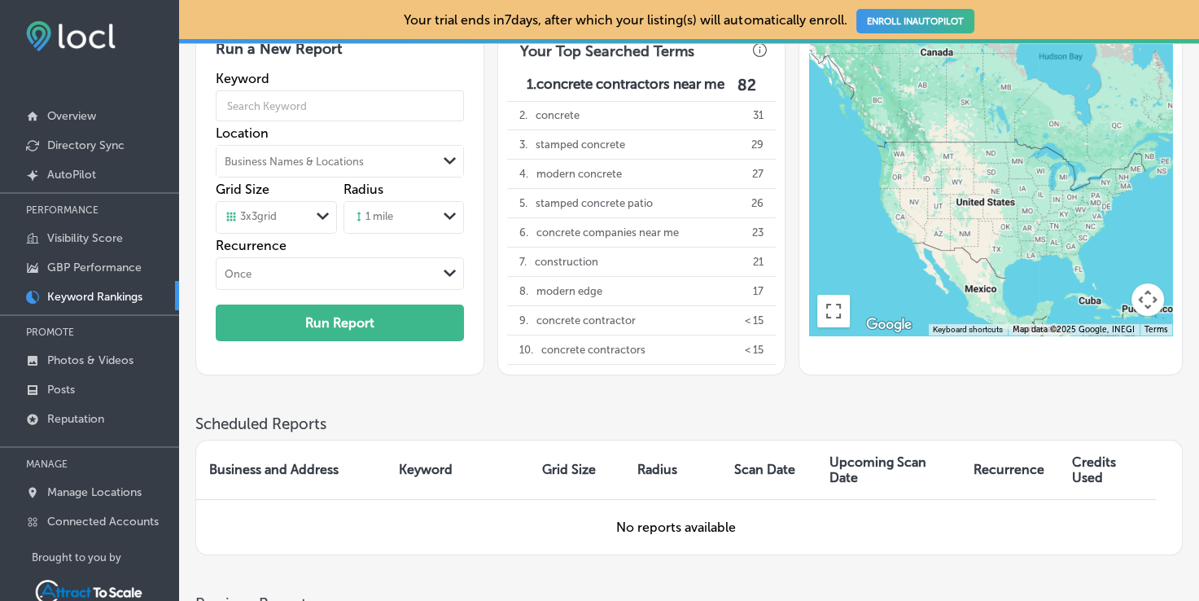
scroll to position [85, 0]
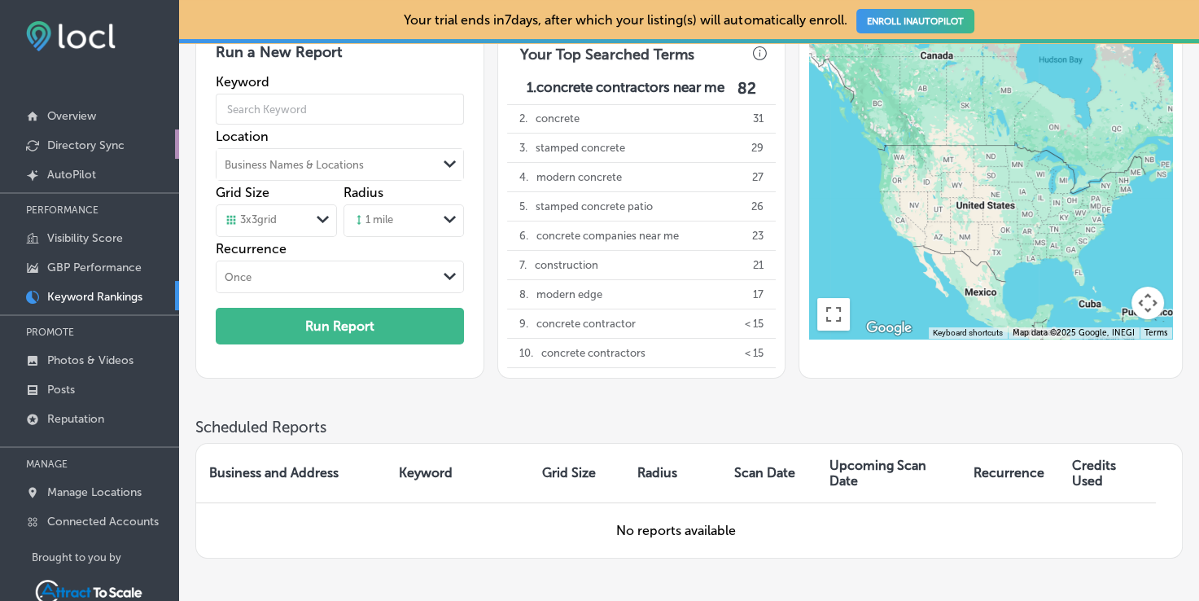
click at [98, 134] on link "Directory Sync" at bounding box center [89, 143] width 179 height 29
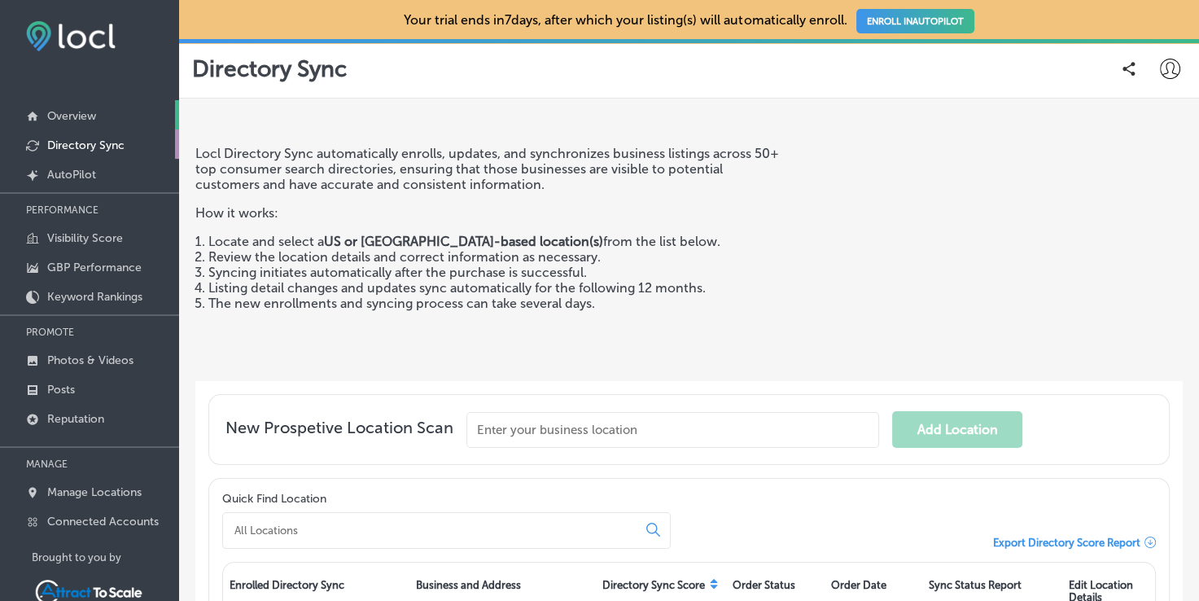
click at [90, 116] on p "Overview" at bounding box center [71, 116] width 49 height 14
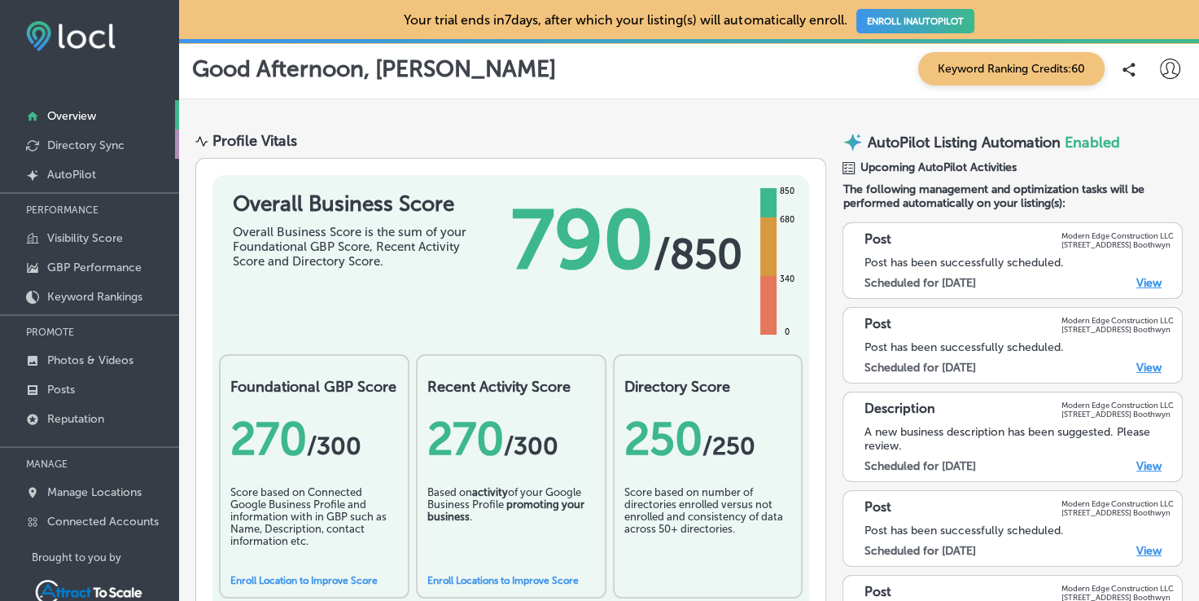
click at [90, 143] on p "Directory Sync" at bounding box center [85, 145] width 77 height 14
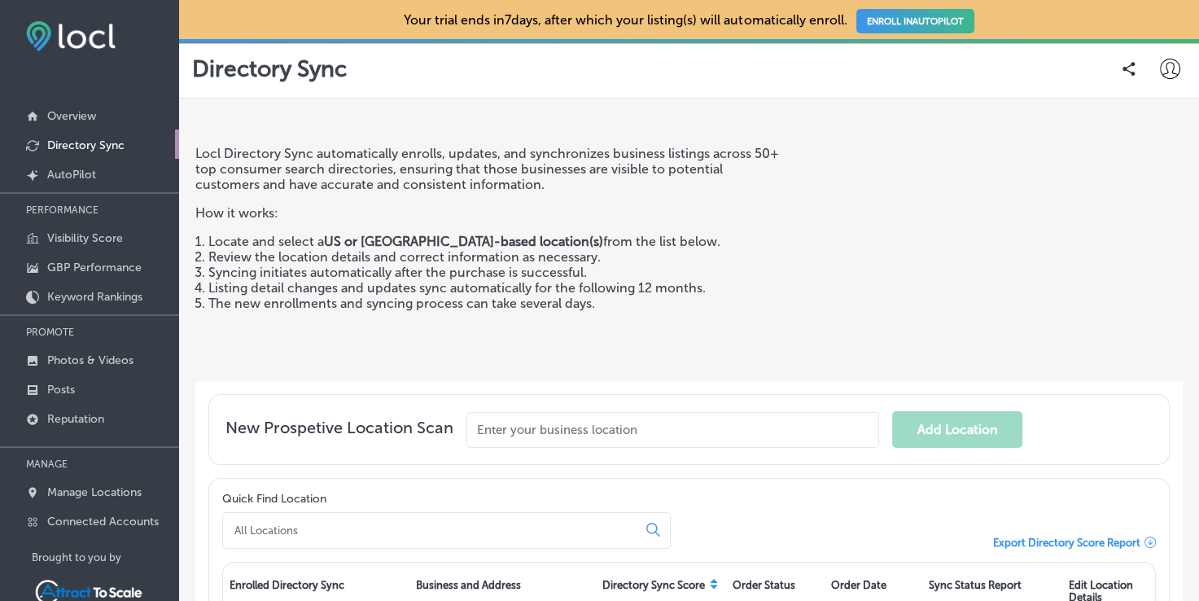
scroll to position [78, 0]
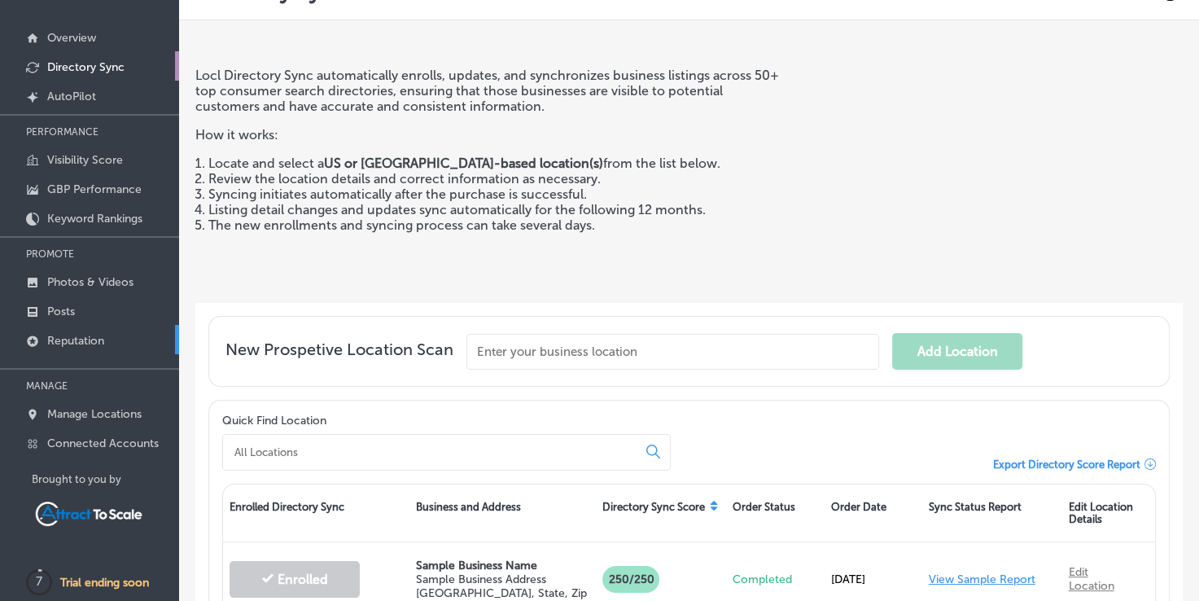
click at [71, 335] on p "Reputation" at bounding box center [75, 341] width 57 height 14
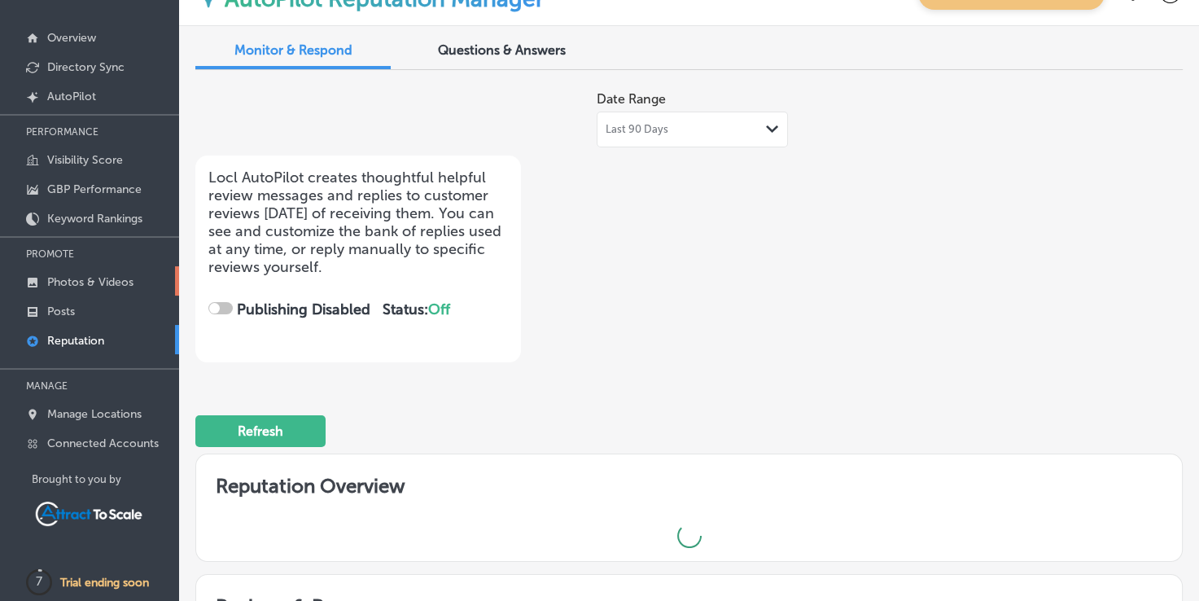
click at [78, 288] on link "Photos & Videos" at bounding box center [89, 280] width 179 height 29
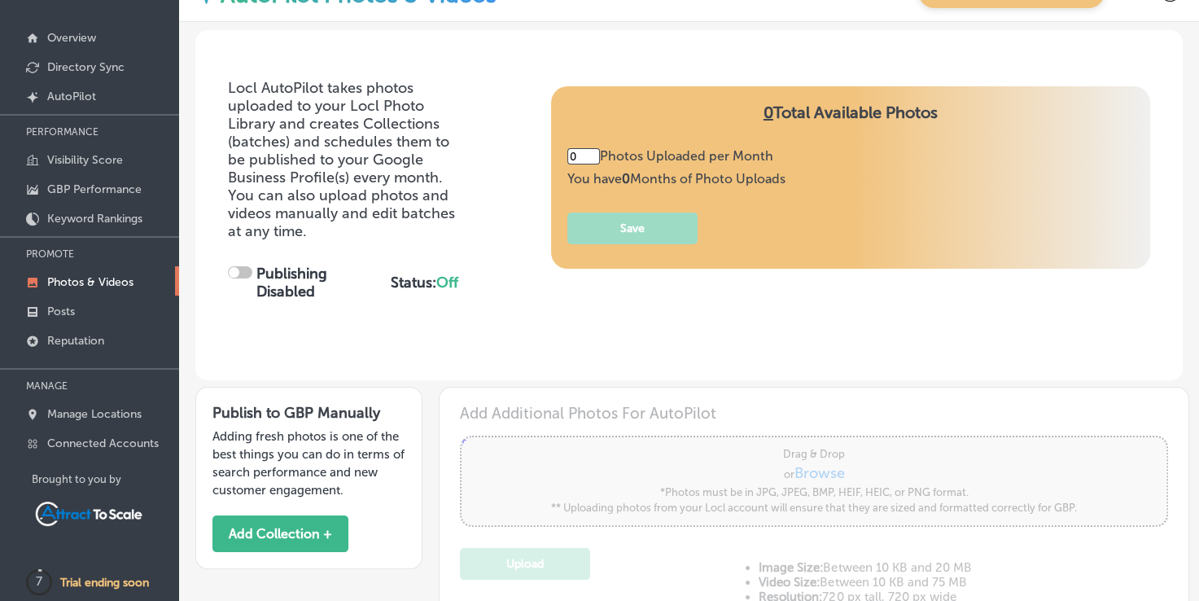
type input "5"
checkbox input "true"
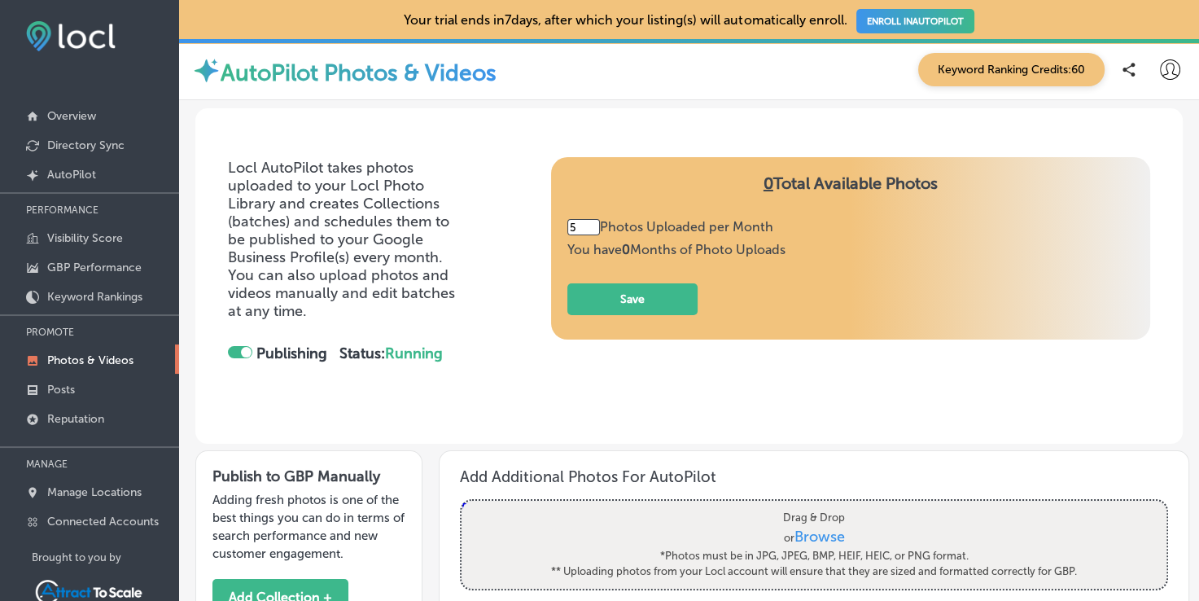
click at [574, 226] on input "5" at bounding box center [583, 227] width 33 height 16
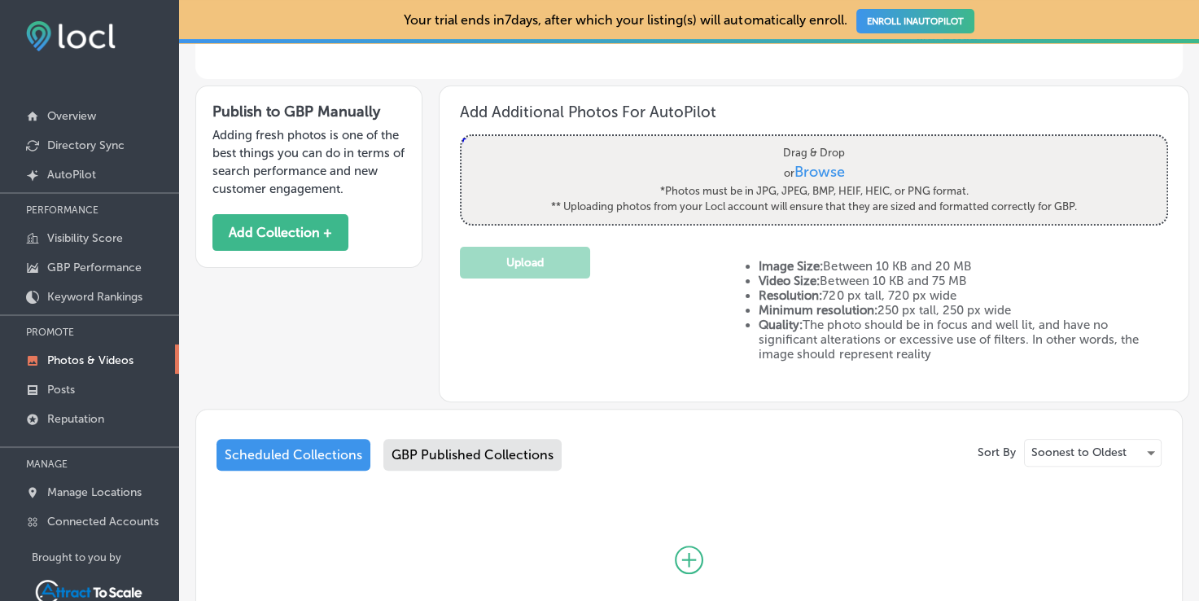
scroll to position [365, 0]
click at [114, 383] on link "Posts" at bounding box center [89, 388] width 179 height 29
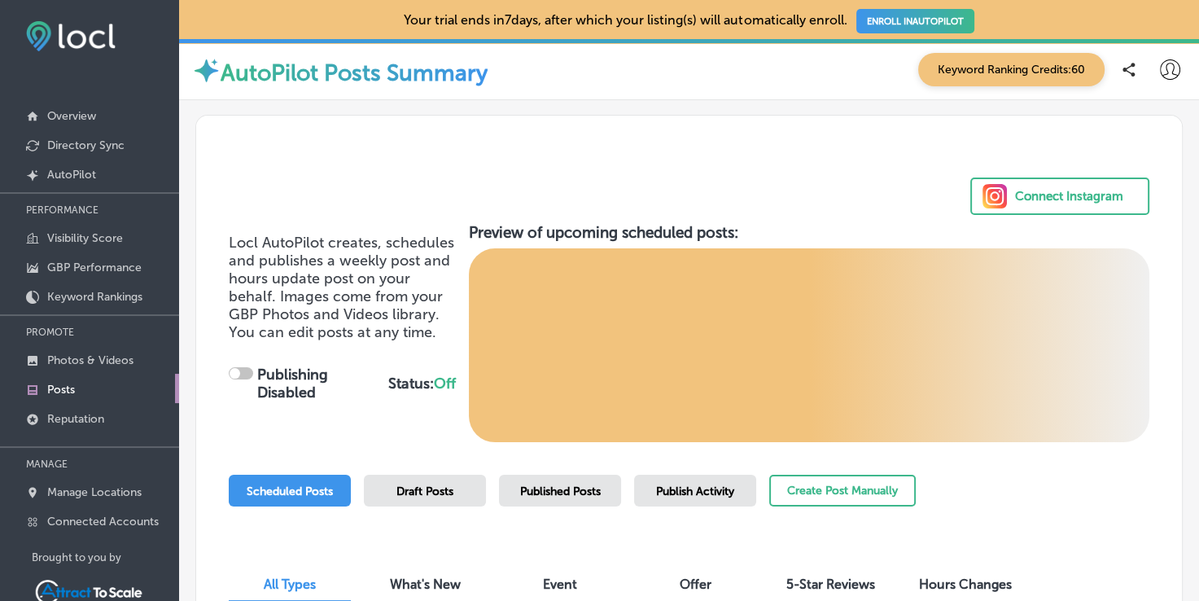
checkbox input "true"
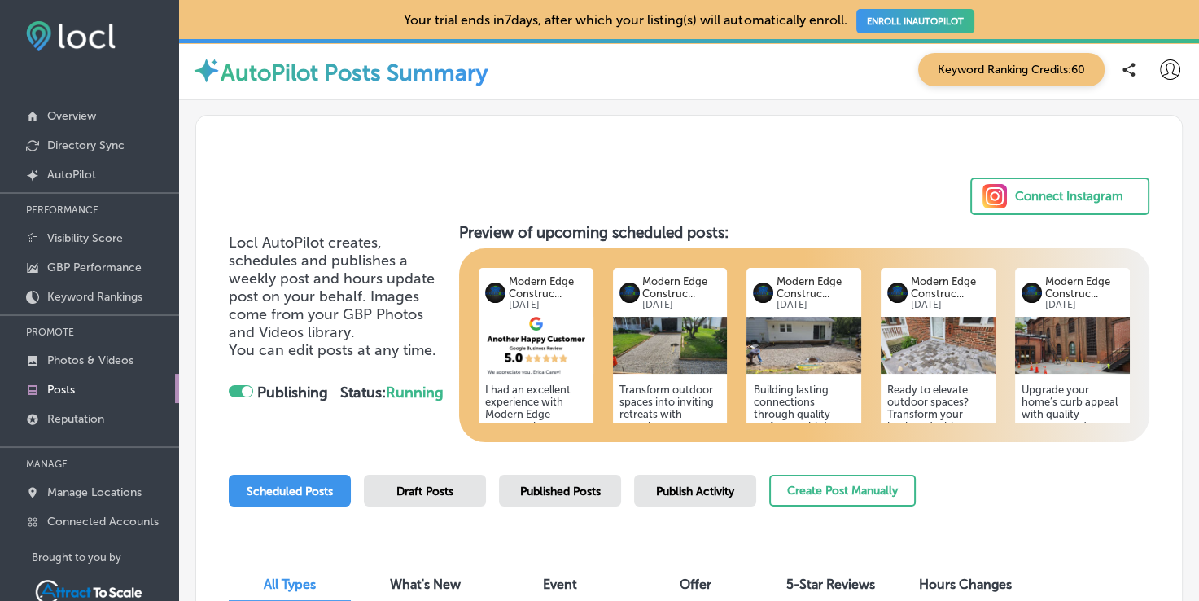
click at [513, 363] on img at bounding box center [536, 345] width 115 height 57
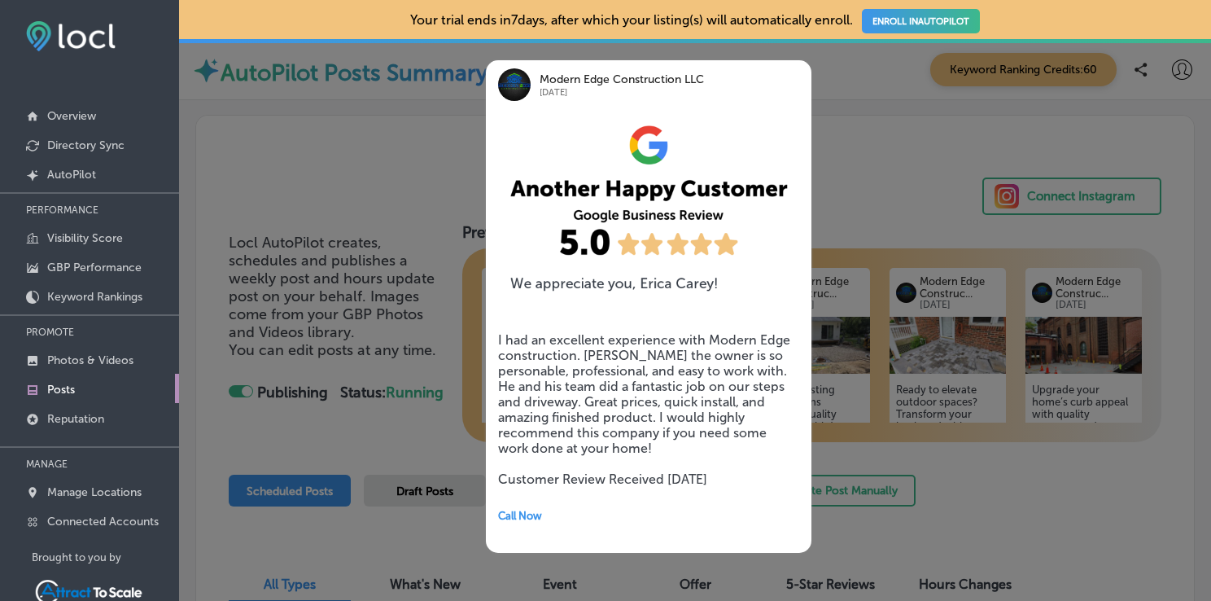
click at [454, 447] on div at bounding box center [605, 300] width 1211 height 601
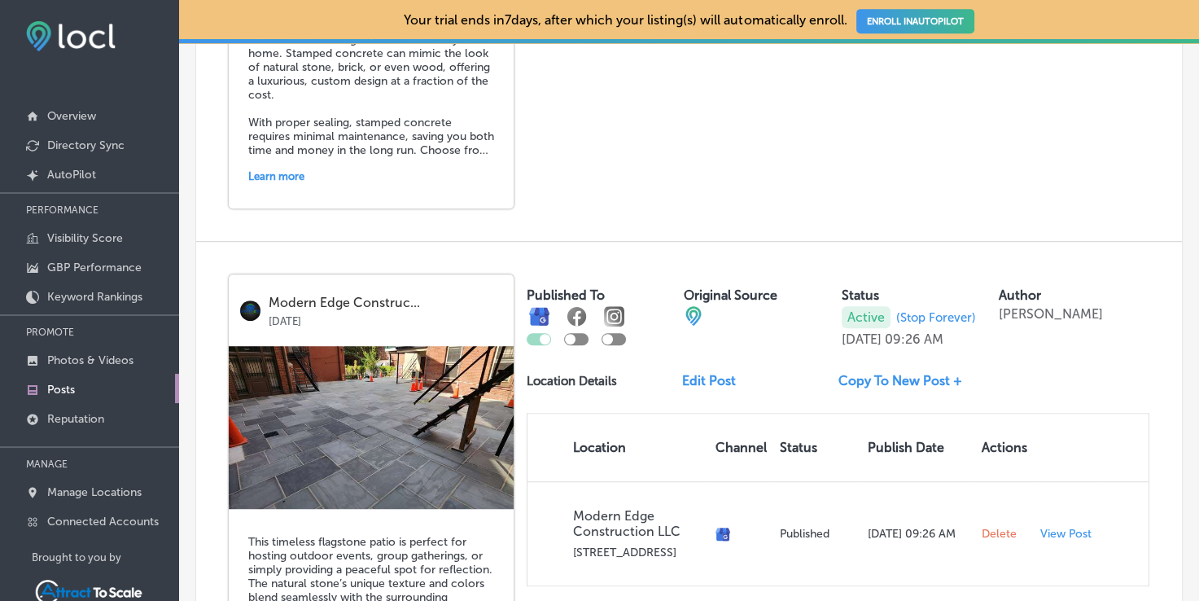
scroll to position [987, 0]
